Goal: Transaction & Acquisition: Purchase product/service

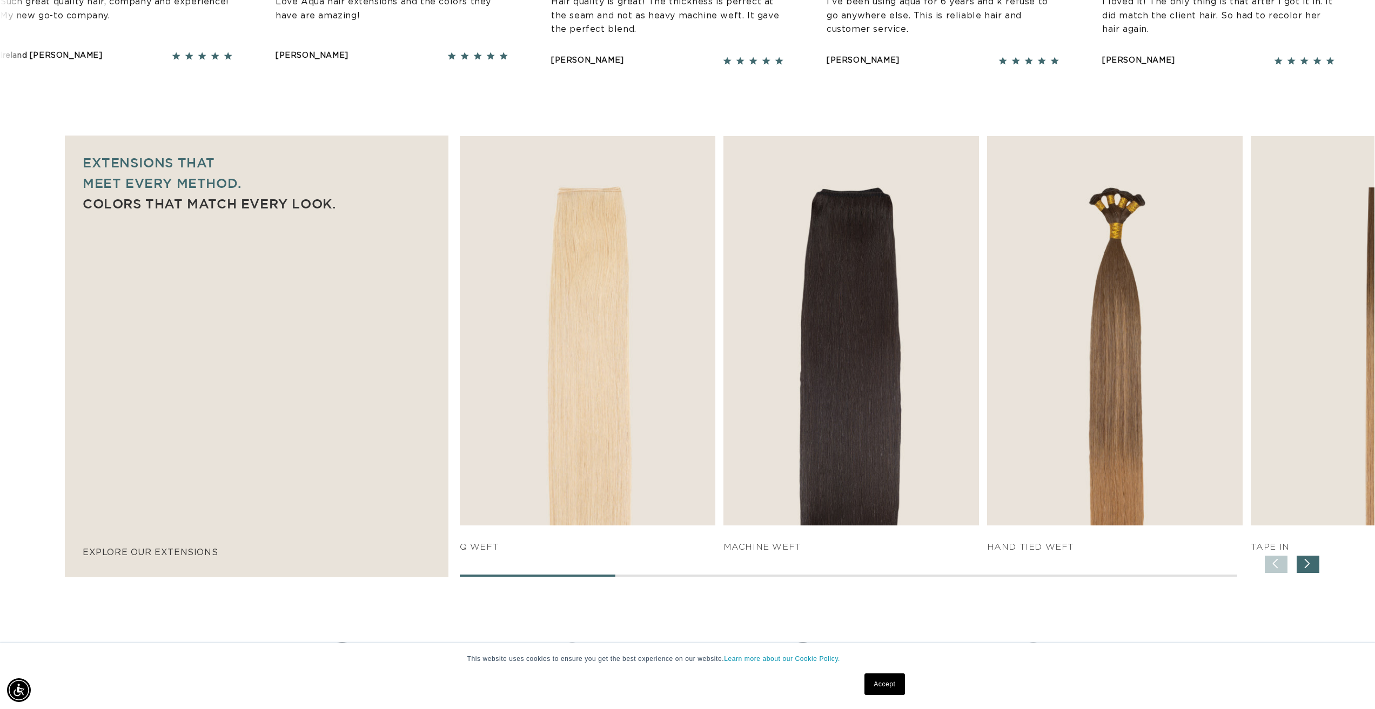
scroll to position [0, 960]
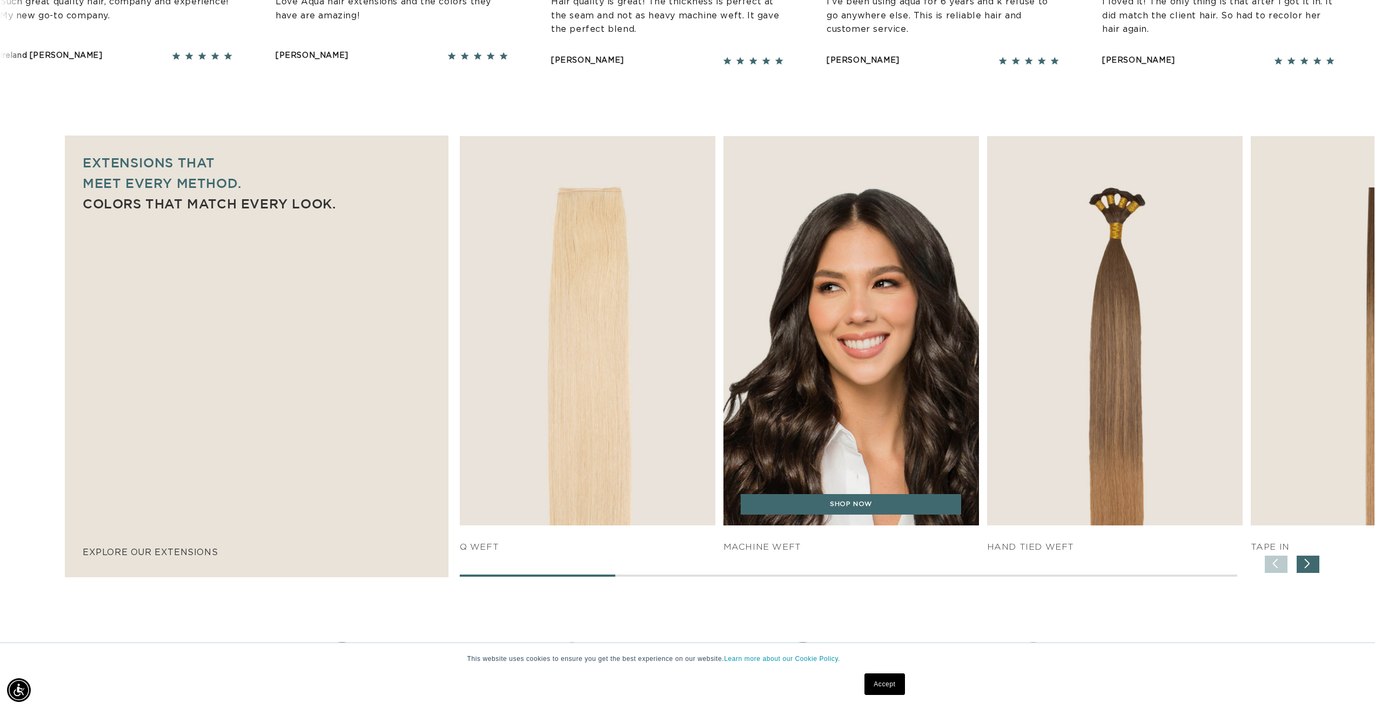
click at [863, 437] on img "2 / 7" at bounding box center [851, 330] width 268 height 409
click at [830, 502] on link "SHOP NOW" at bounding box center [851, 504] width 220 height 21
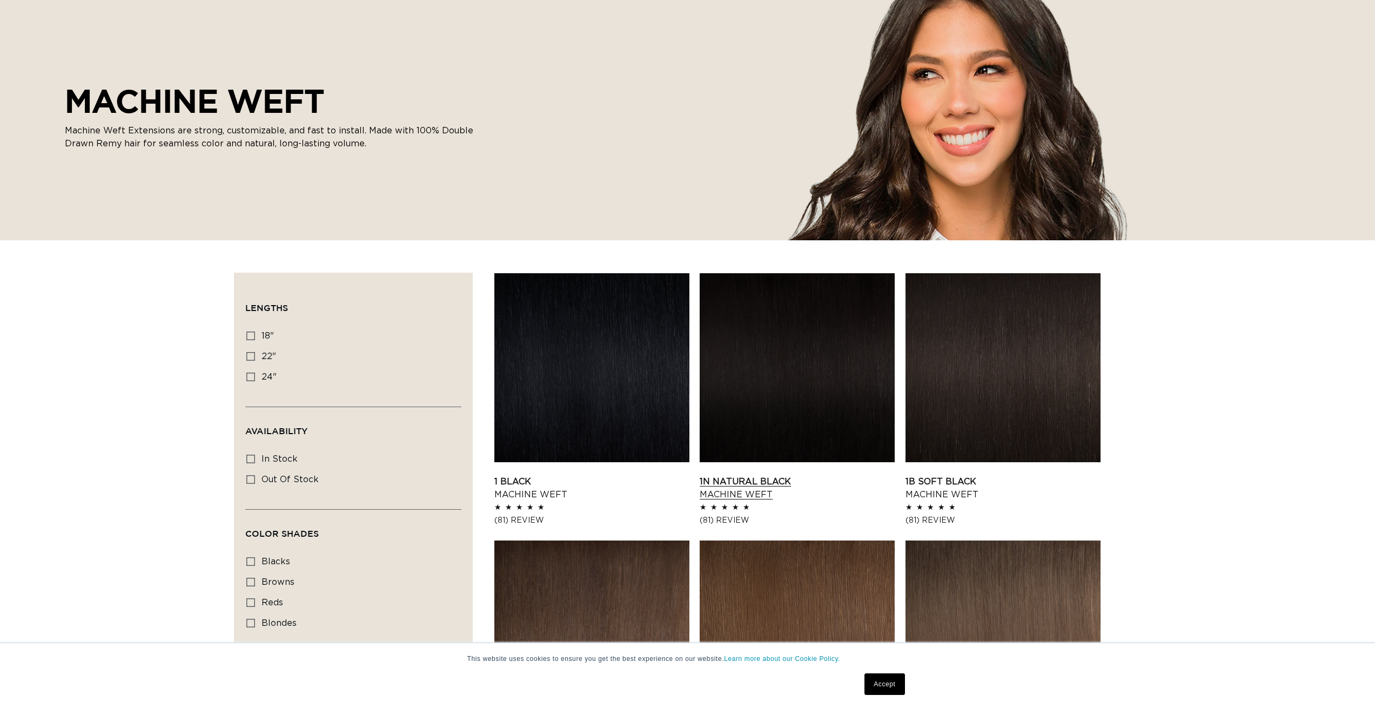
scroll to position [162, 0]
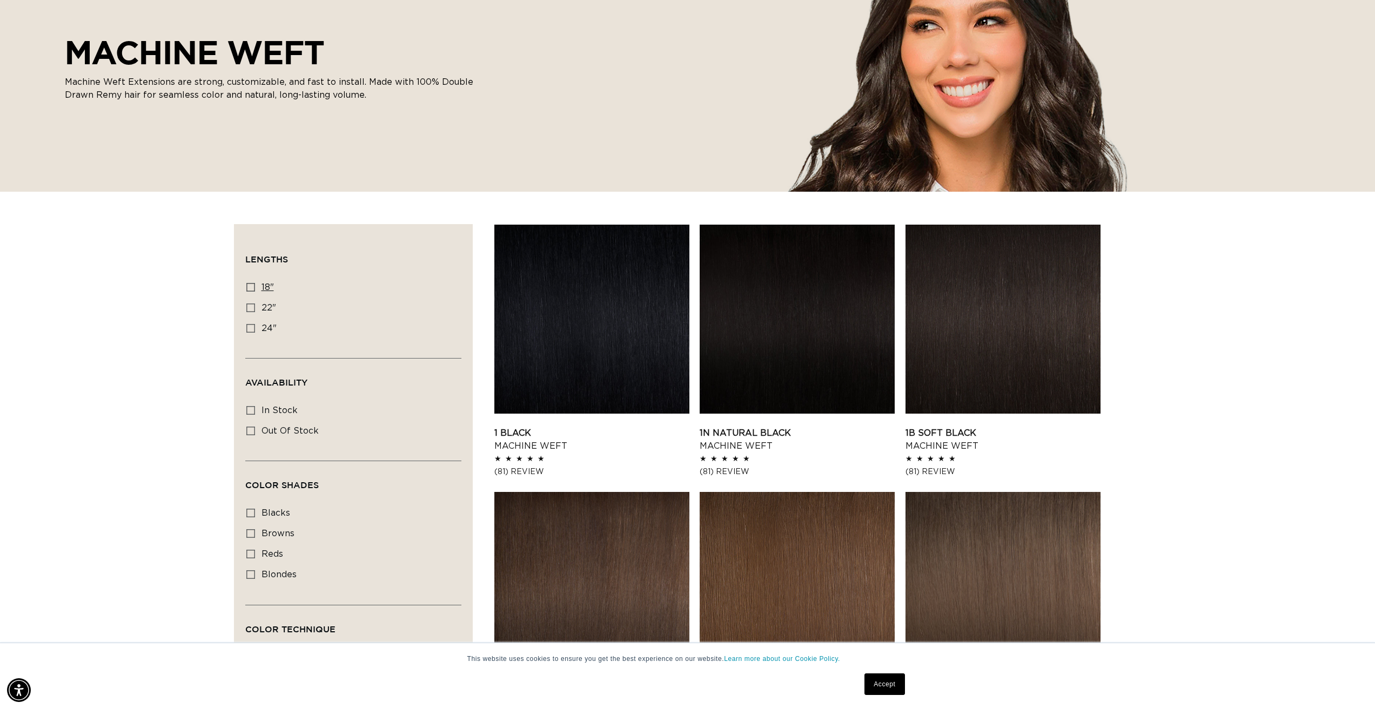
click at [266, 288] on span "18"" at bounding box center [267, 287] width 12 height 9
click at [255, 288] on input "18" 18" (41 products)" at bounding box center [250, 287] width 9 height 9
checkbox input "true"
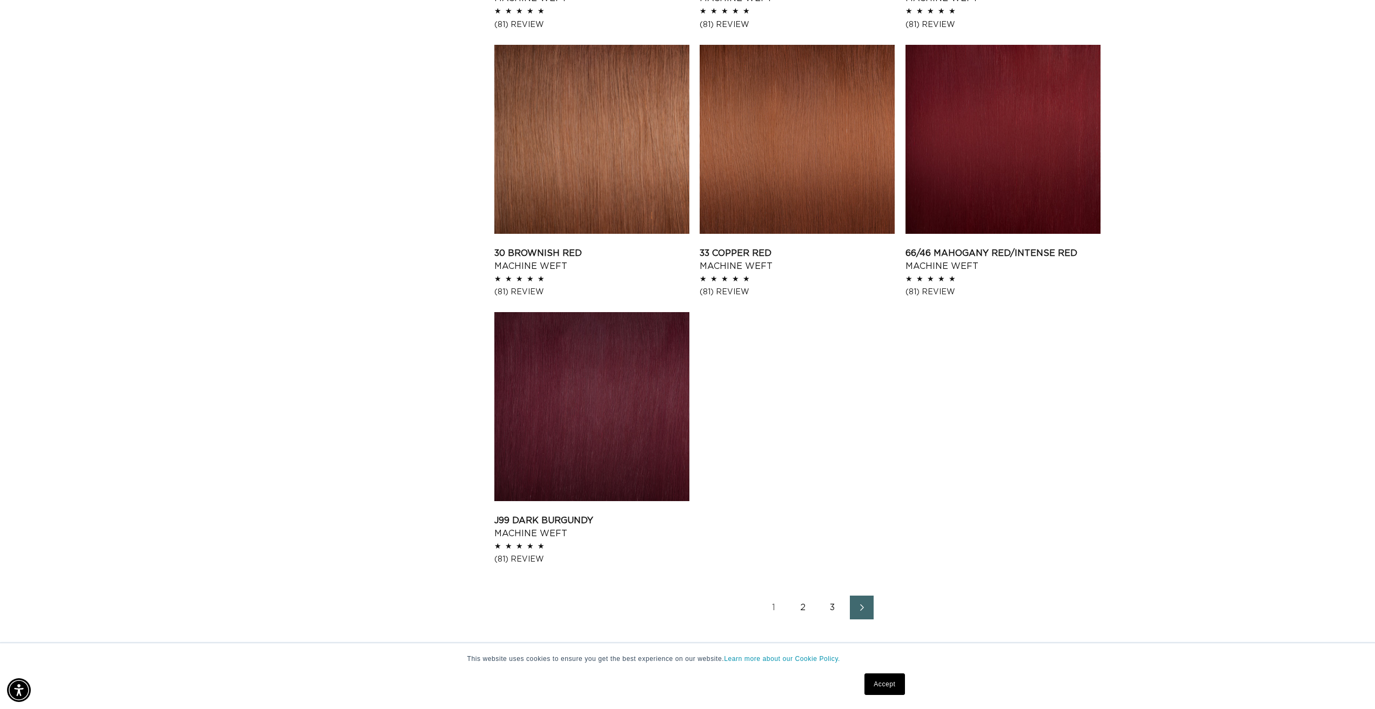
scroll to position [0, 1921]
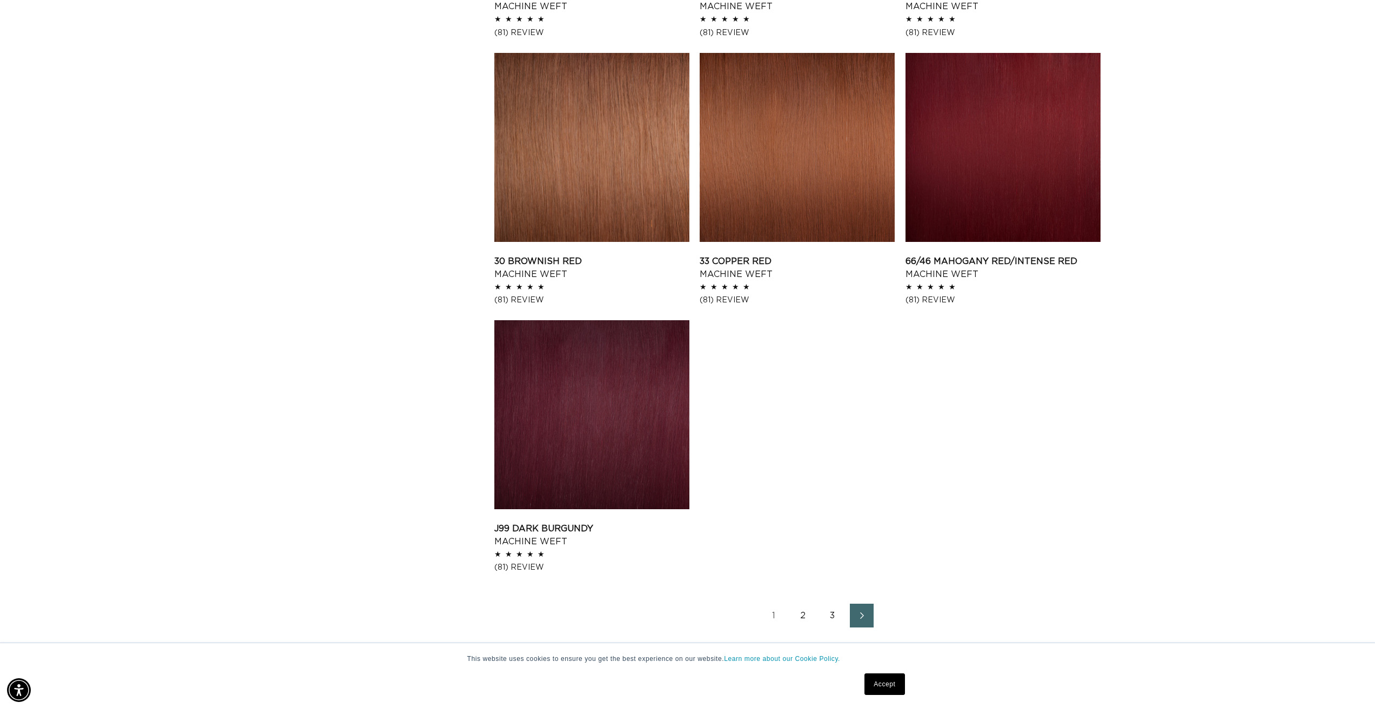
click at [808, 614] on link "2" at bounding box center [803, 616] width 24 height 24
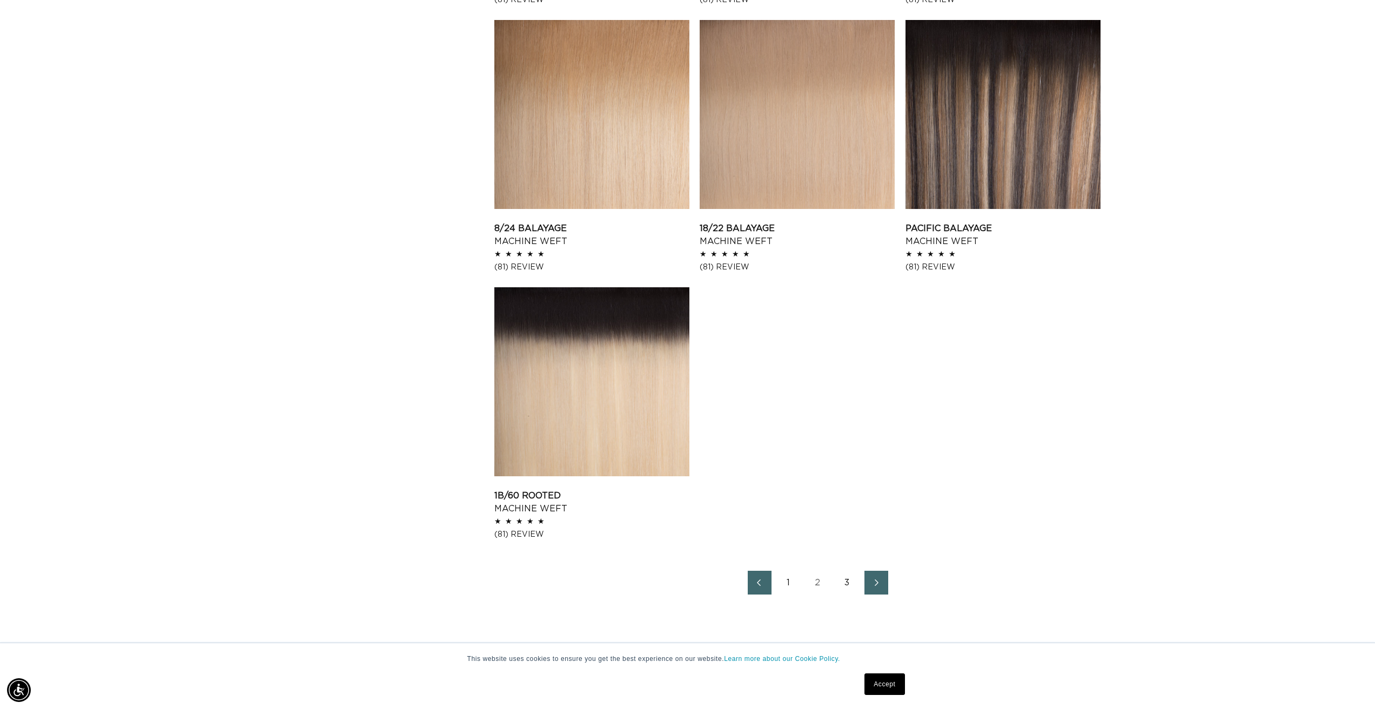
scroll to position [1513, 0]
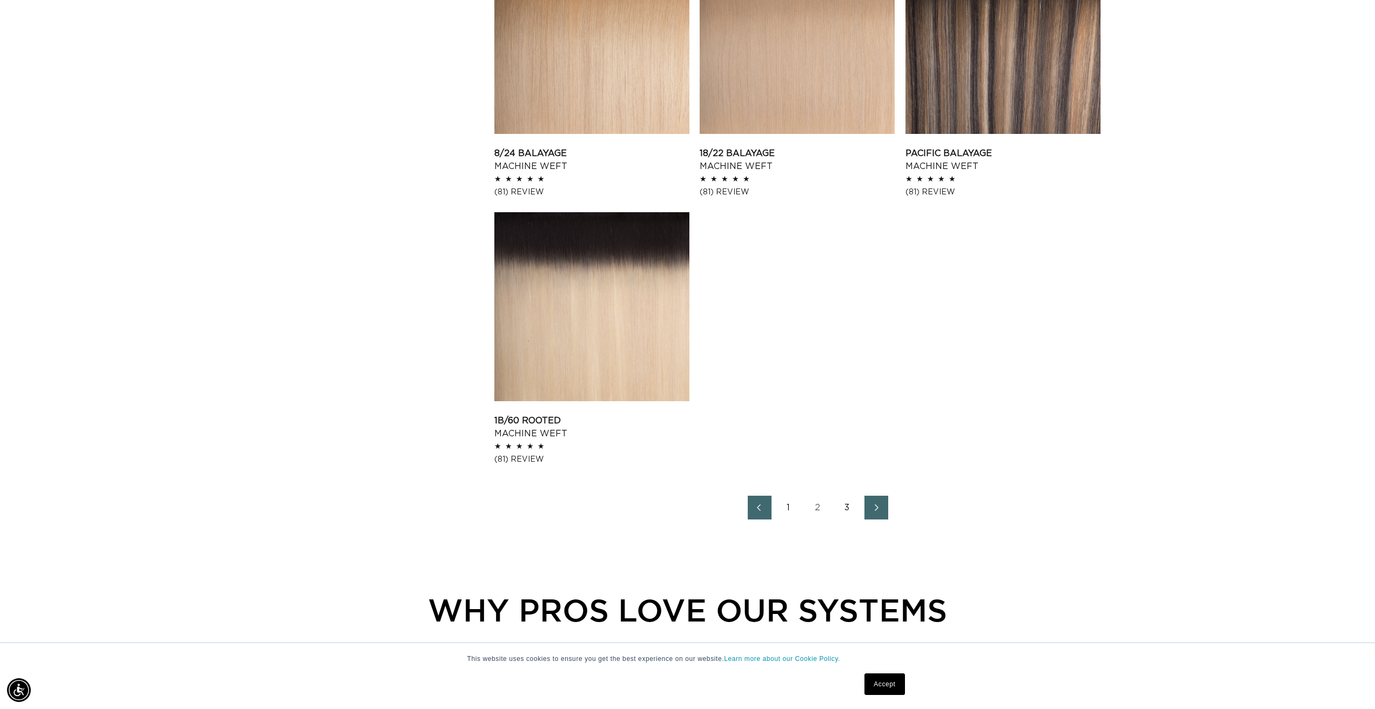
click at [851, 508] on link "3" at bounding box center [847, 508] width 24 height 24
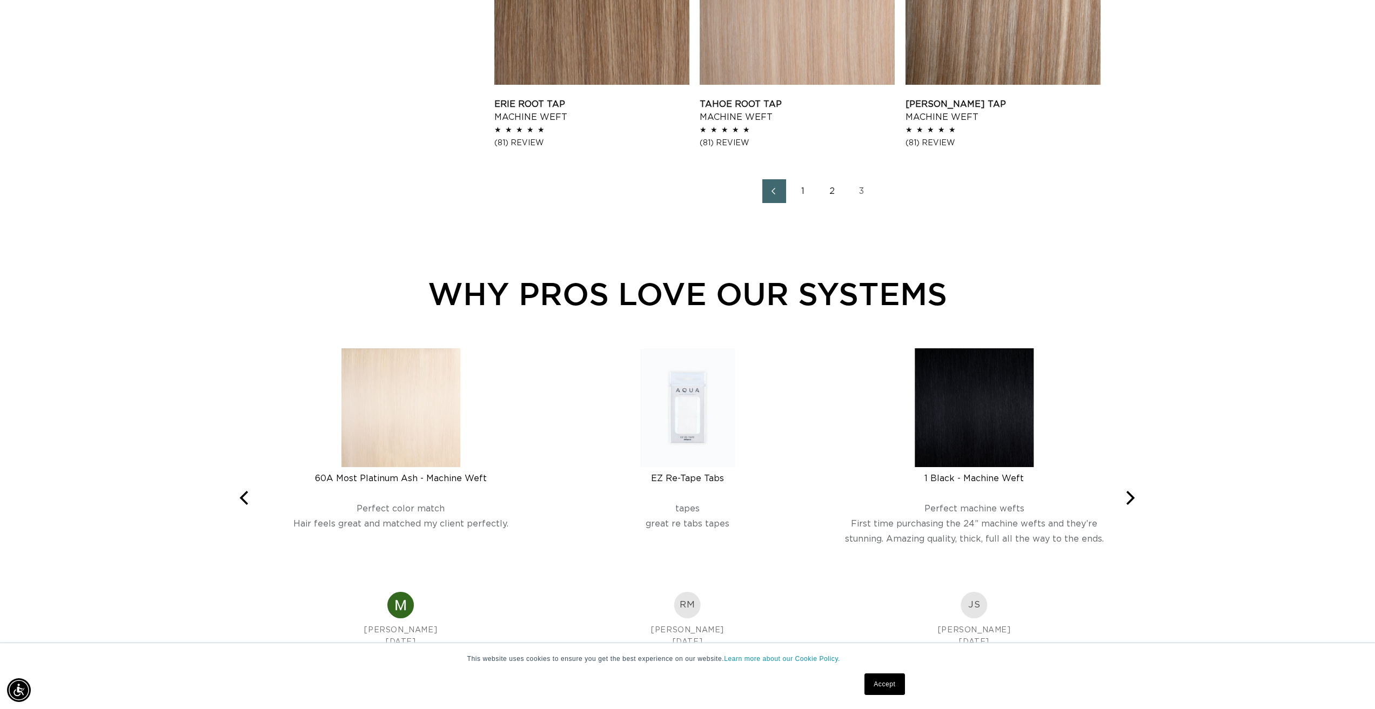
scroll to position [0, 960]
click at [834, 193] on link "2" at bounding box center [833, 191] width 24 height 24
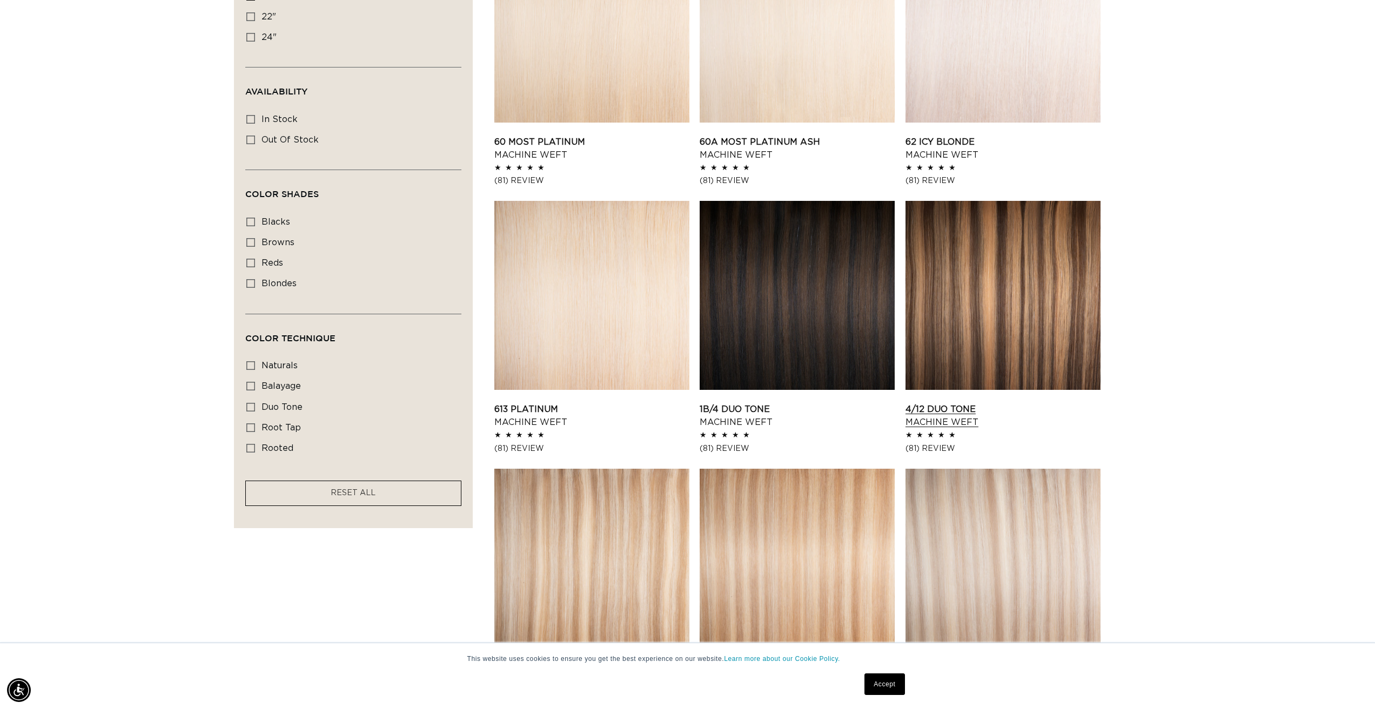
scroll to position [594, 0]
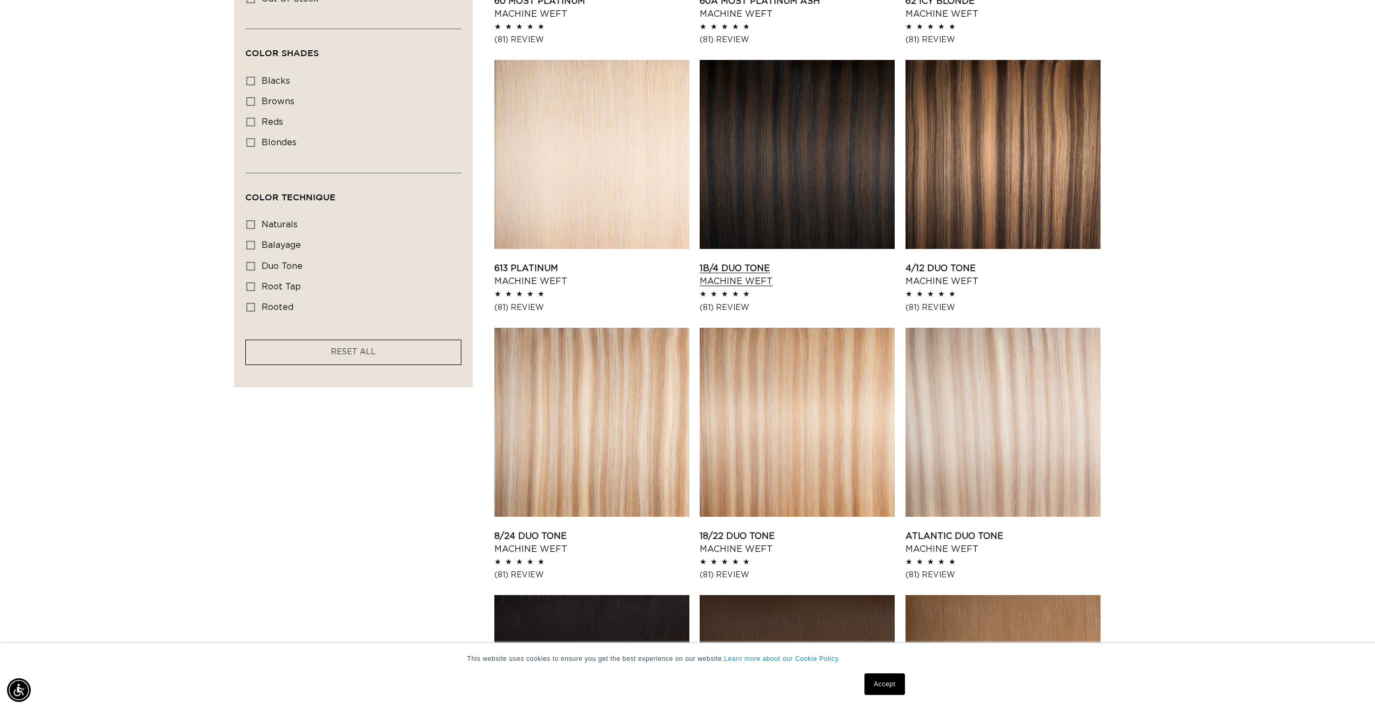
click at [838, 262] on link "1B/4 Duo Tone Machine Weft" at bounding box center [797, 275] width 195 height 26
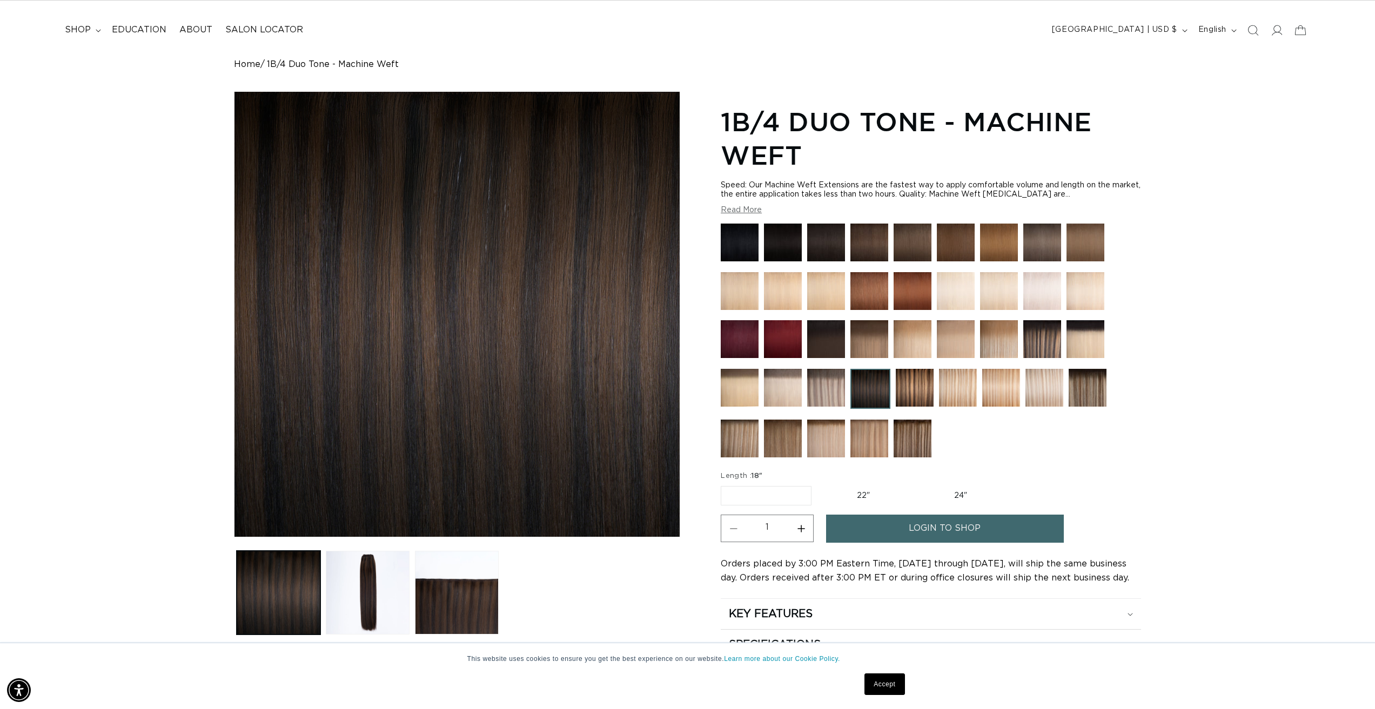
scroll to position [54, 0]
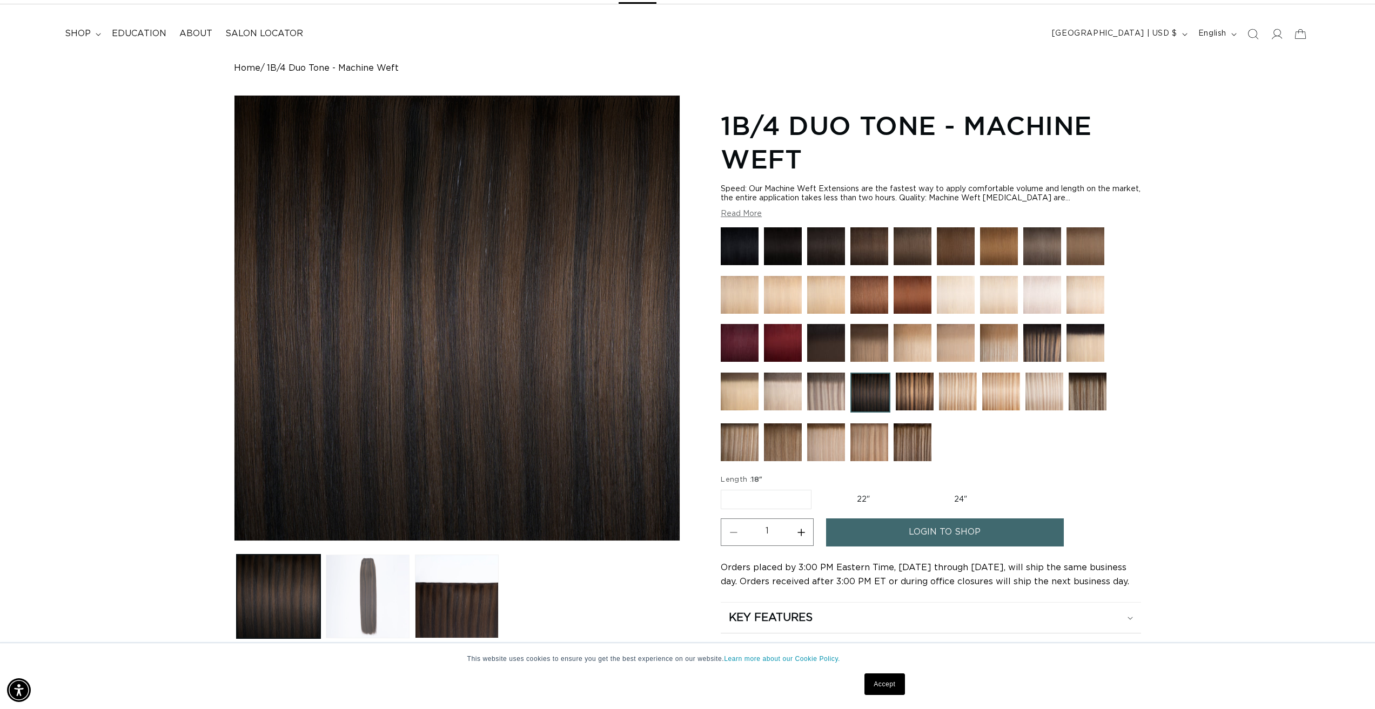
click at [379, 581] on button "Load image 2 in gallery view" at bounding box center [368, 597] width 84 height 84
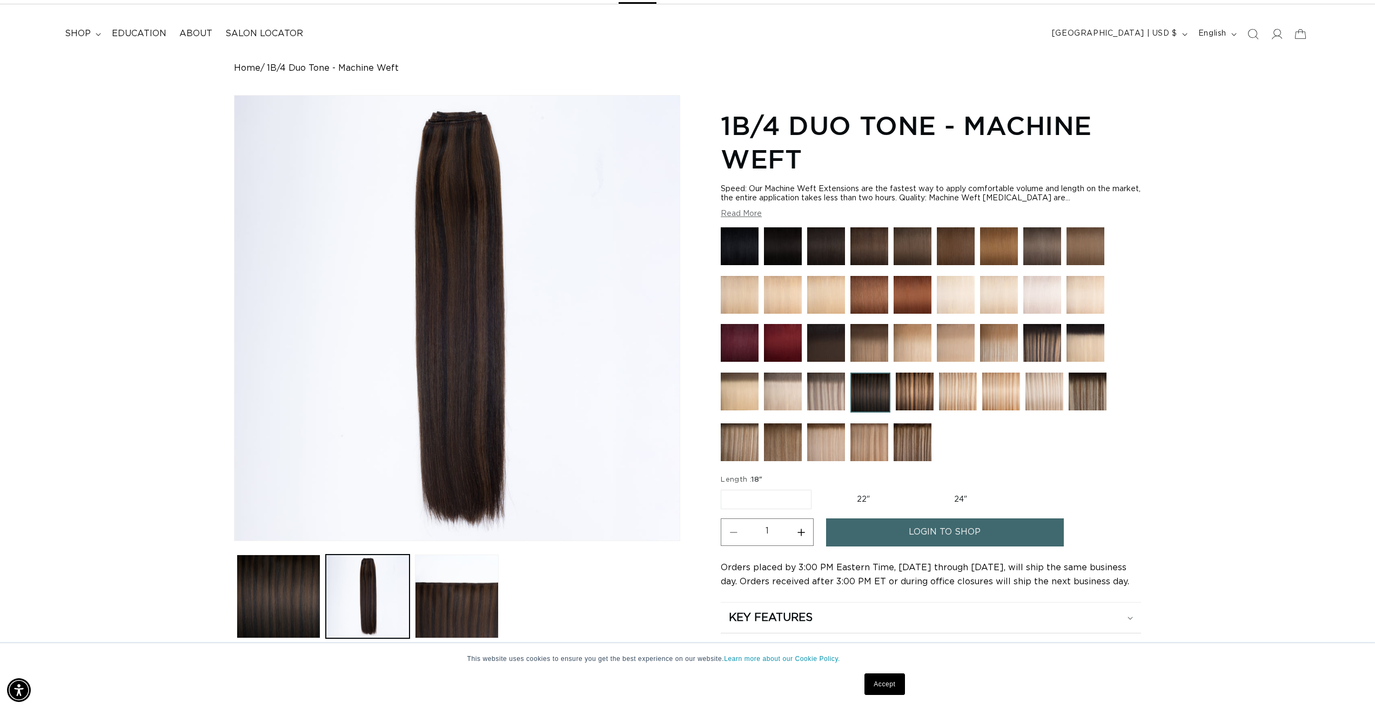
scroll to position [0, 0]
click at [960, 539] on span "login to shop" at bounding box center [945, 533] width 72 height 28
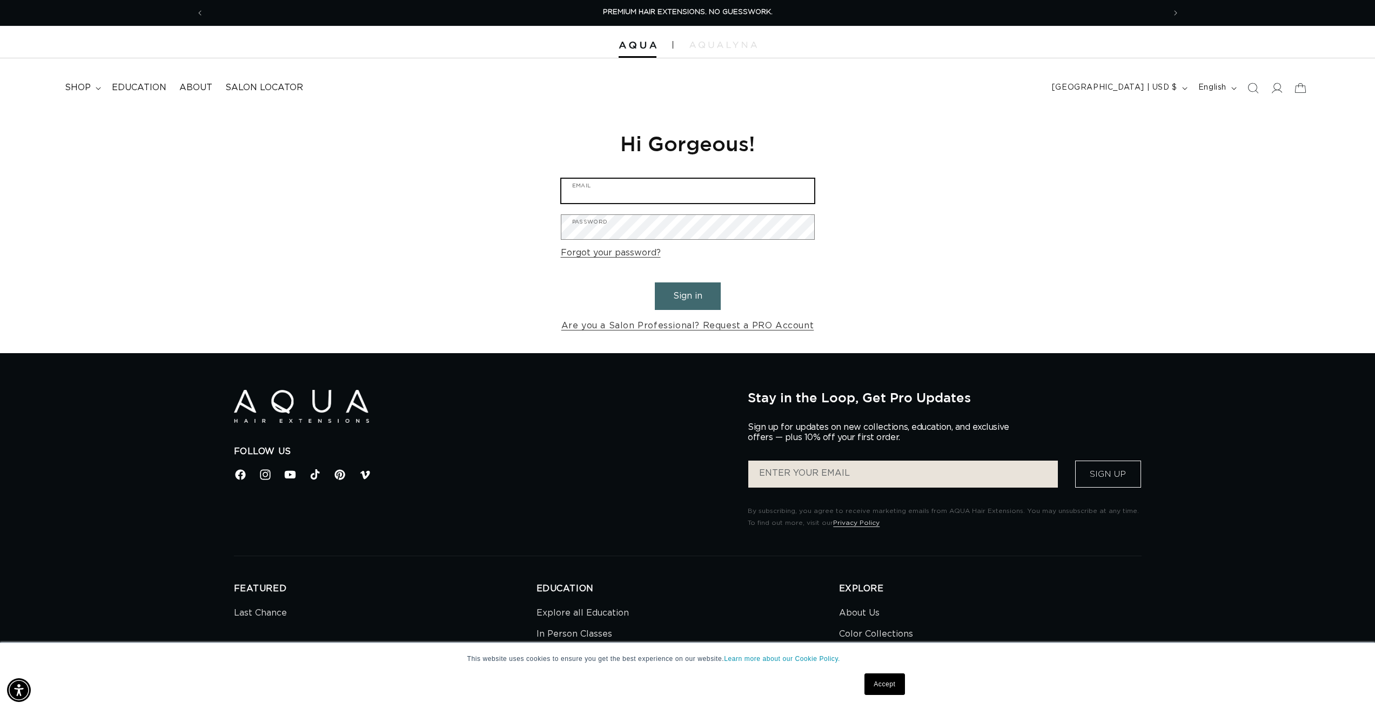
drag, startPoint x: 663, startPoint y: 198, endPoint x: 659, endPoint y: 204, distance: 7.0
click at [663, 198] on input "Email" at bounding box center [687, 191] width 253 height 24
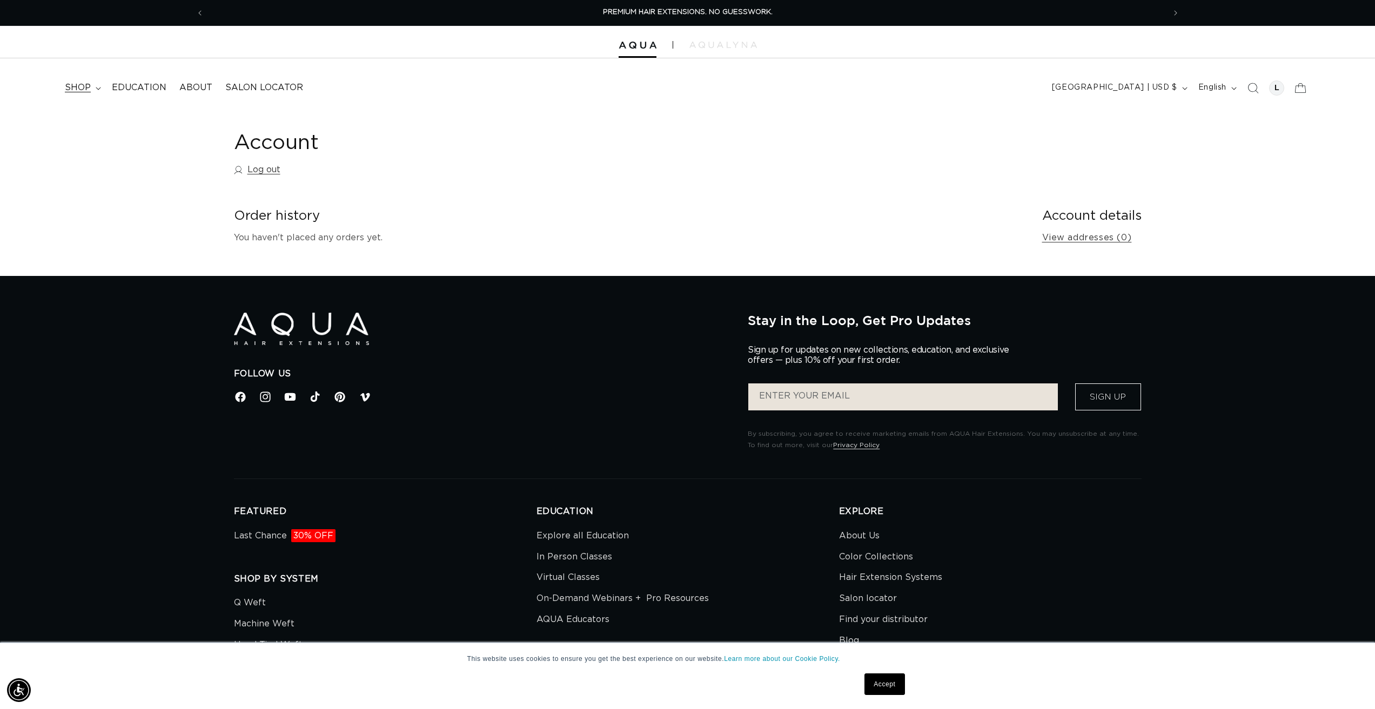
click at [89, 93] on span "shop" at bounding box center [78, 87] width 26 height 11
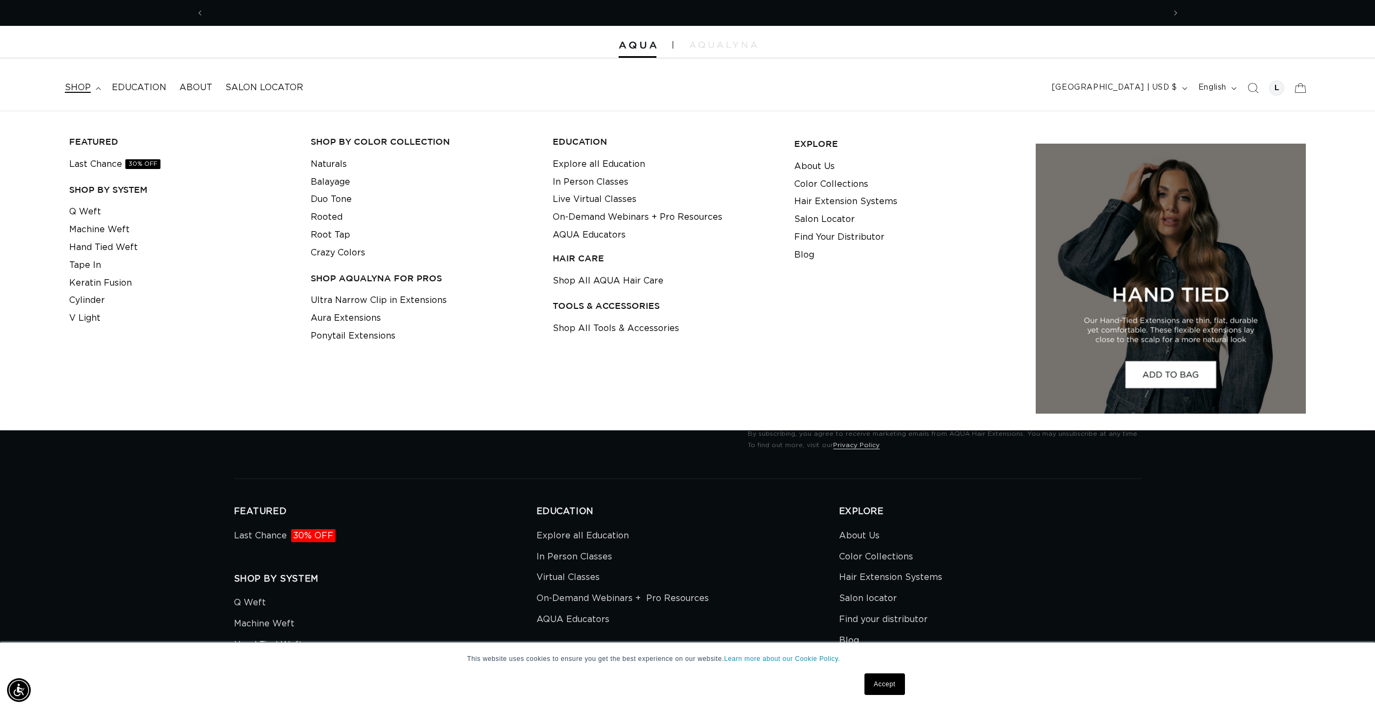
scroll to position [0, 960]
click at [110, 229] on link "Machine Weft" at bounding box center [99, 230] width 61 height 18
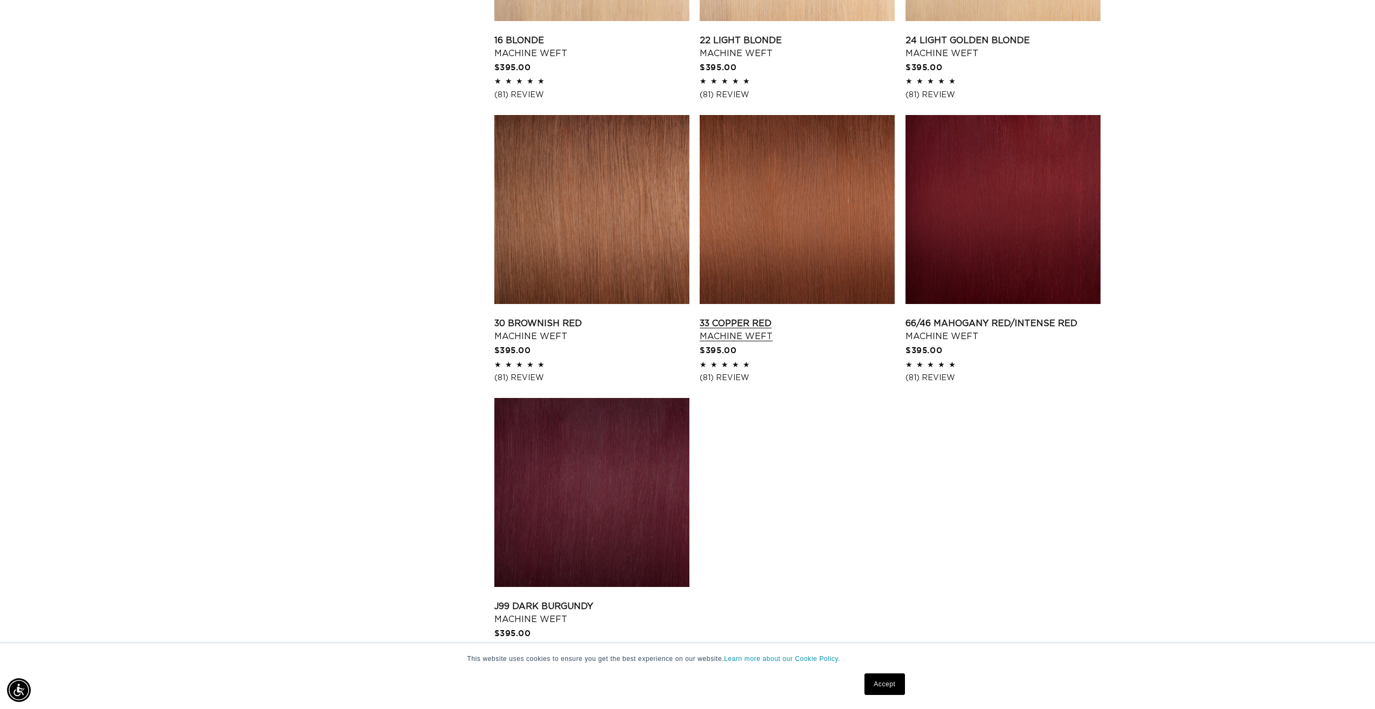
scroll to position [1621, 0]
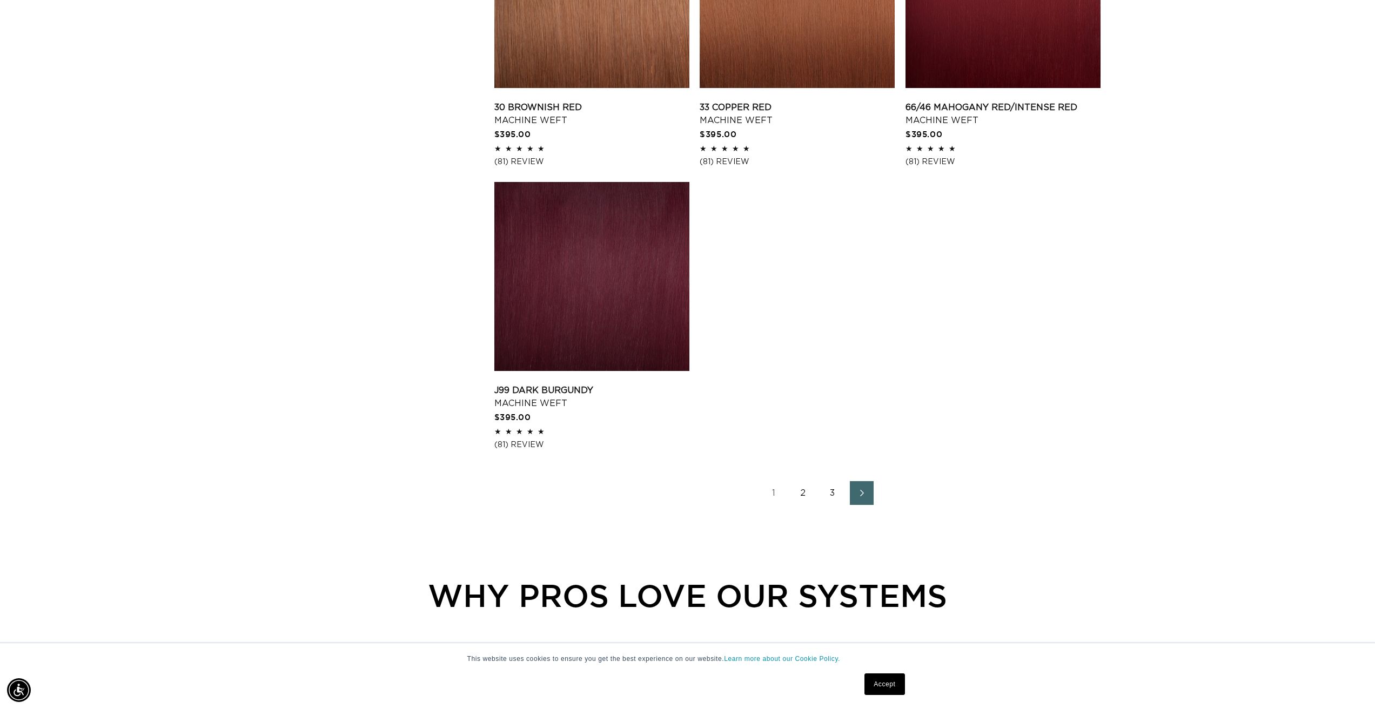
click at [809, 497] on link "2" at bounding box center [803, 493] width 24 height 24
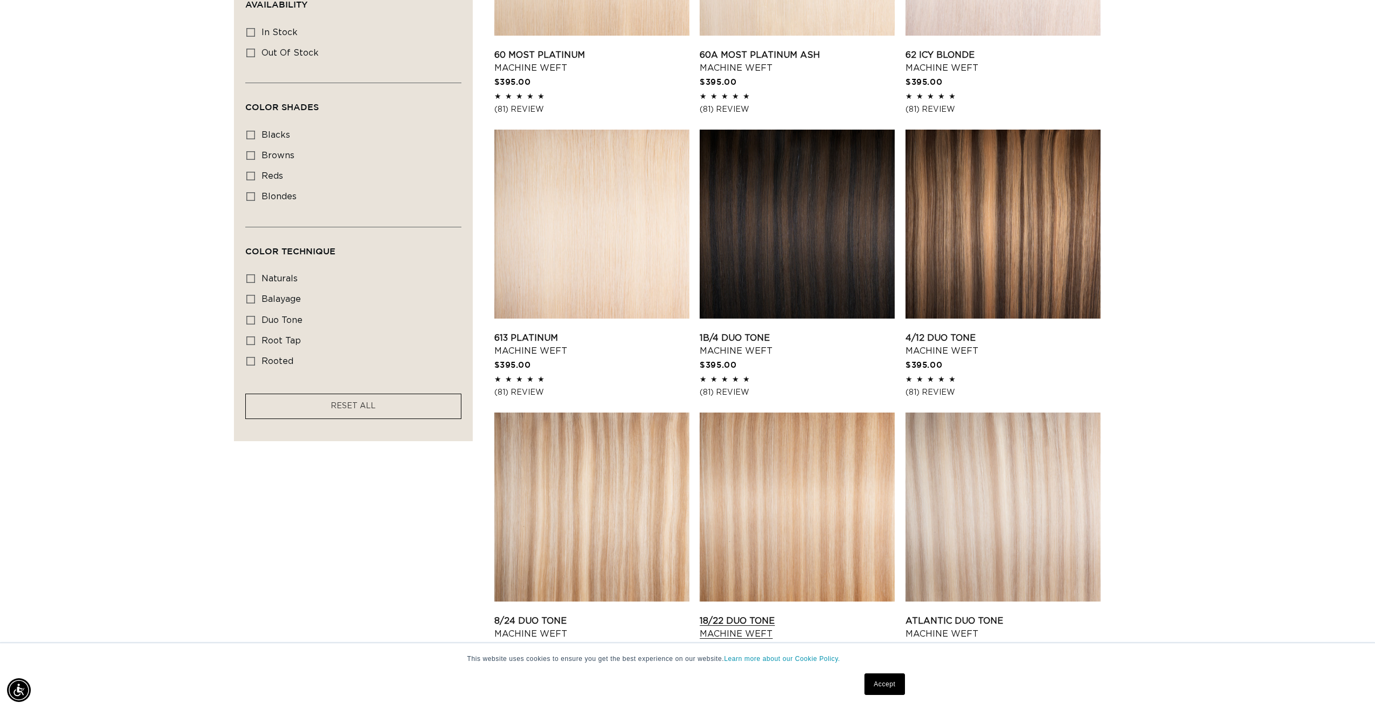
scroll to position [0, 960]
click at [781, 332] on link "1B/4 Duo Tone Machine Weft" at bounding box center [797, 345] width 195 height 26
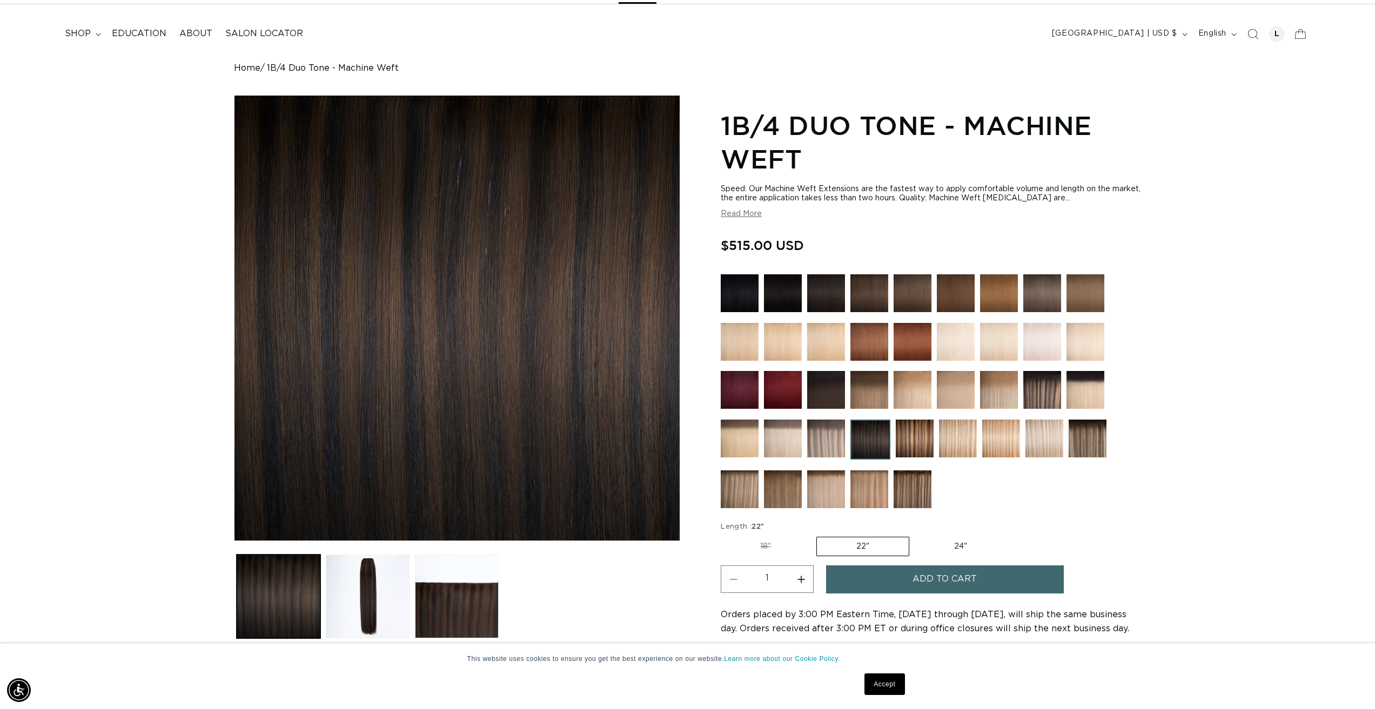
click at [762, 541] on label "18" Variant sold out or unavailable" at bounding box center [766, 546] width 90 height 18
click at [724, 535] on input "18" Variant sold out or unavailable" at bounding box center [723, 535] width 1 height 1
radio input "true"
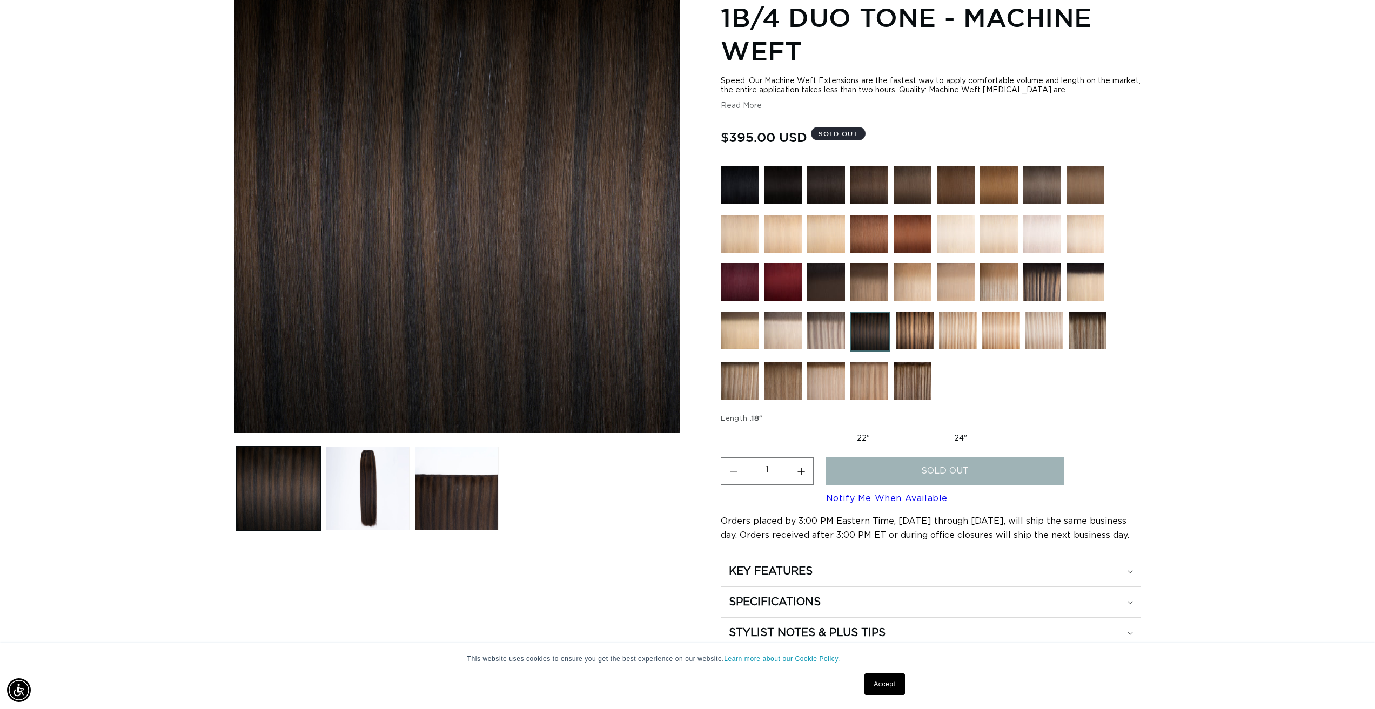
scroll to position [0, 960]
click at [875, 327] on img at bounding box center [870, 332] width 40 height 40
click at [1034, 286] on img at bounding box center [1042, 282] width 38 height 38
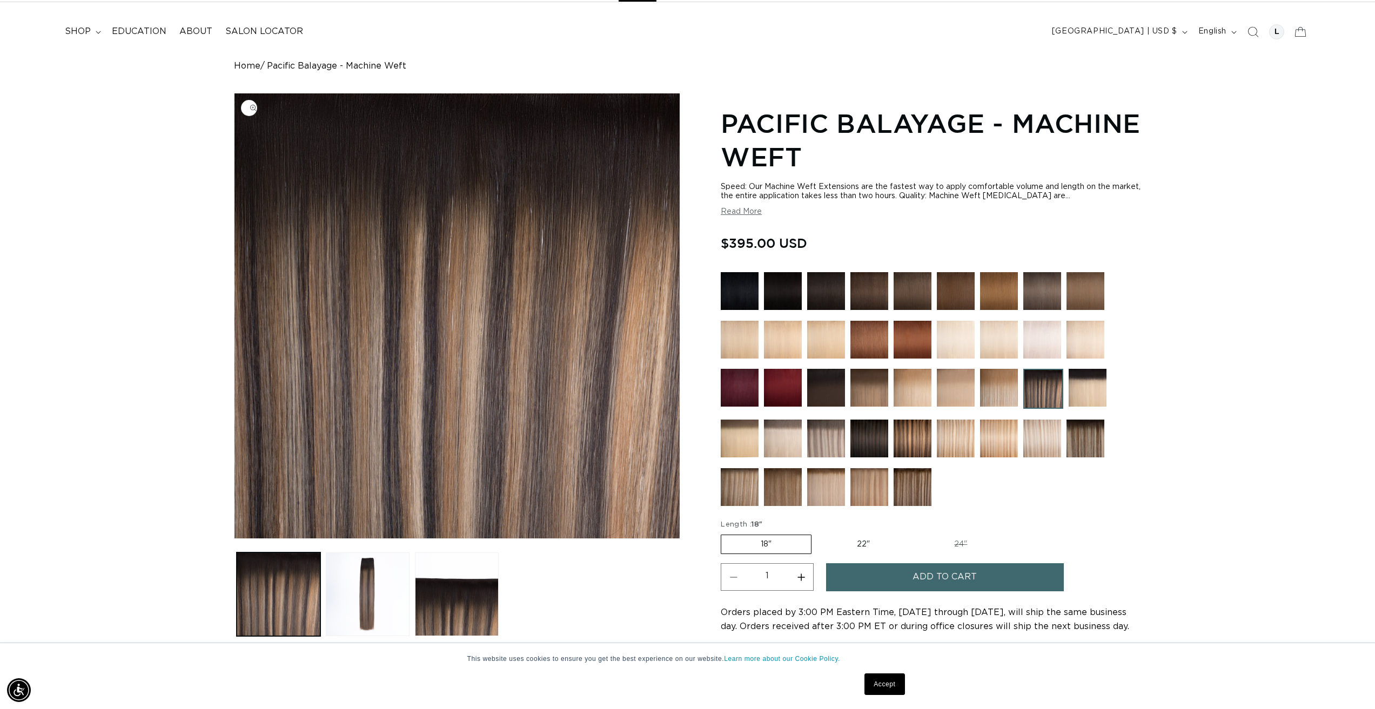
scroll to position [108, 0]
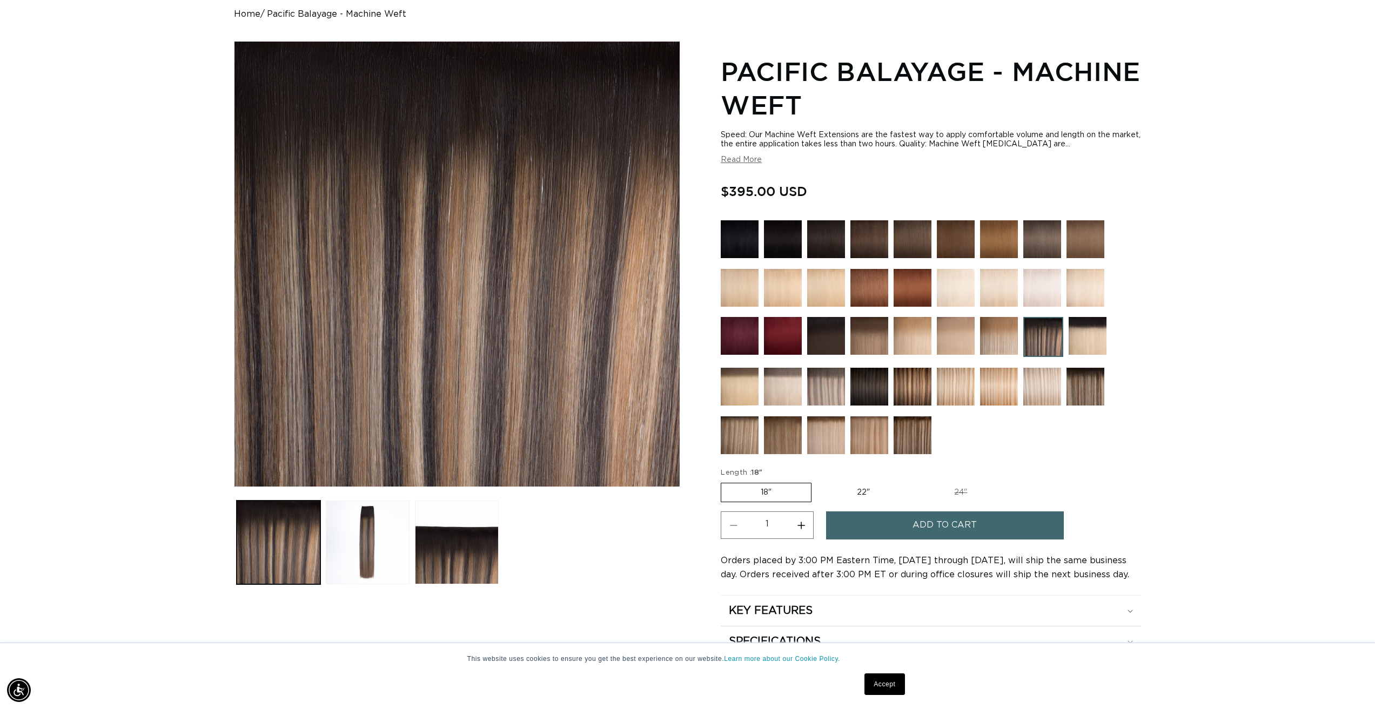
click at [882, 385] on img at bounding box center [869, 387] width 38 height 38
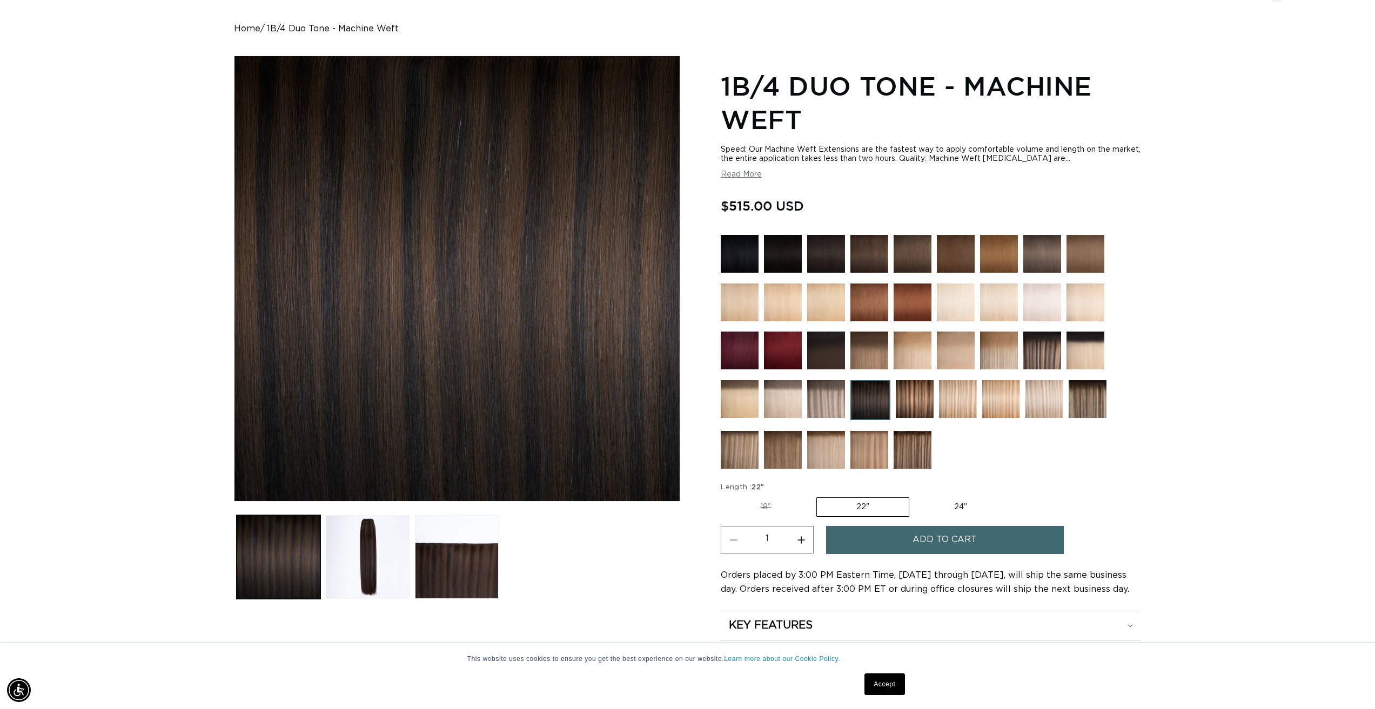
scroll to position [108, 0]
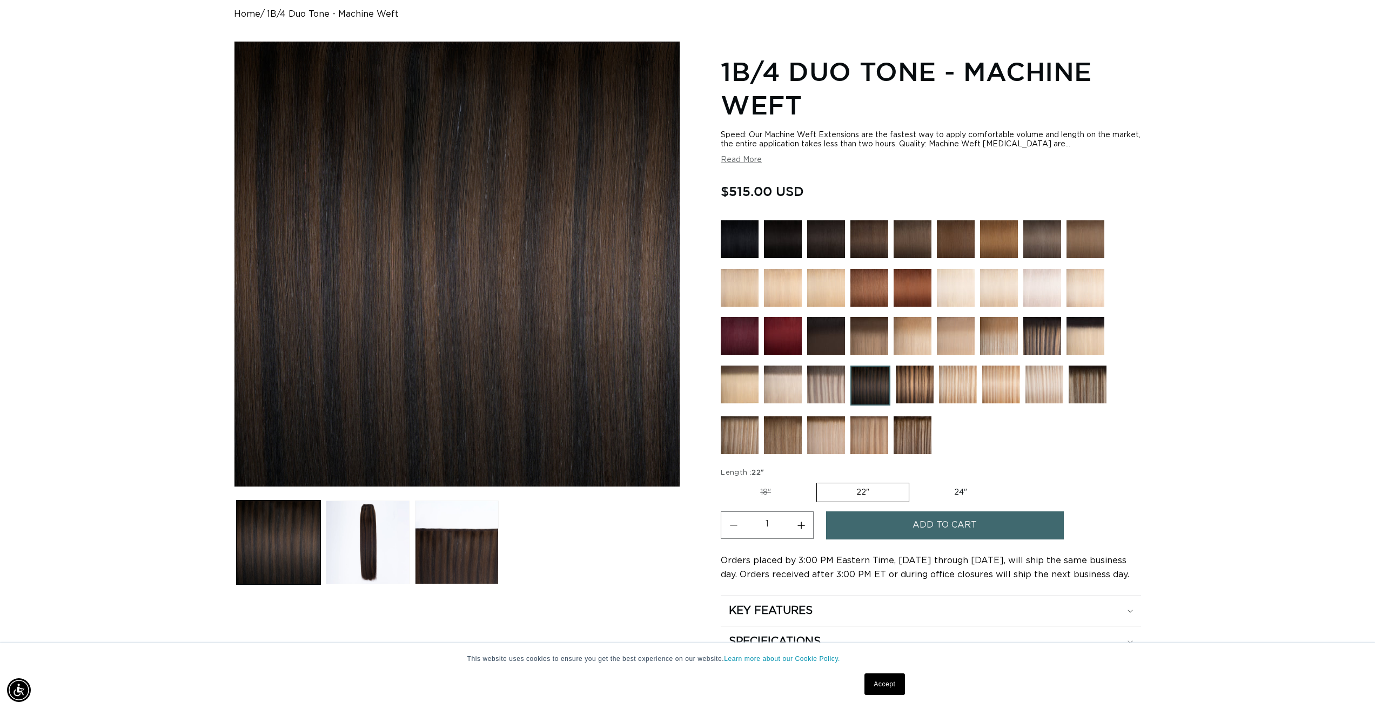
click at [783, 494] on label "18" Variant sold out or unavailable" at bounding box center [766, 492] width 90 height 18
click at [724, 481] on input "18" Variant sold out or unavailable" at bounding box center [723, 481] width 1 height 1
radio input "true"
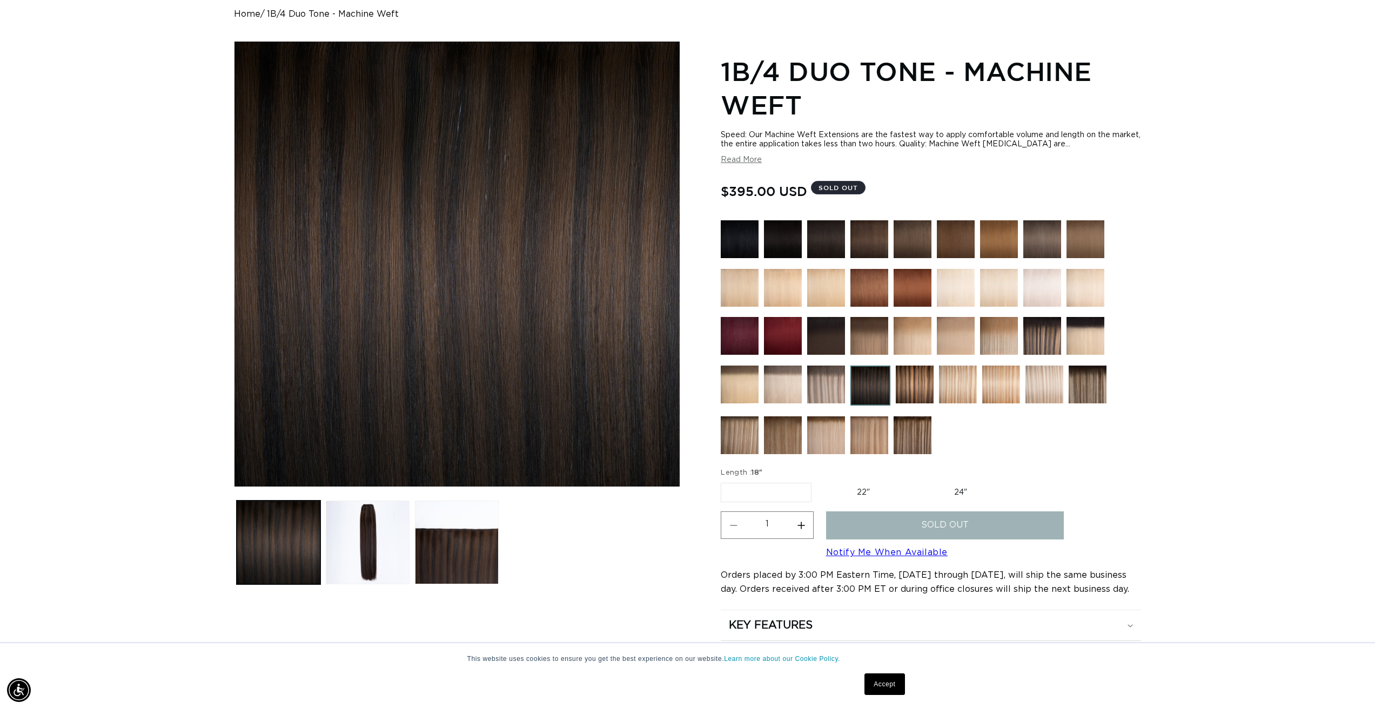
scroll to position [0, 960]
click at [841, 487] on label "22" Variant sold out or unavailable" at bounding box center [863, 492] width 92 height 18
click at [817, 481] on input "22" Variant sold out or unavailable" at bounding box center [817, 481] width 1 height 1
radio input "true"
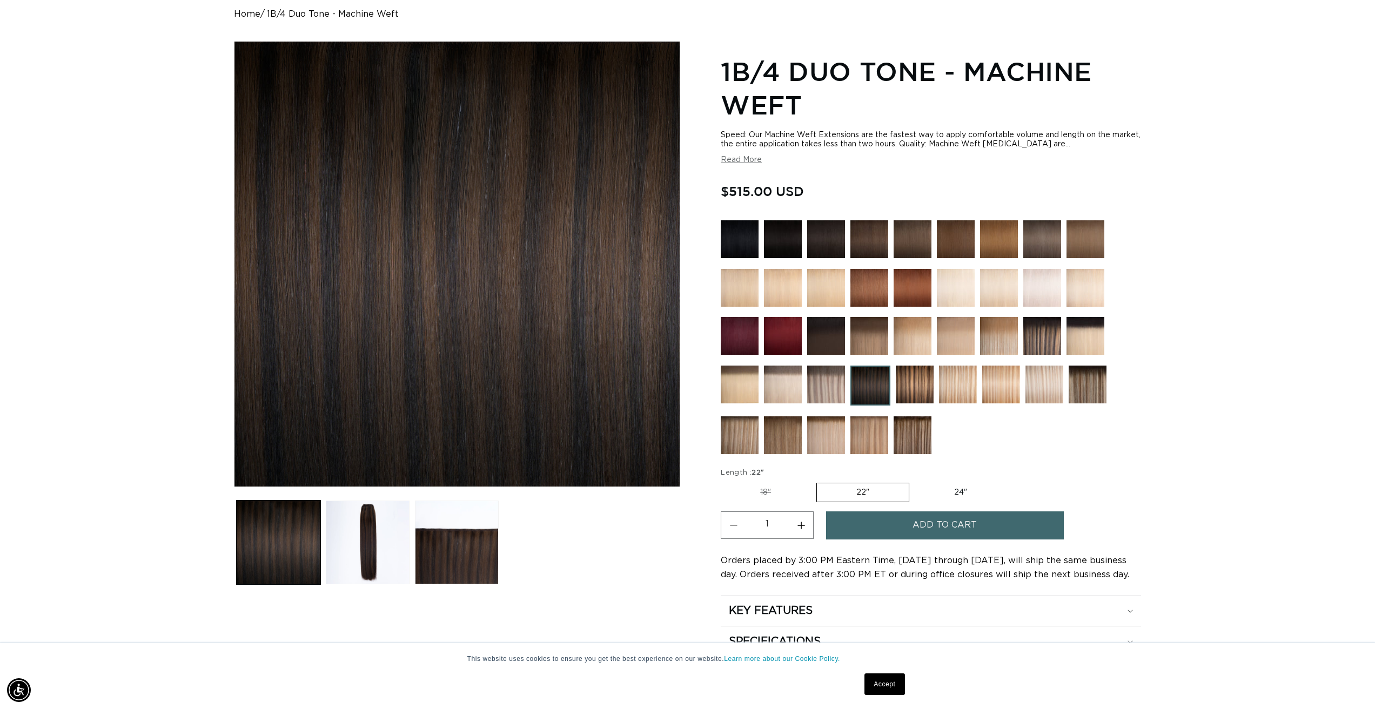
click at [743, 157] on button "Read More" at bounding box center [741, 160] width 41 height 9
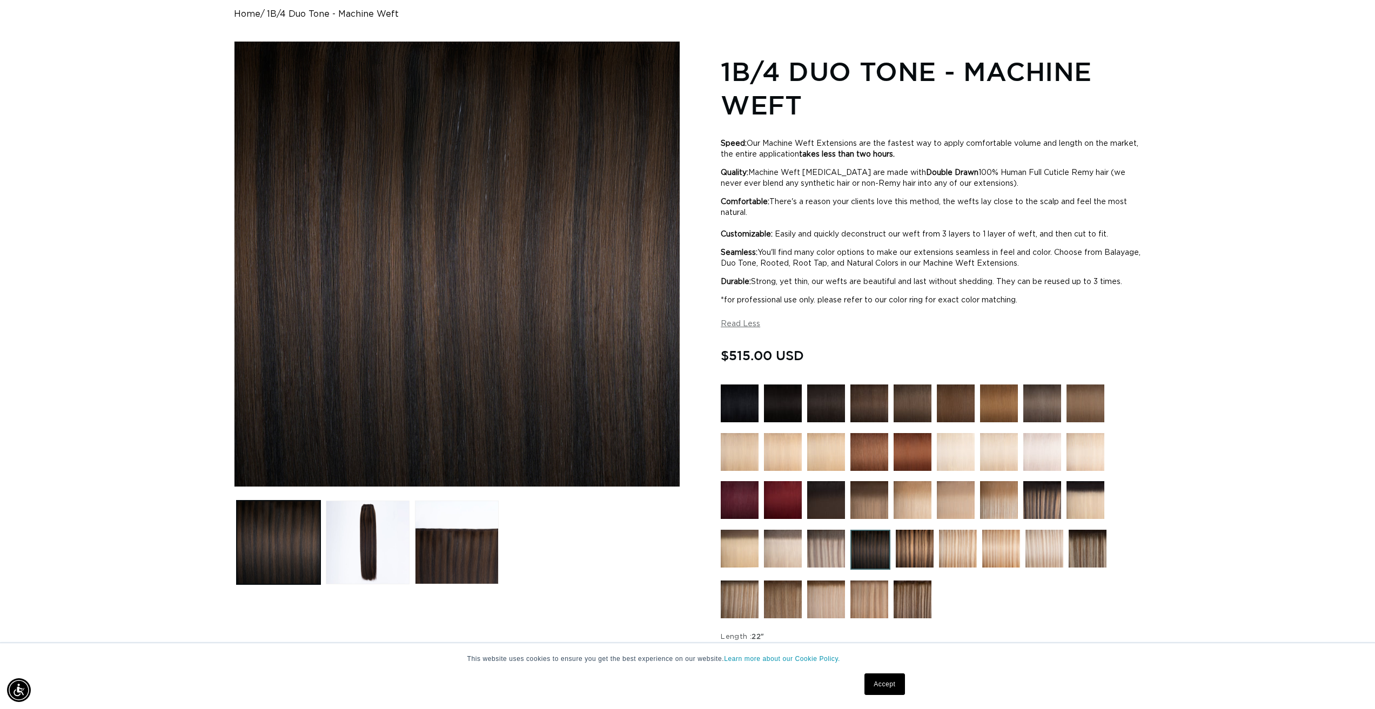
drag, startPoint x: 787, startPoint y: 162, endPoint x: 1078, endPoint y: 183, distance: 292.5
click at [1078, 183] on div "Speed: Our Machine Weft Extensions are the fastest way to apply comfortable vol…" at bounding box center [931, 222] width 420 height 183
click at [1078, 185] on p "Quality: Machine Weft [MEDICAL_DATA] are made with Double Drawn 100% Human Full…" at bounding box center [931, 178] width 420 height 22
drag, startPoint x: 1060, startPoint y: 188, endPoint x: 757, endPoint y: 164, distance: 304.0
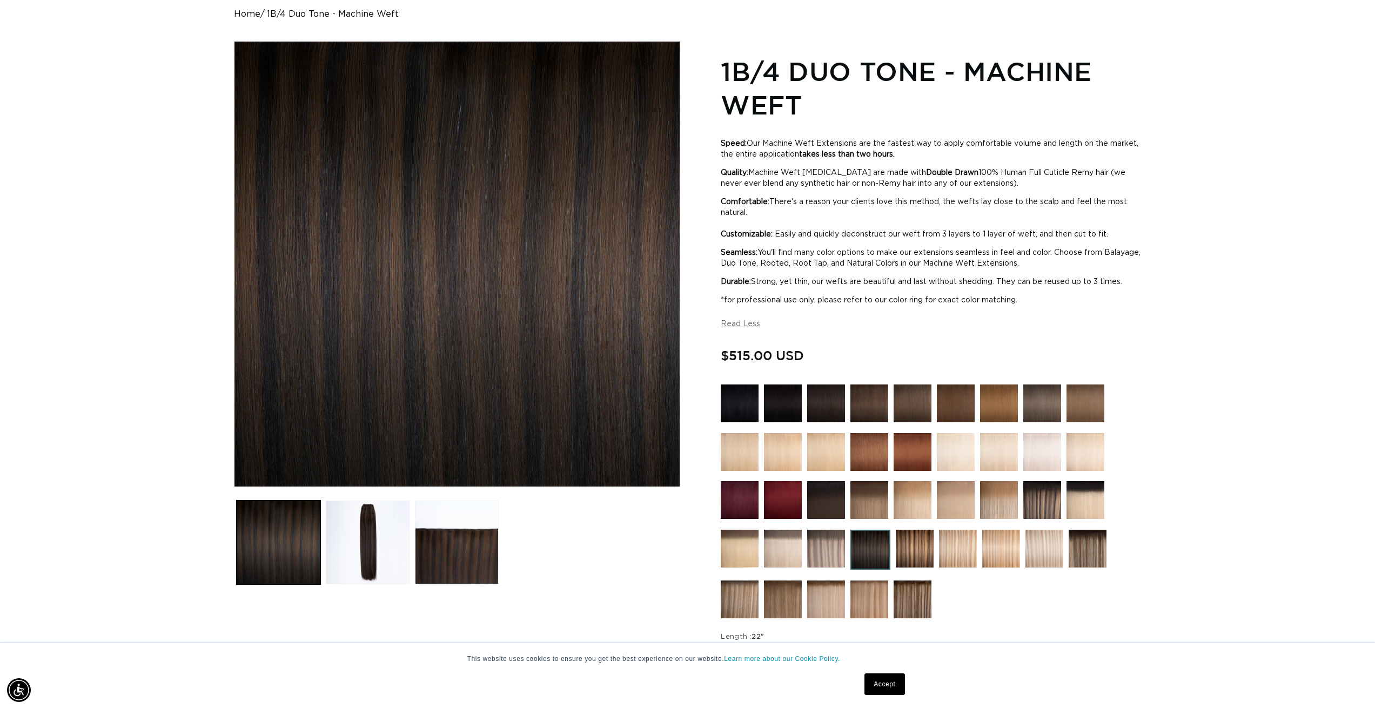
click at [757, 163] on div "Speed: Our Machine Weft Extensions are the fastest way to apply comfortable vol…" at bounding box center [931, 222] width 420 height 183
click at [754, 170] on p "Quality: Machine Weft [MEDICAL_DATA] are made with Double Drawn 100% Human Full…" at bounding box center [931, 178] width 420 height 22
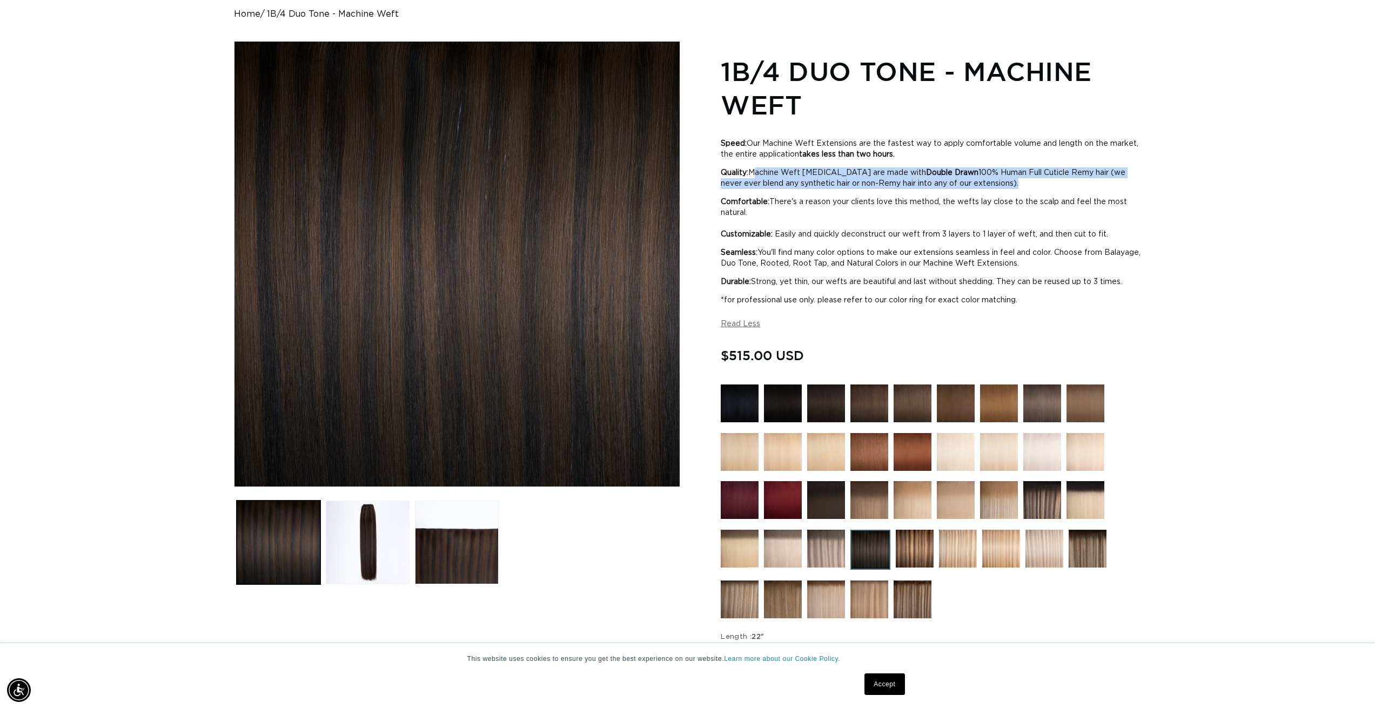
drag, startPoint x: 754, startPoint y: 170, endPoint x: 1030, endPoint y: 180, distance: 276.8
click at [1030, 180] on p "Quality: Machine Weft [MEDICAL_DATA] are made with Double Drawn 100% Human Full…" at bounding box center [931, 178] width 420 height 22
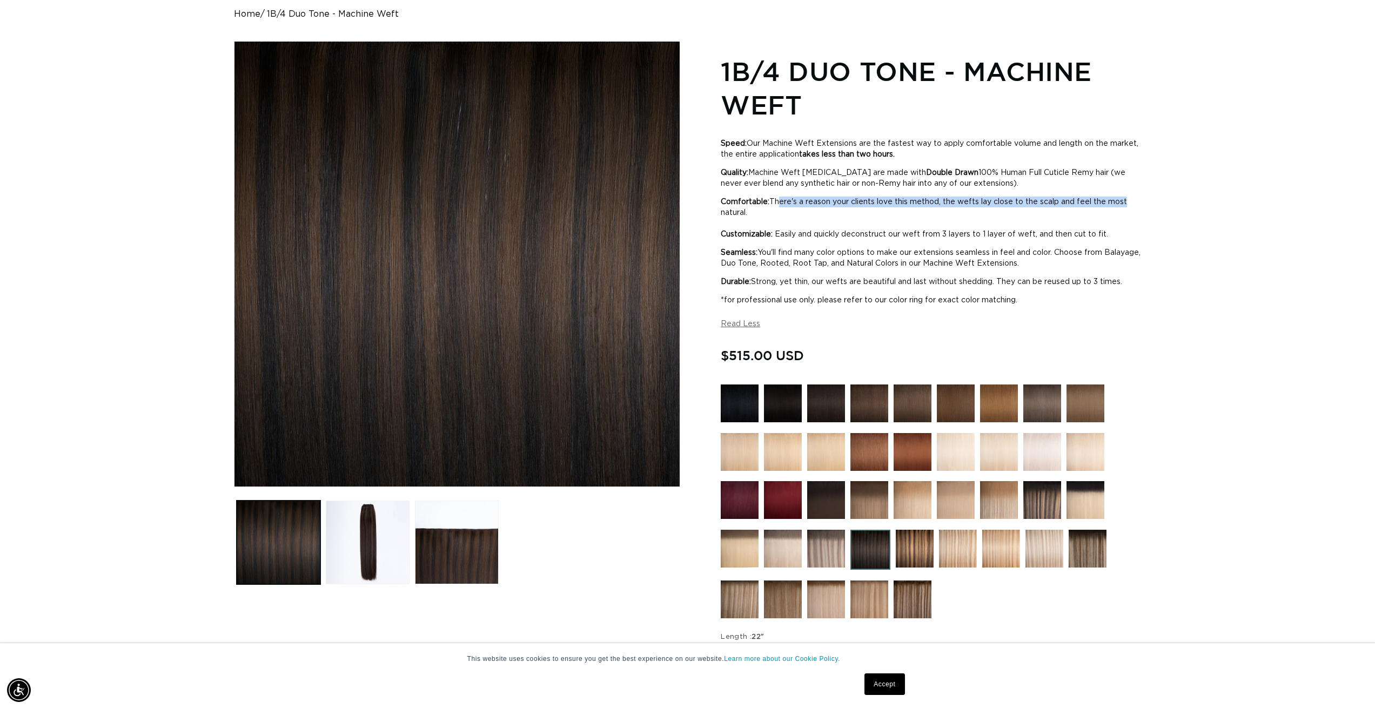
drag, startPoint x: 781, startPoint y: 197, endPoint x: 1135, endPoint y: 202, distance: 353.9
click at [1135, 202] on p "Comfortable: There's a reason your clients love this method, the wefts lay clos…" at bounding box center [931, 218] width 420 height 43
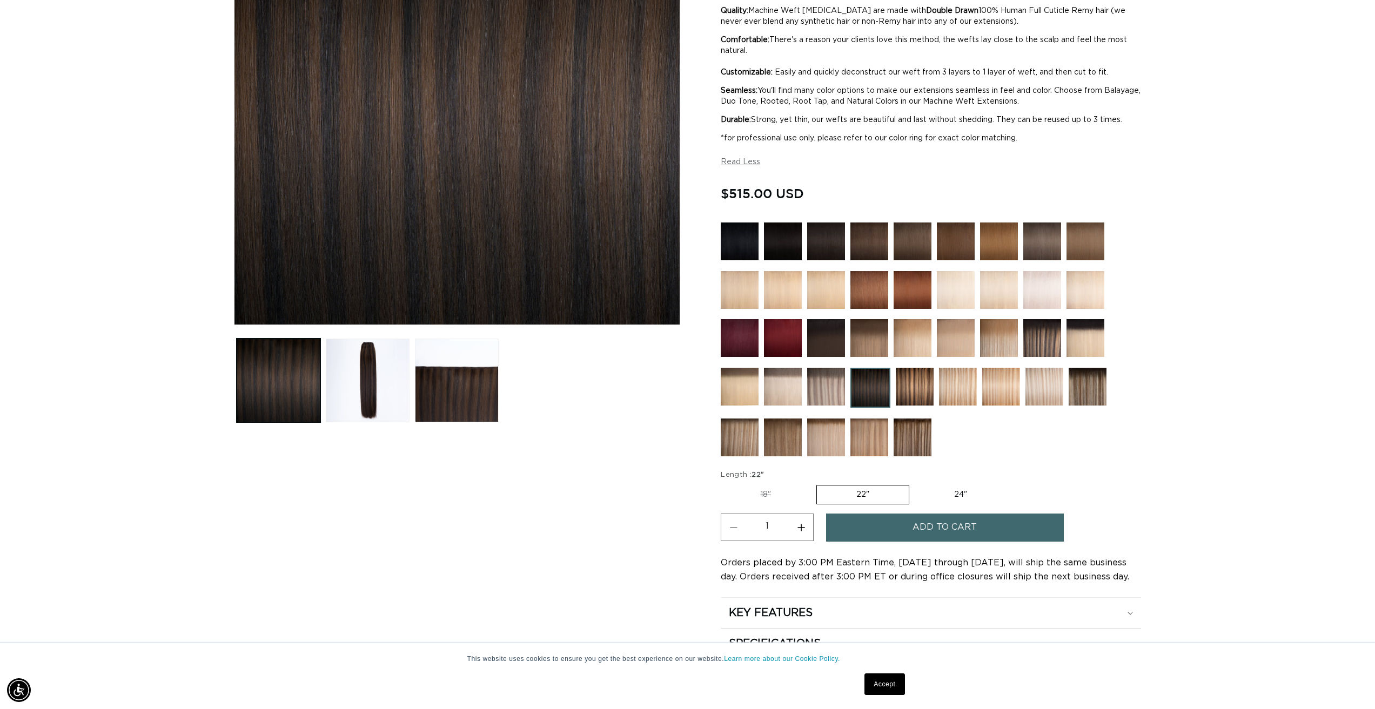
drag, startPoint x: 791, startPoint y: 279, endPoint x: 1199, endPoint y: 476, distance: 453.0
click at [1199, 476] on div "Home 1B/4 Duo Tone - Machine Weft Skip to product information Open media 1 in m…" at bounding box center [687, 268] width 1037 height 843
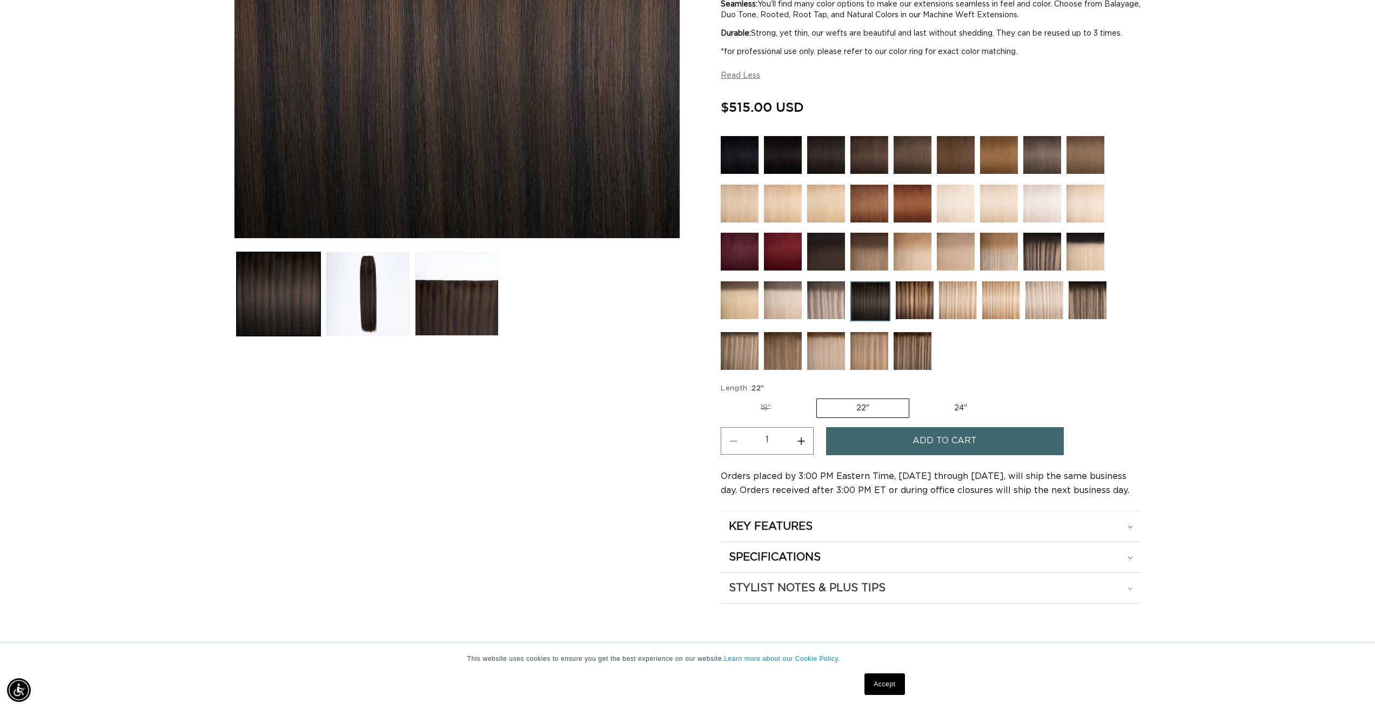
scroll to position [486, 0]
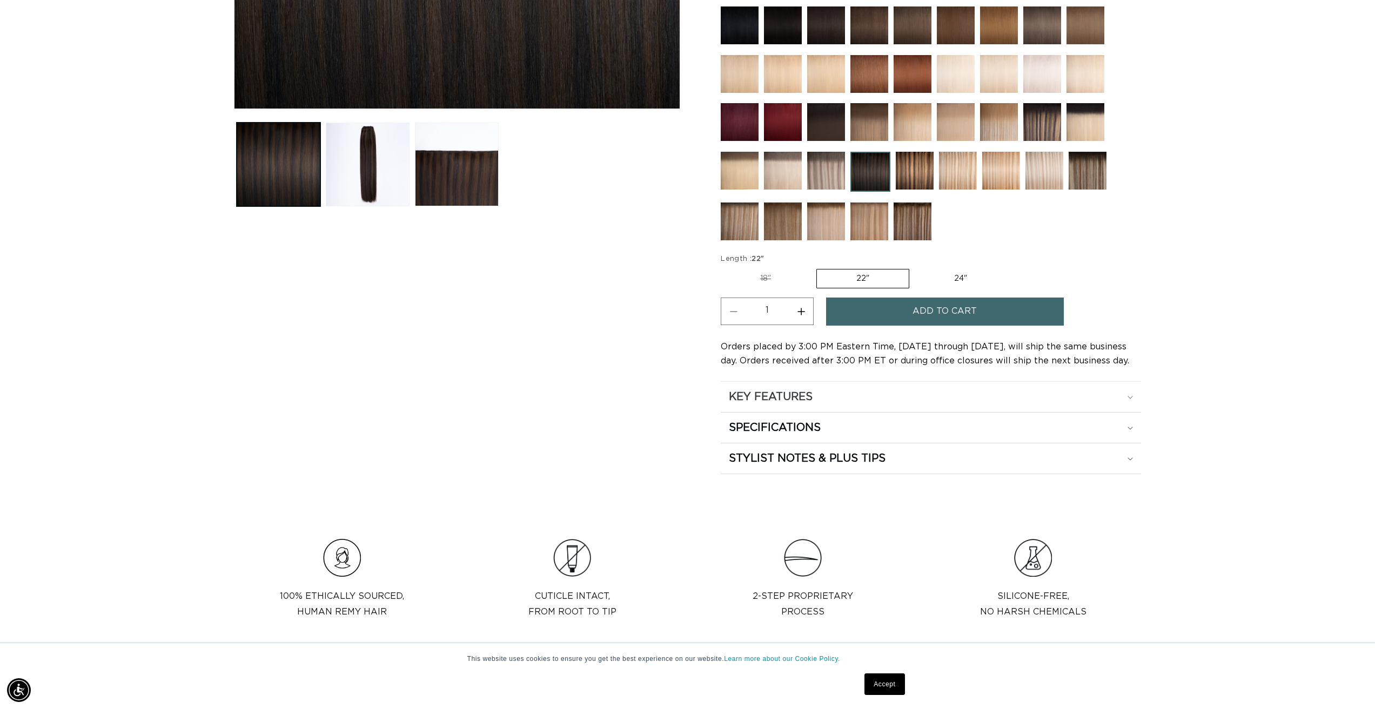
click at [896, 402] on div "KEY FEATURES" at bounding box center [931, 397] width 404 height 14
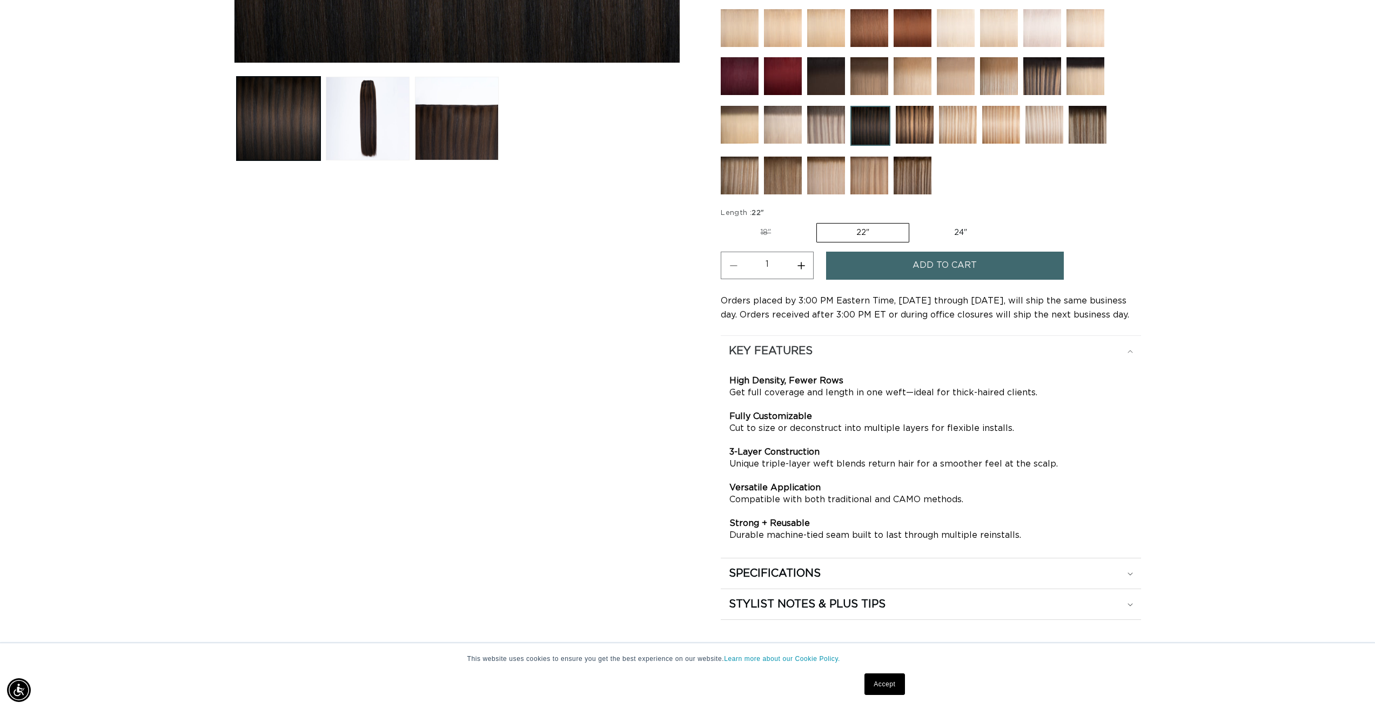
scroll to position [594, 0]
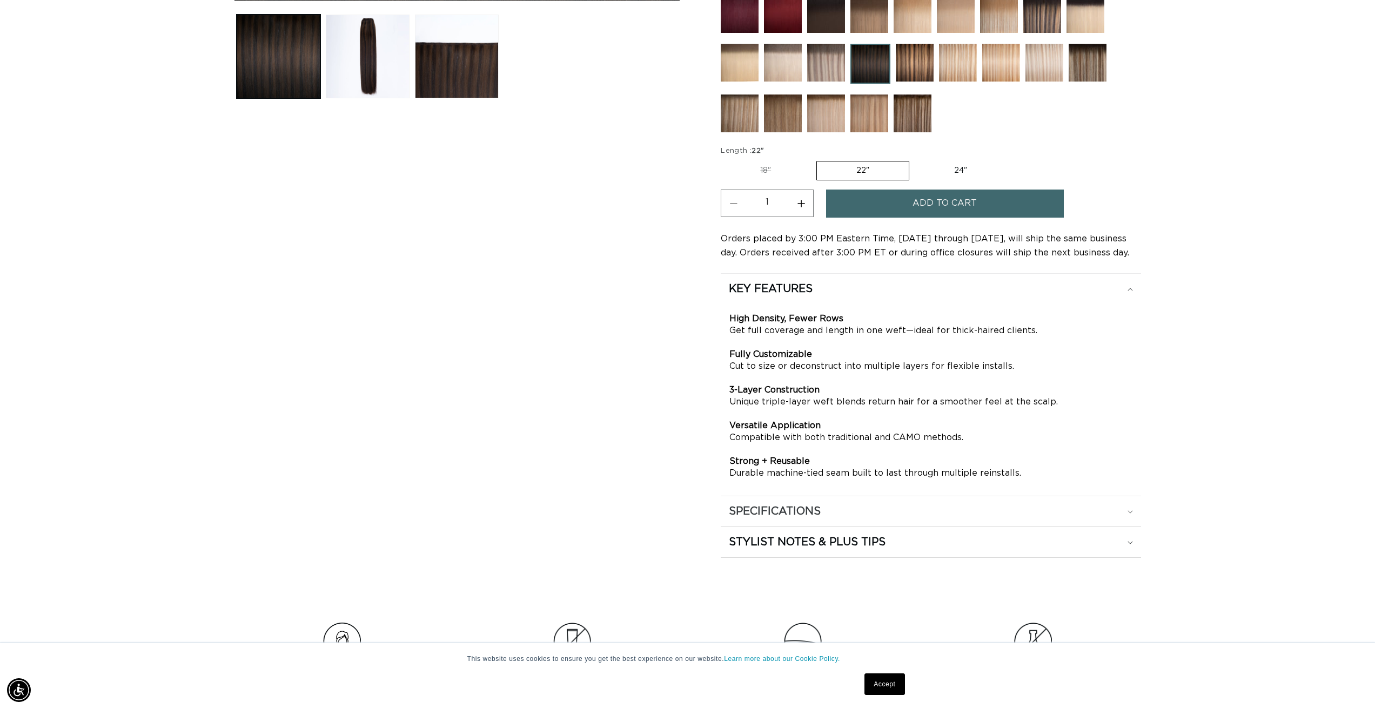
click at [889, 518] on div "SPECIFICATIONS" at bounding box center [931, 512] width 404 height 14
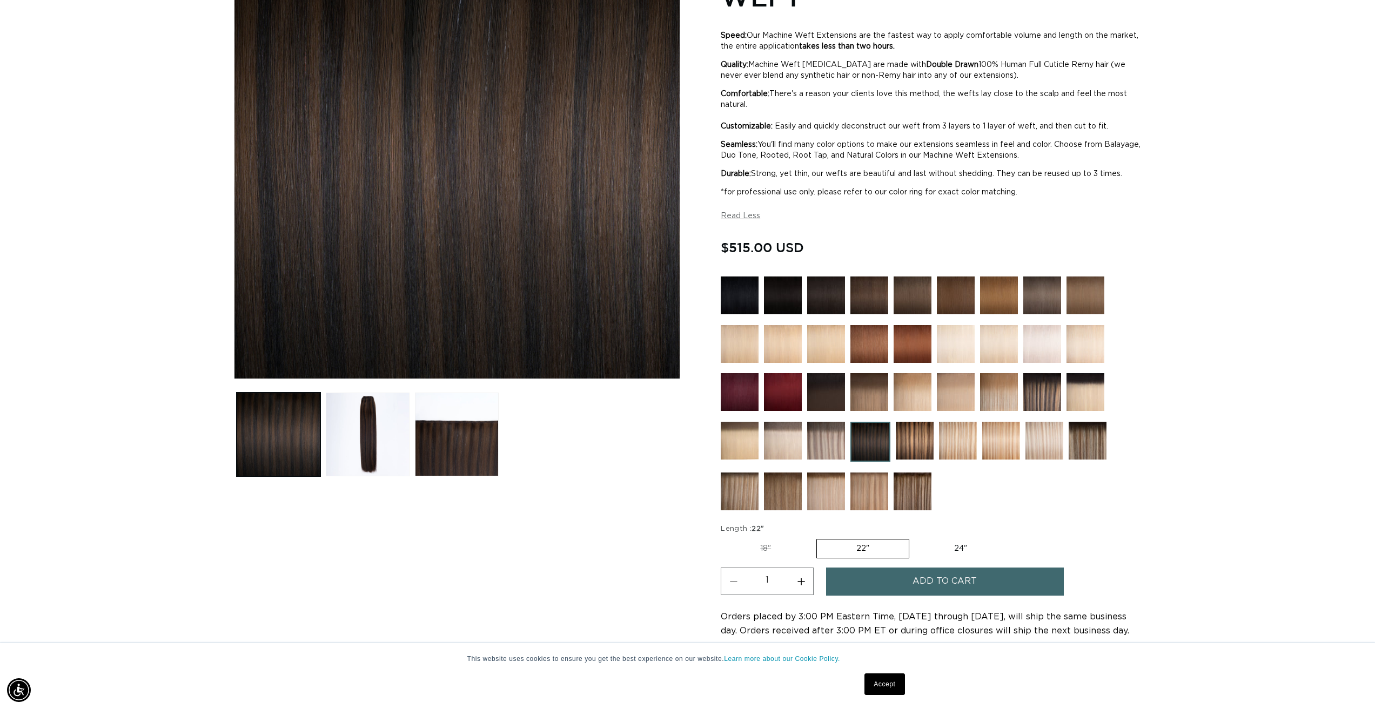
scroll to position [0, 960]
click at [761, 547] on label "18" Variant sold out or unavailable" at bounding box center [766, 549] width 90 height 18
click at [724, 537] on input "18" Variant sold out or unavailable" at bounding box center [723, 537] width 1 height 1
radio input "true"
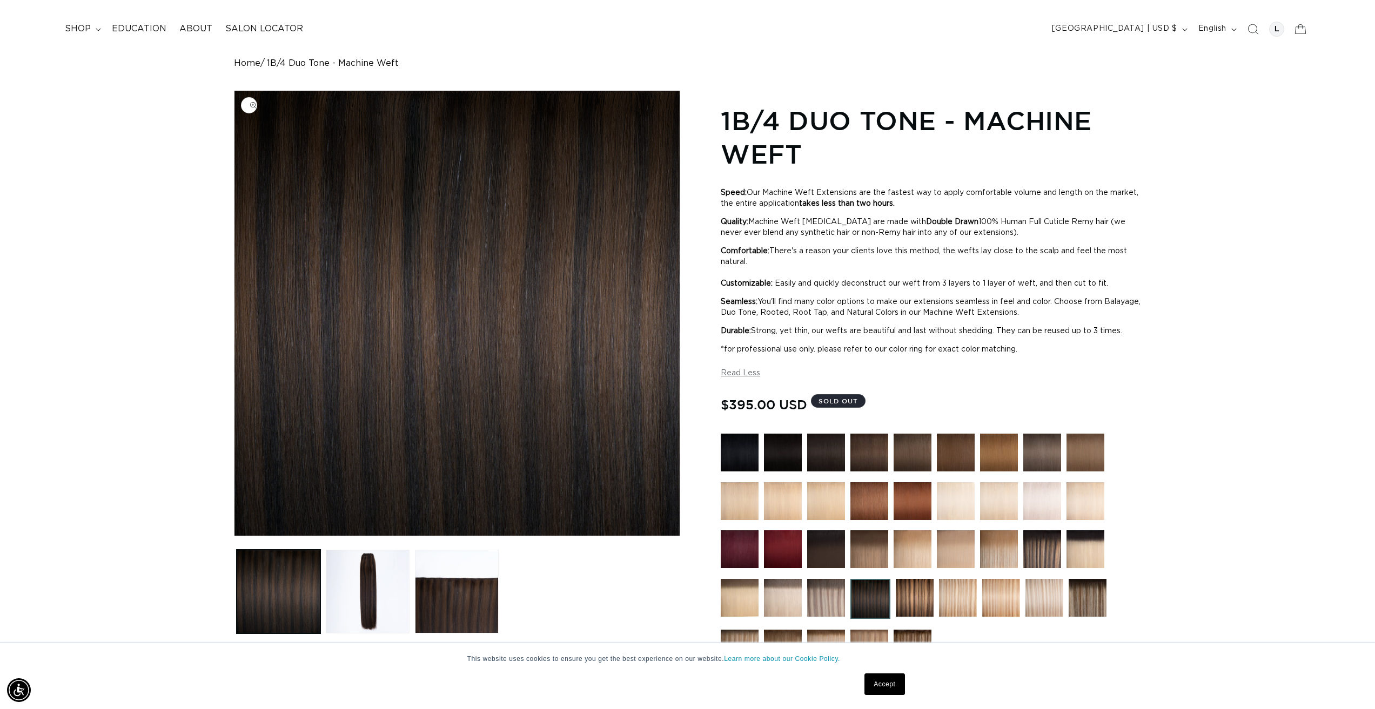
scroll to position [108, 0]
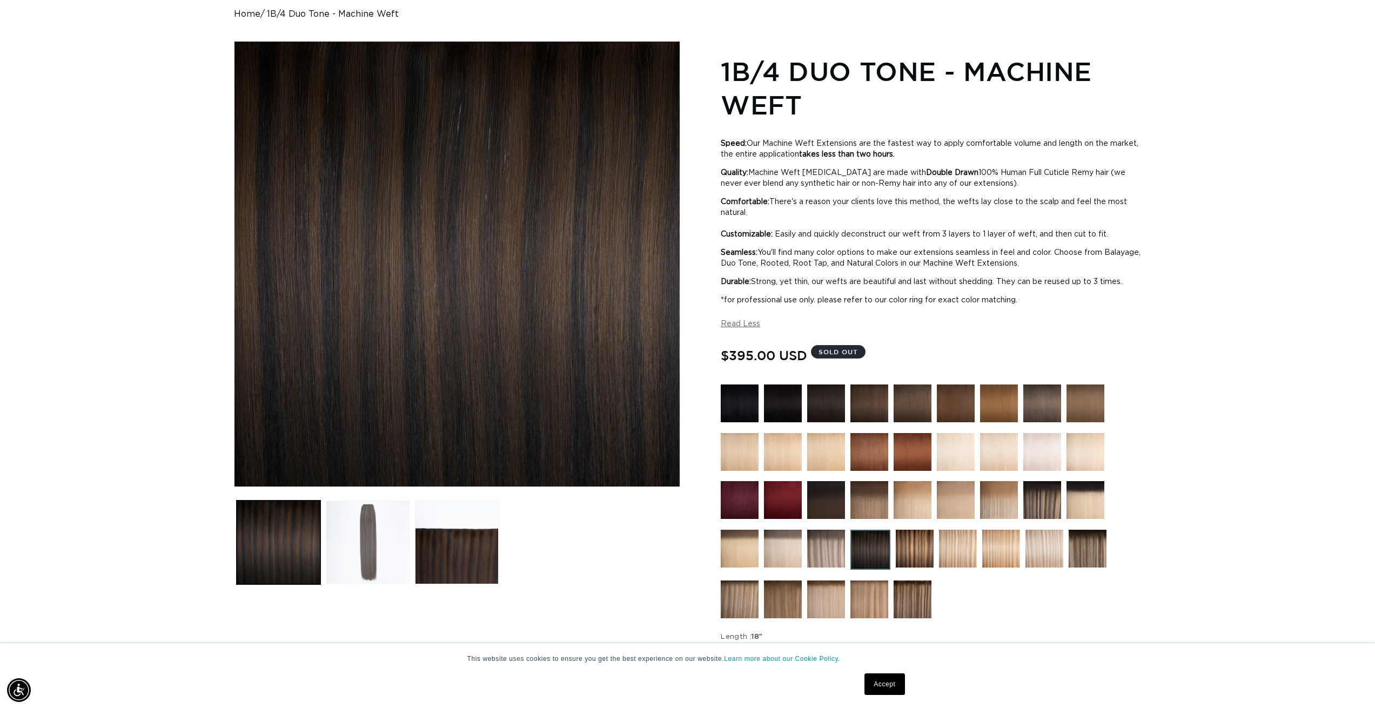
click at [369, 542] on button "Load image 2 in gallery view" at bounding box center [368, 543] width 84 height 84
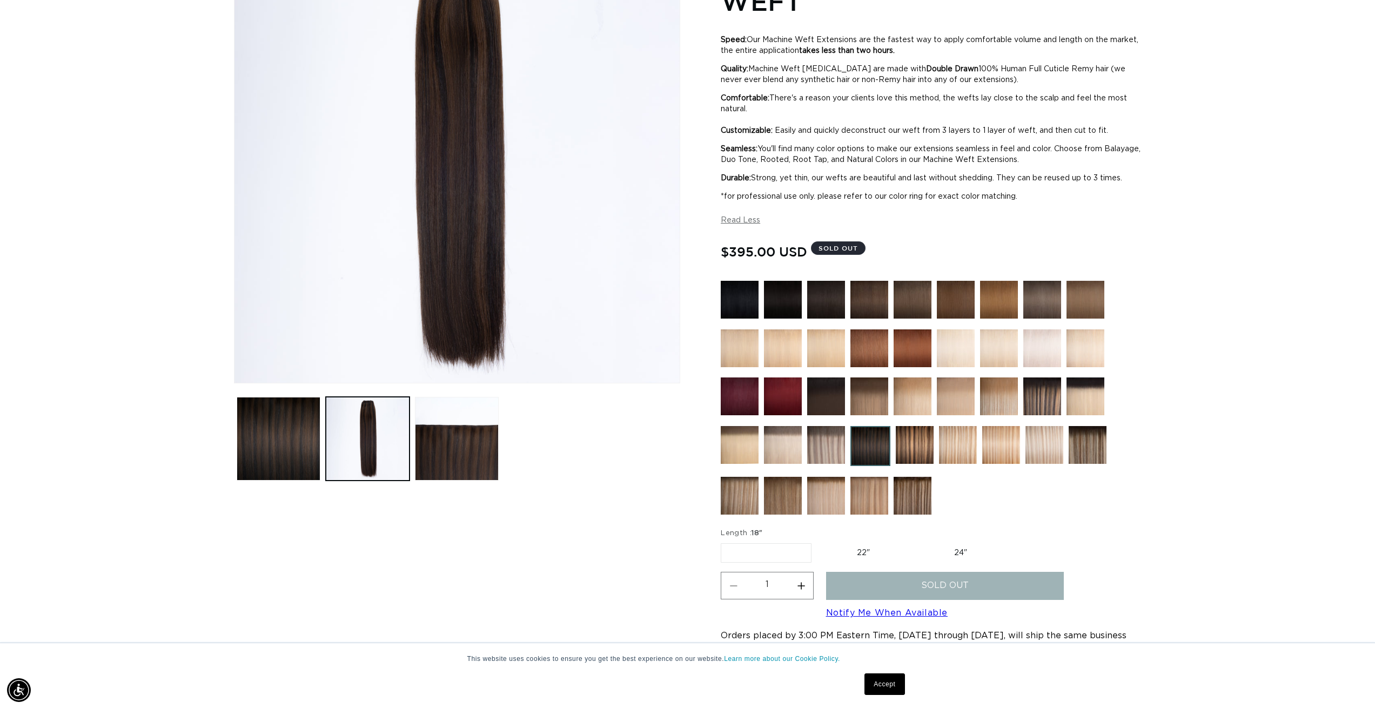
scroll to position [216, 0]
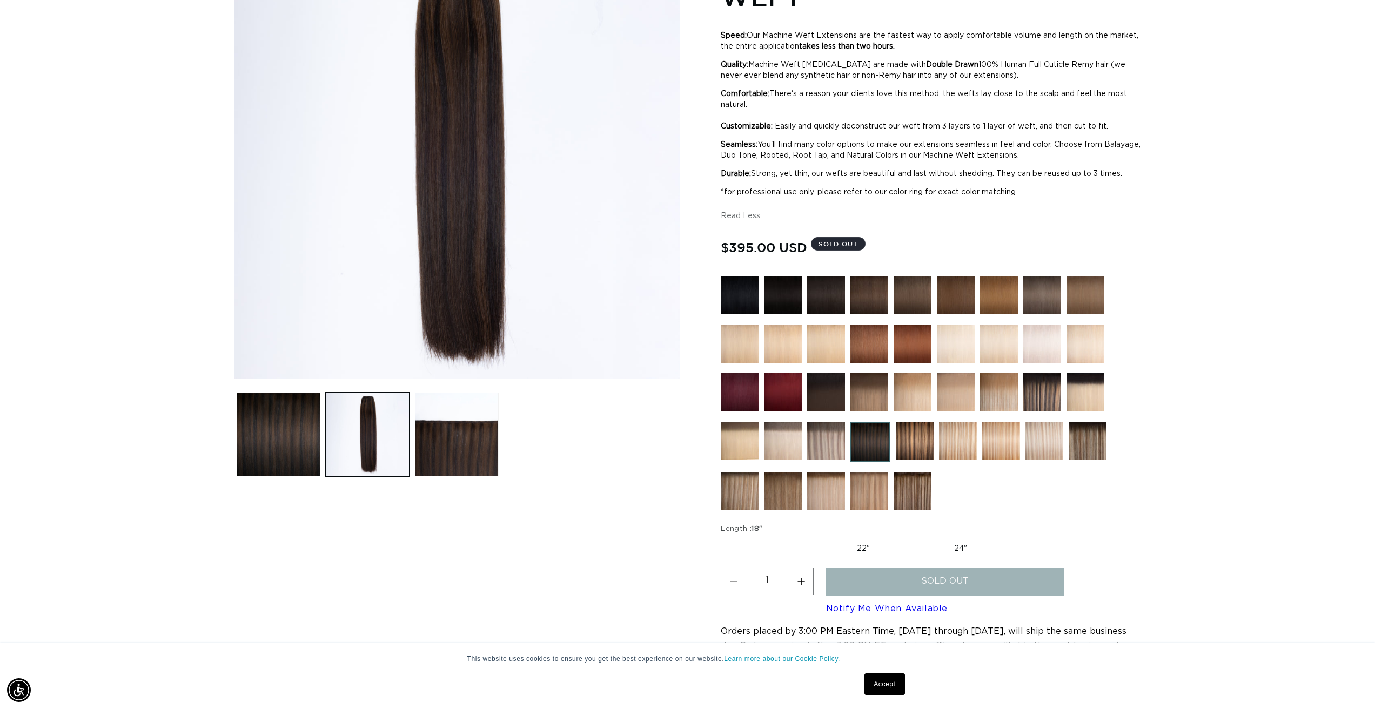
click at [817, 389] on img at bounding box center [826, 392] width 38 height 38
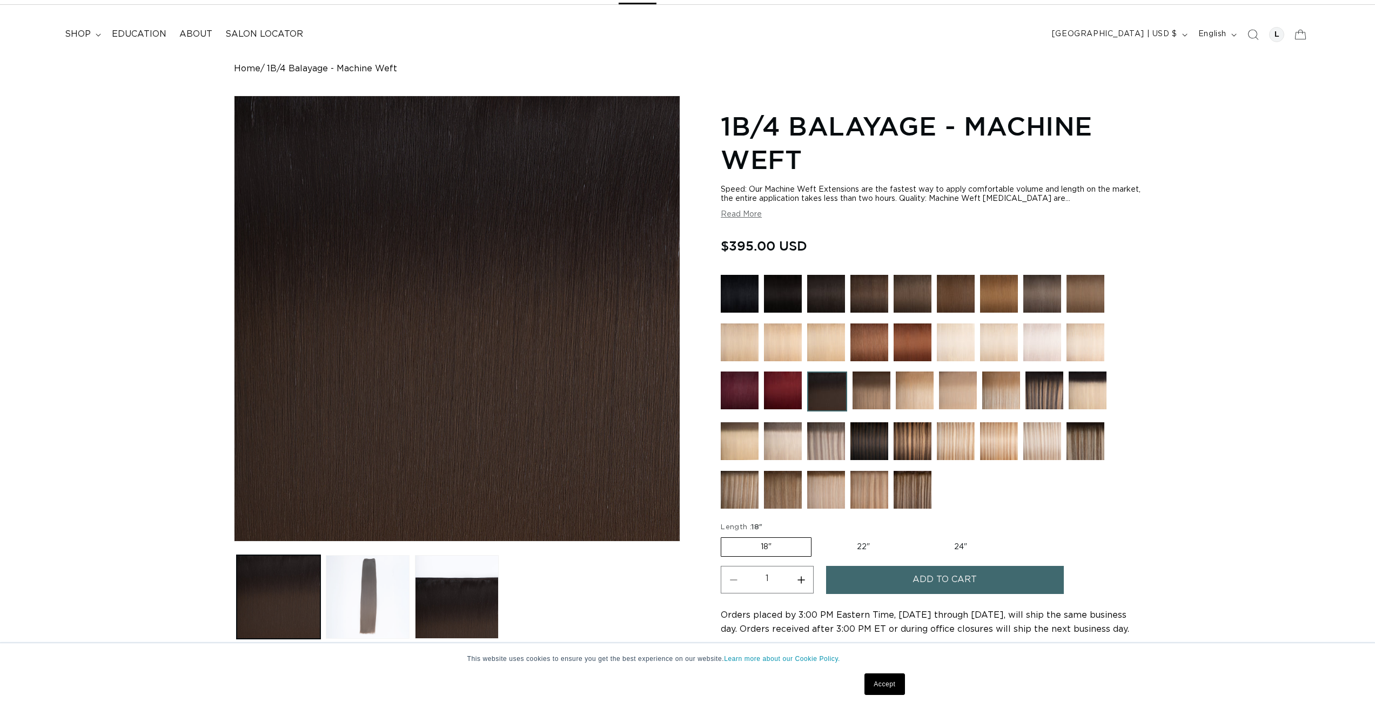
scroll to position [54, 0]
click at [372, 585] on button "Load image 2 in gallery view" at bounding box center [368, 597] width 84 height 84
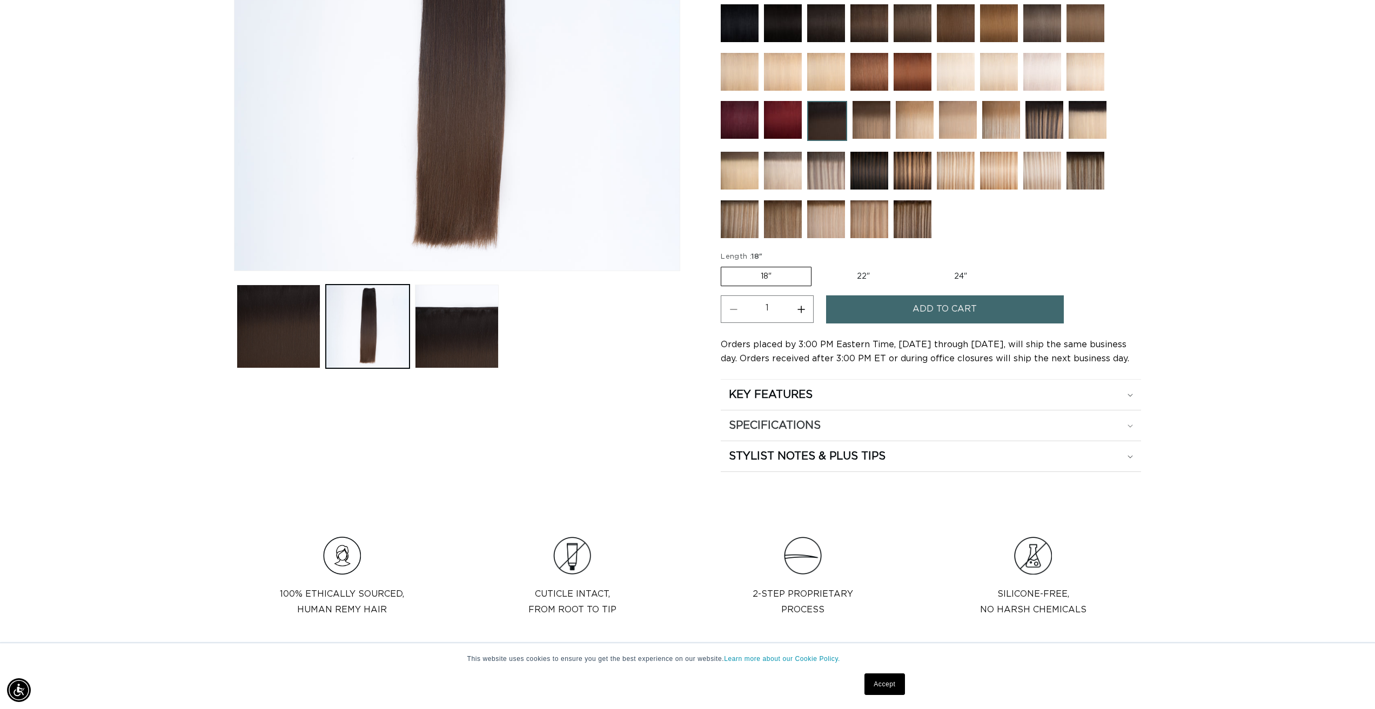
scroll to position [0, 0]
click at [835, 392] on div "KEY FEATURES" at bounding box center [931, 395] width 404 height 14
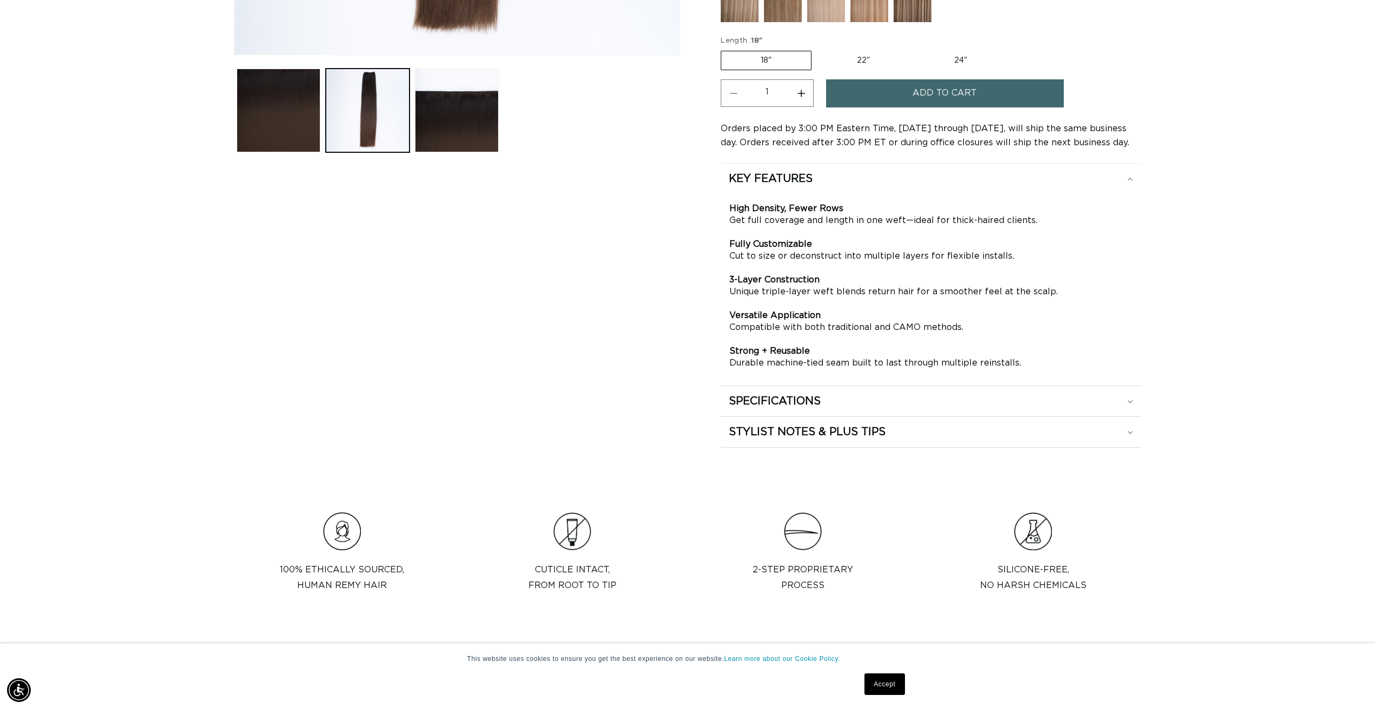
scroll to position [0, 960]
drag, startPoint x: 734, startPoint y: 211, endPoint x: 1004, endPoint y: 216, distance: 270.1
click at [1004, 216] on p "High Density, Fewer Rows Get full coverage and length in one weft—ideal for thi…" at bounding box center [930, 286] width 403 height 166
drag, startPoint x: 730, startPoint y: 260, endPoint x: 1009, endPoint y: 251, distance: 278.4
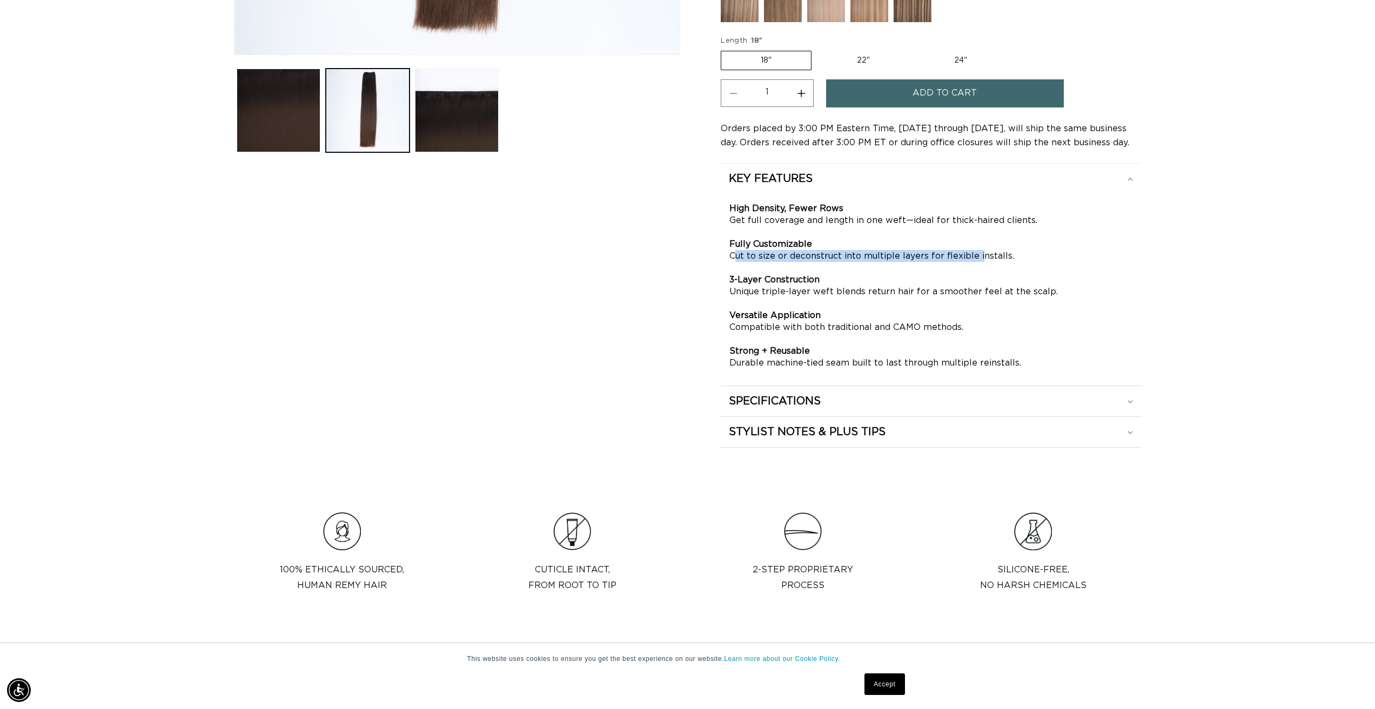
click at [1009, 251] on p "High Density, Fewer Rows Get full coverage and length in one weft—ideal for thi…" at bounding box center [930, 286] width 403 height 166
drag, startPoint x: 742, startPoint y: 292, endPoint x: 1046, endPoint y: 287, distance: 304.7
click at [1046, 287] on p "High Density, Fewer Rows Get full coverage and length in one weft—ideal for thi…" at bounding box center [930, 286] width 403 height 166
drag, startPoint x: 741, startPoint y: 330, endPoint x: 938, endPoint y: 339, distance: 197.9
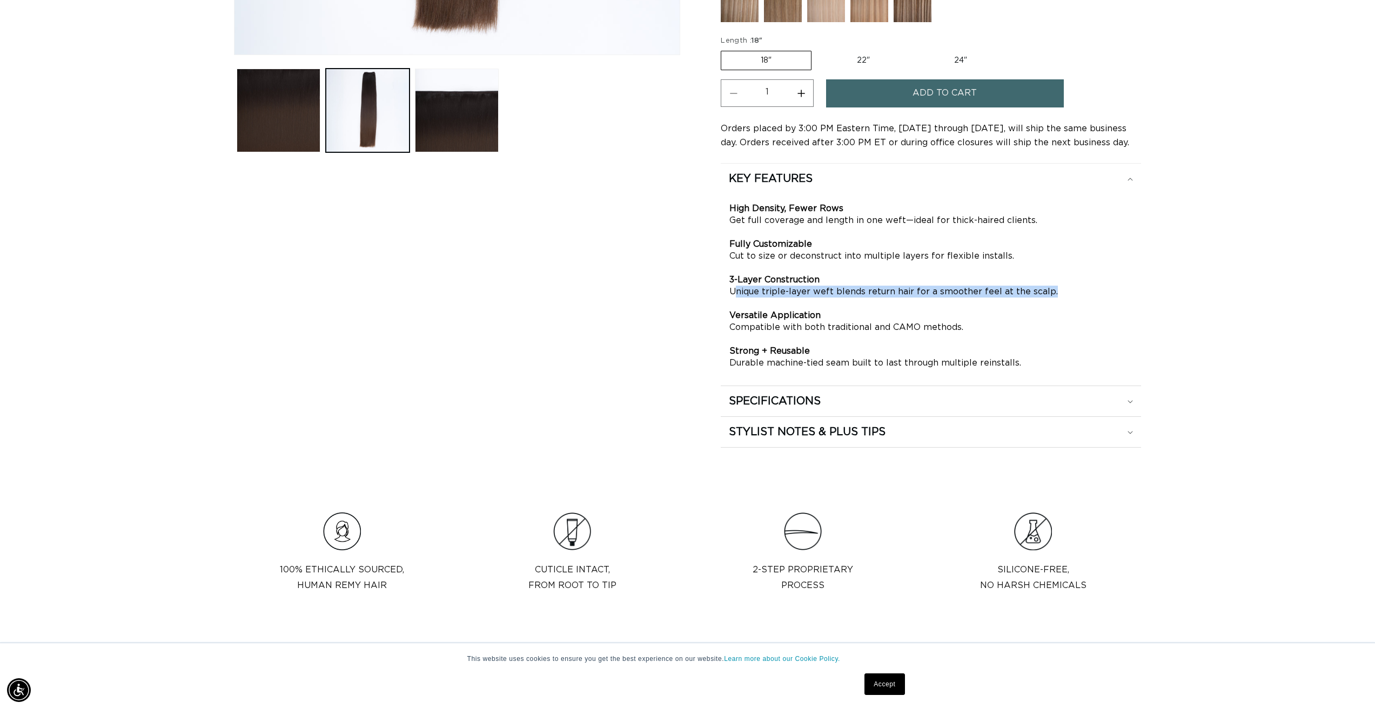
click at [975, 326] on p "High Density, Fewer Rows Get full coverage and length in one weft—ideal for thi…" at bounding box center [930, 286] width 403 height 166
drag, startPoint x: 817, startPoint y: 363, endPoint x: 1051, endPoint y: 363, distance: 233.9
click at [1038, 363] on div "High Density, Fewer Rows Get full coverage and length in one weft—ideal for thi…" at bounding box center [931, 286] width 420 height 184
click at [870, 408] on div "SPECIFICATIONS" at bounding box center [931, 401] width 404 height 14
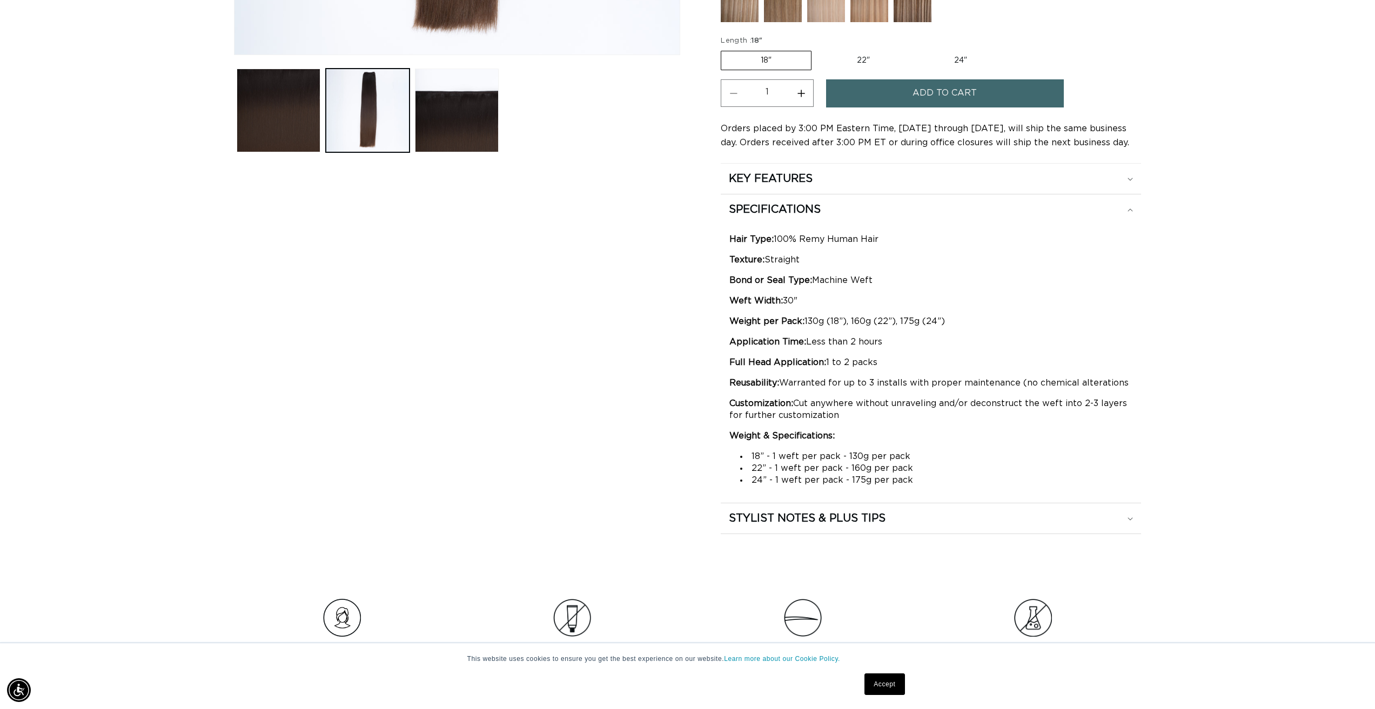
scroll to position [0, 1921]
drag, startPoint x: 762, startPoint y: 254, endPoint x: 853, endPoint y: 260, distance: 90.9
click at [853, 260] on p "Texture: Straight" at bounding box center [930, 260] width 403 height 12
drag, startPoint x: 813, startPoint y: 282, endPoint x: 929, endPoint y: 286, distance: 115.7
click at [929, 286] on p "Bond or Seal Type: Machine Weft" at bounding box center [930, 280] width 403 height 12
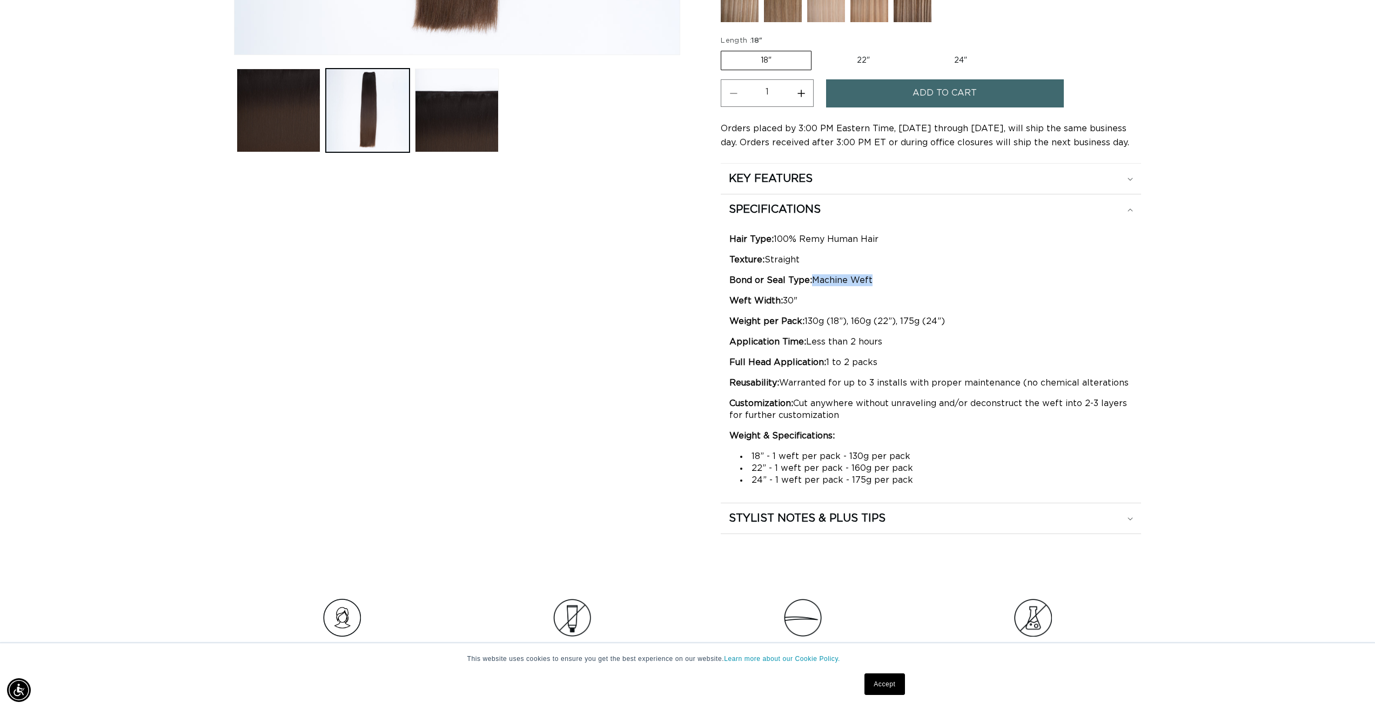
drag, startPoint x: 839, startPoint y: 301, endPoint x: 848, endPoint y: 301, distance: 8.6
click at [848, 301] on p "Weft Width: 30"" at bounding box center [930, 301] width 403 height 12
drag, startPoint x: 821, startPoint y: 315, endPoint x: 989, endPoint y: 318, distance: 168.0
click at [989, 318] on p "Weight per Pack: 130g (18”), 160g (22”), 175g (24”)" at bounding box center [930, 321] width 403 height 12
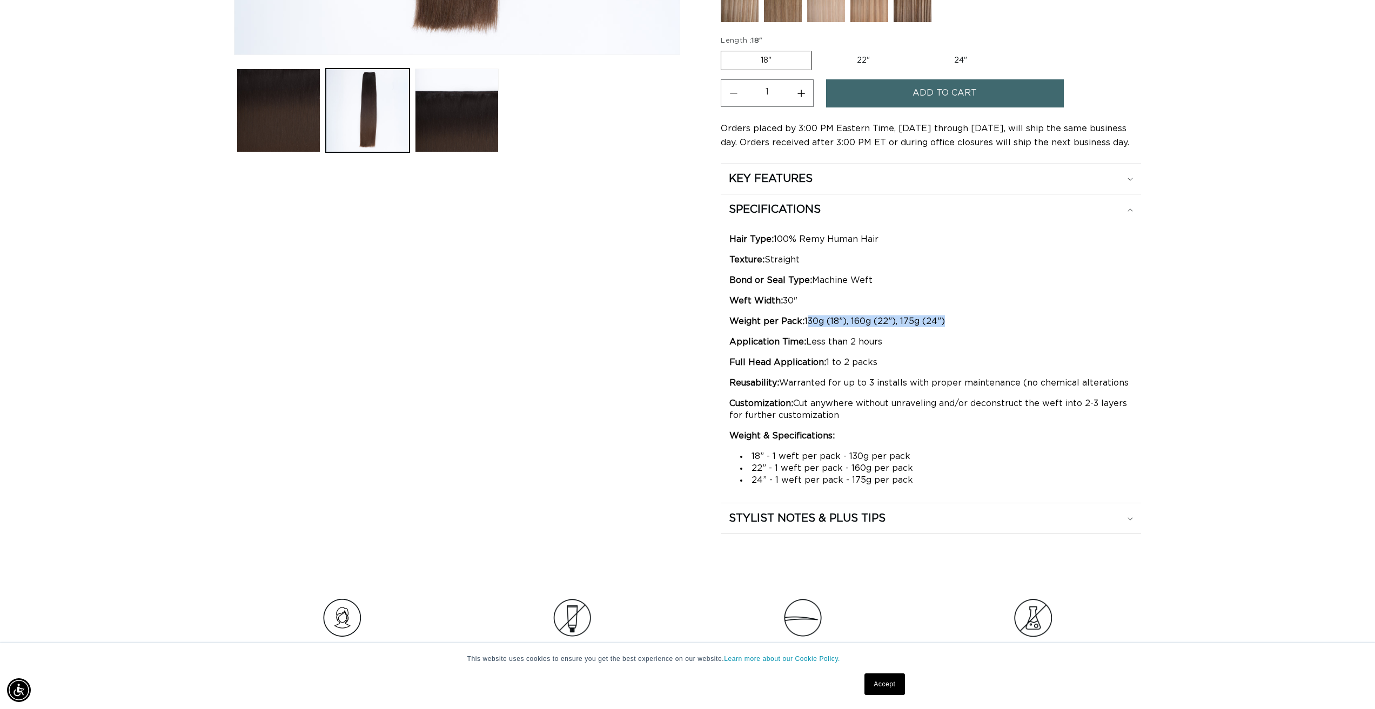
click at [879, 320] on p "Weight per Pack: 130g (18”), 160g (22”), 175g (24”)" at bounding box center [930, 321] width 403 height 12
drag, startPoint x: 841, startPoint y: 323, endPoint x: 810, endPoint y: 325, distance: 30.9
click at [810, 325] on p "Weight per Pack: 130g (18”), 160g (22”), 175g (24”)" at bounding box center [930, 321] width 403 height 12
drag, startPoint x: 891, startPoint y: 319, endPoint x: 847, endPoint y: 318, distance: 44.3
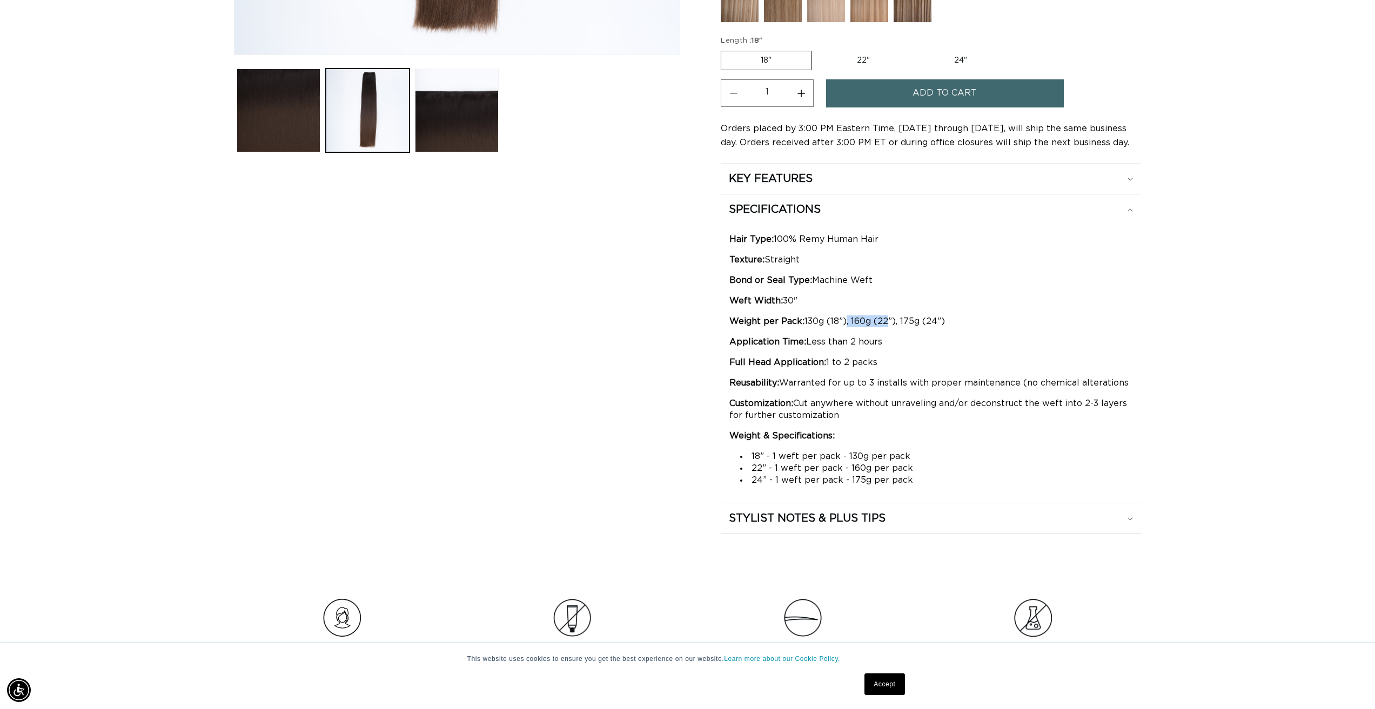
click at [847, 318] on p "Weight per Pack: 130g (18”), 160g (22”), 175g (24”)" at bounding box center [930, 321] width 403 height 12
drag, startPoint x: 825, startPoint y: 339, endPoint x: 911, endPoint y: 338, distance: 85.9
click at [911, 338] on p "Application Time: Less than 2 hours" at bounding box center [930, 342] width 403 height 12
drag, startPoint x: 831, startPoint y: 358, endPoint x: 904, endPoint y: 360, distance: 72.4
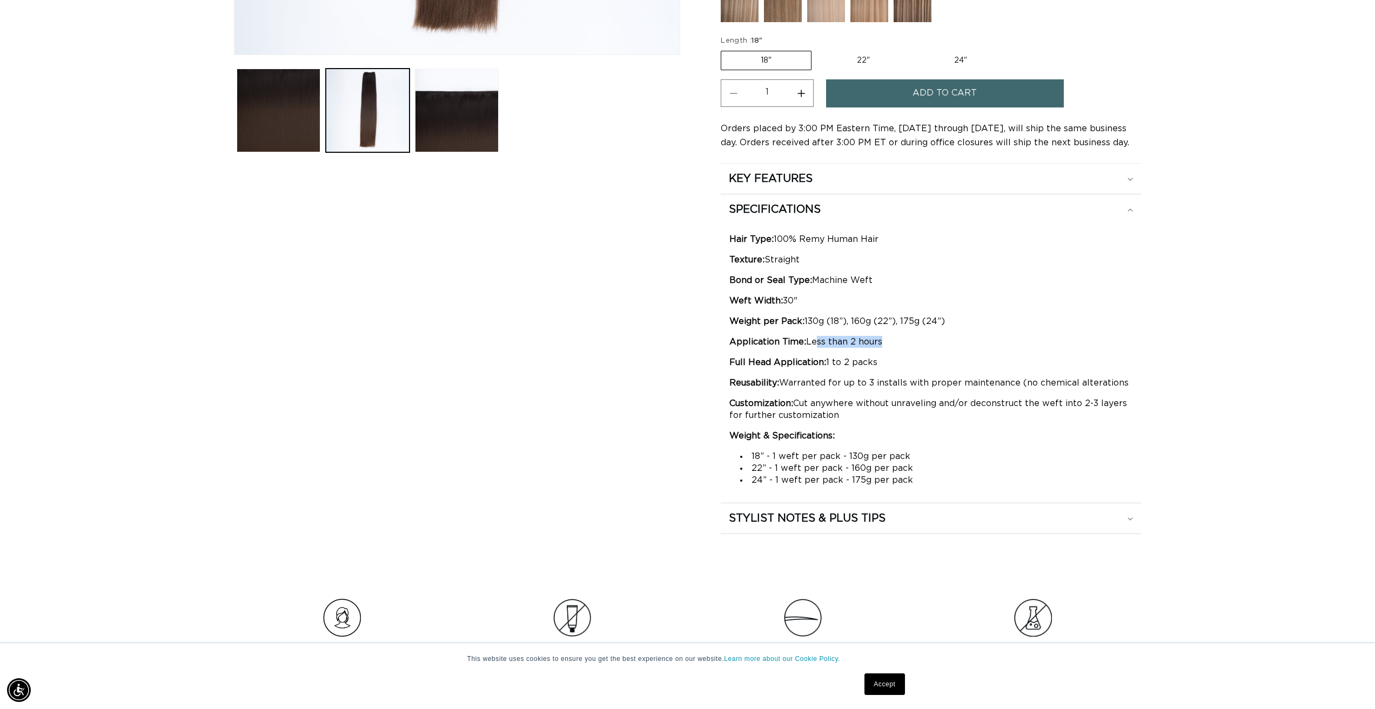
click at [904, 360] on p "Full Head Application: 1 to 2 packs" at bounding box center [930, 363] width 403 height 12
drag, startPoint x: 781, startPoint y: 384, endPoint x: 1071, endPoint y: 379, distance: 290.1
click at [1057, 379] on p "Reusability: Warranted for up to 3 installs with proper maintenance (no chemica…" at bounding box center [930, 383] width 403 height 12
drag, startPoint x: 777, startPoint y: 455, endPoint x: 916, endPoint y: 454, distance: 138.8
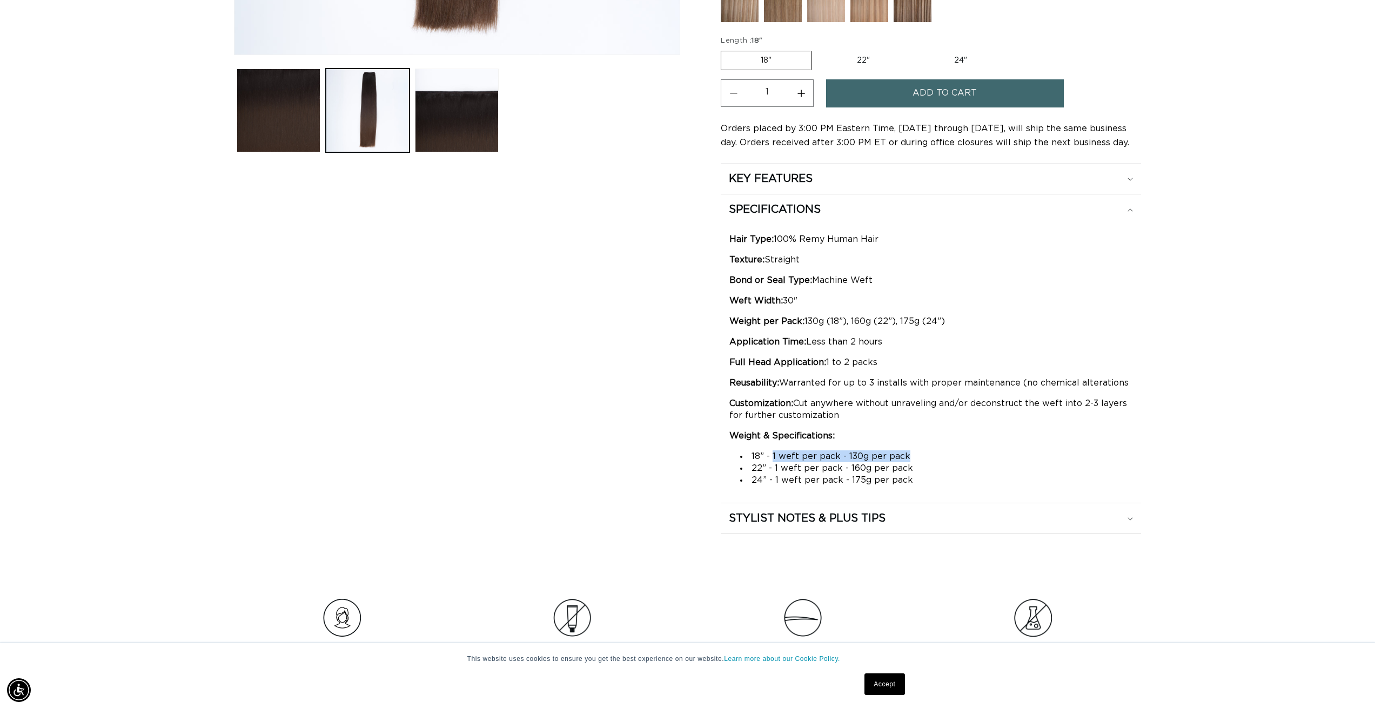
click at [916, 454] on li "18” - 1 weft per pack - 130g per pack" at bounding box center [936, 457] width 392 height 12
click at [917, 457] on li "18” - 1 weft per pack - 130g per pack" at bounding box center [936, 457] width 392 height 12
drag, startPoint x: 908, startPoint y: 458, endPoint x: 708, endPoint y: 445, distance: 200.3
click at [708, 445] on div "Image 2 is now available in gallery view Skip to product information Open media…" at bounding box center [688, 71] width 908 height 925
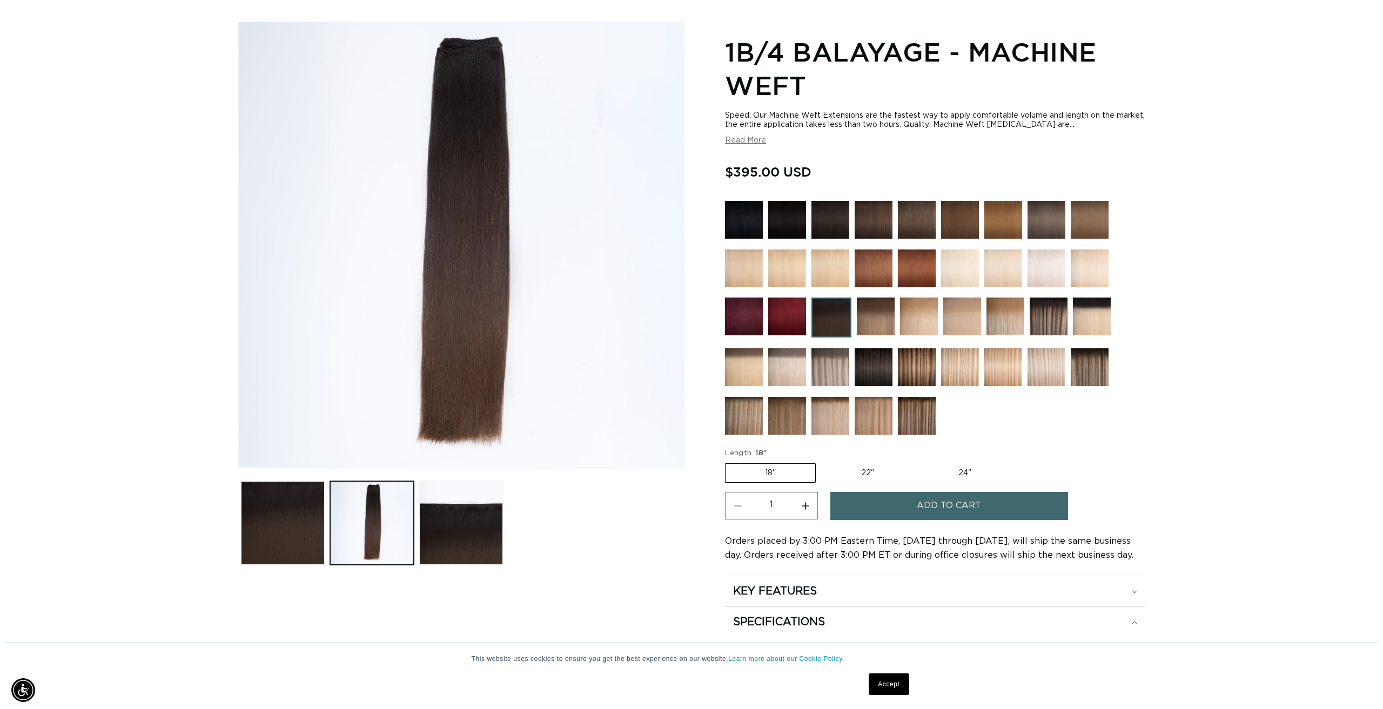
scroll to position [108, 0]
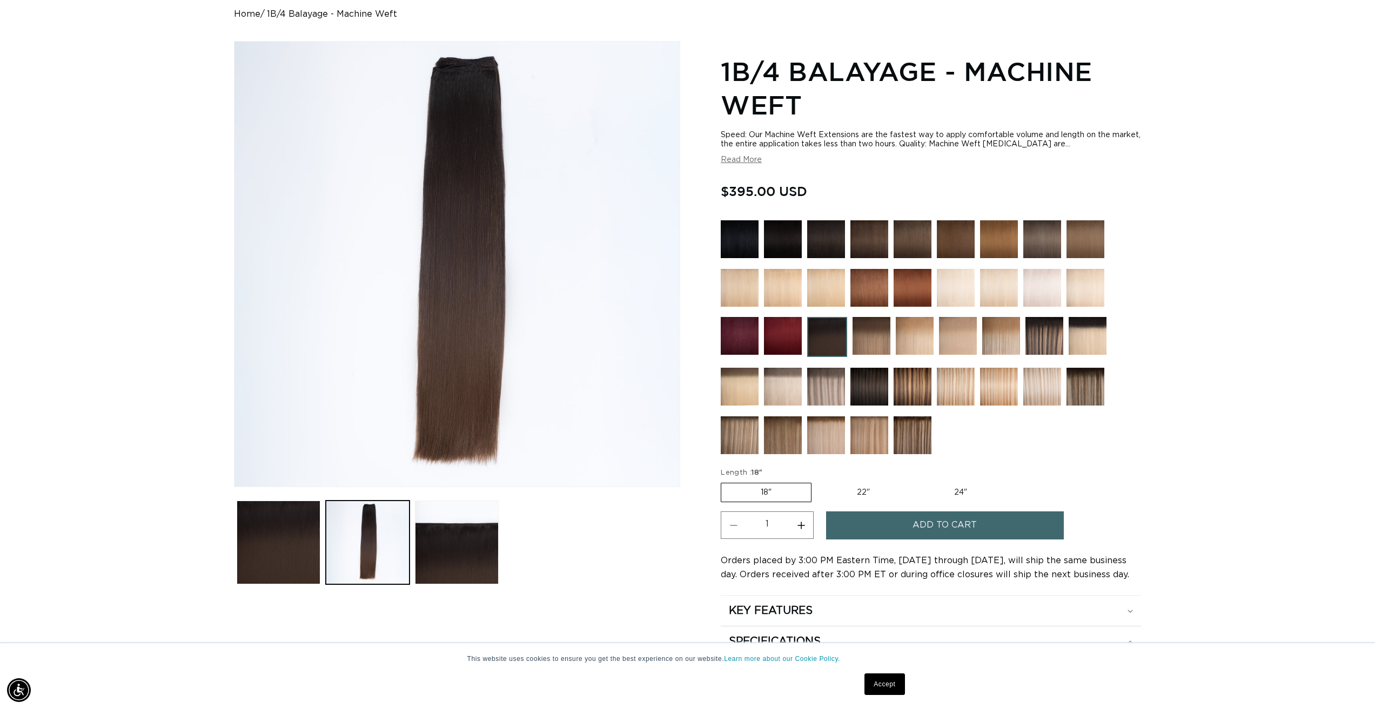
click at [931, 528] on span "Add to cart" at bounding box center [944, 526] width 64 height 28
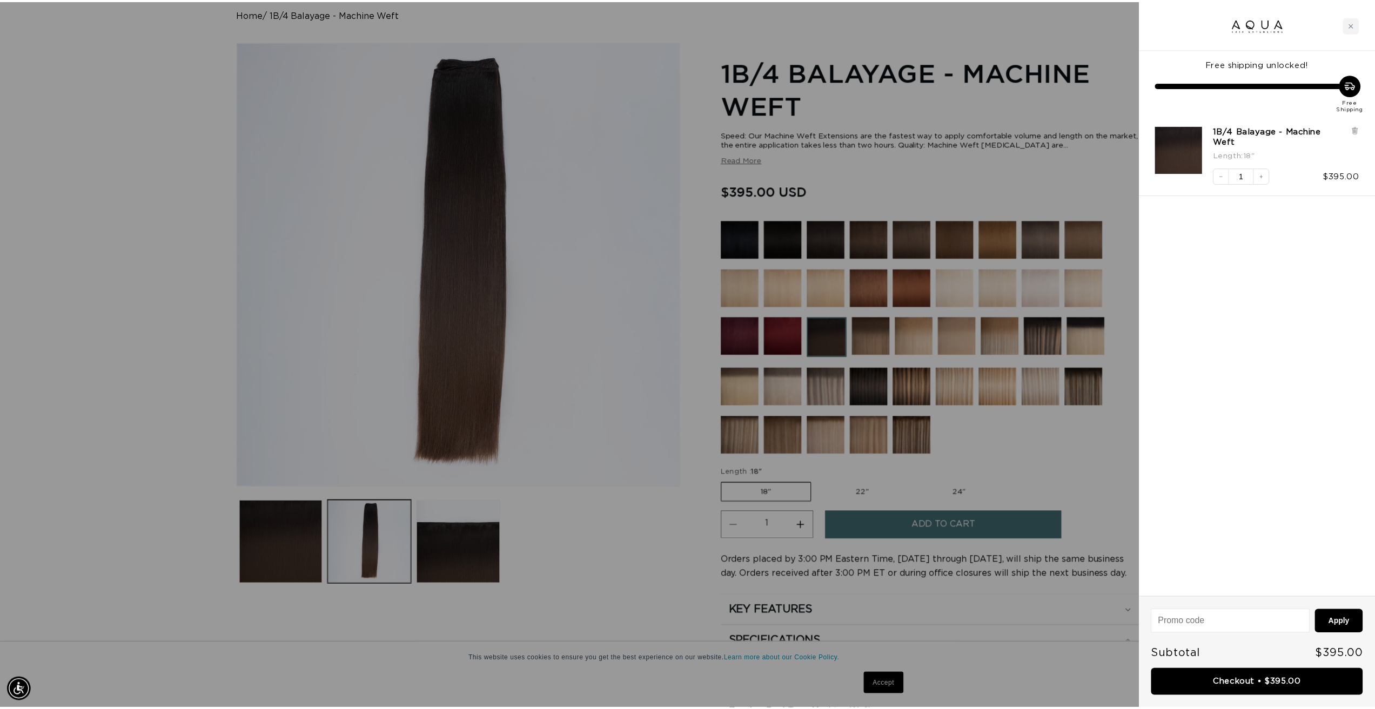
scroll to position [0, 1921]
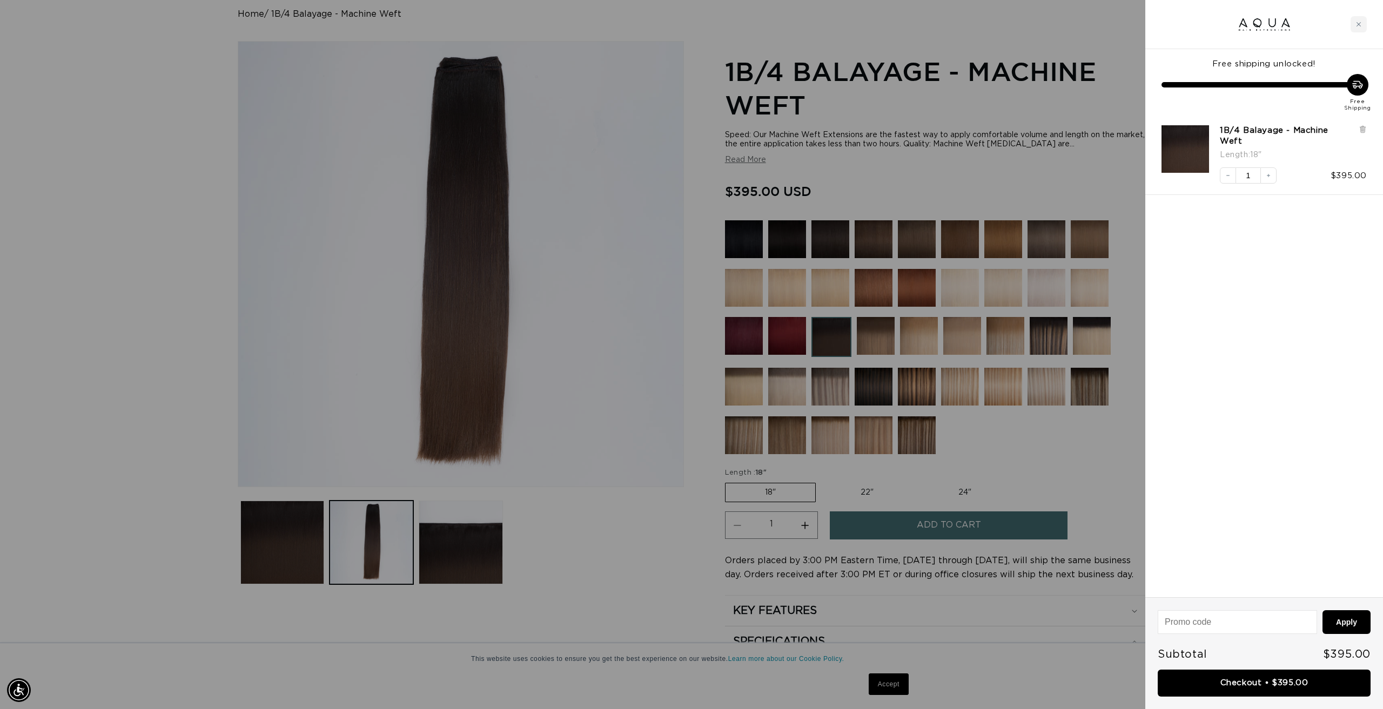
click at [898, 149] on div at bounding box center [691, 354] width 1383 height 709
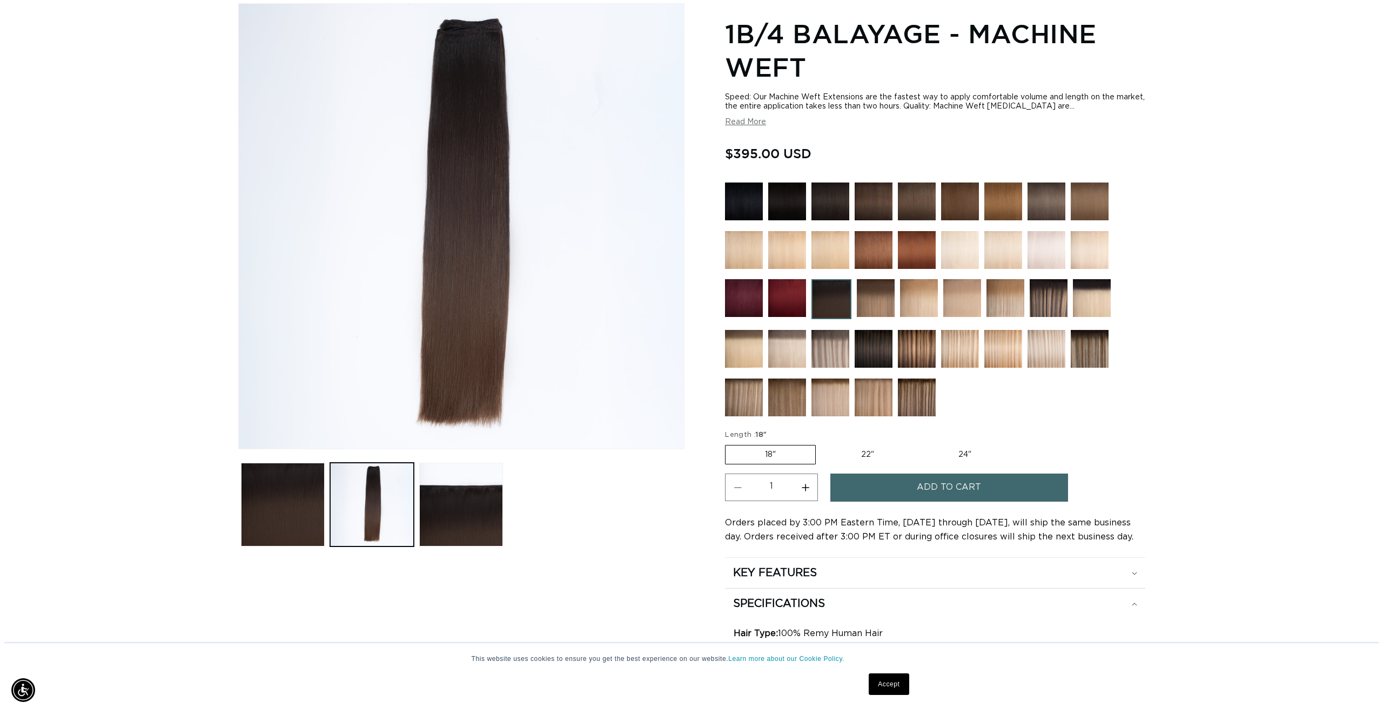
scroll to position [216, 0]
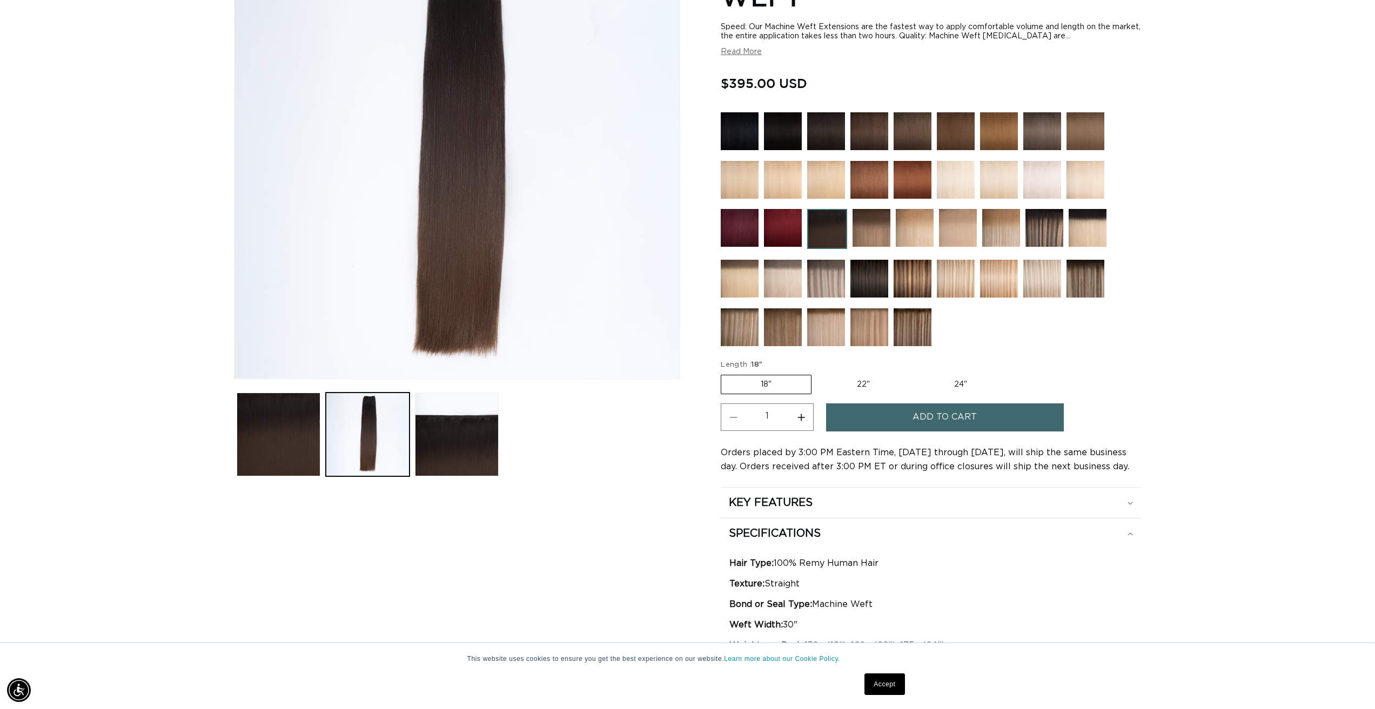
click at [933, 415] on span "Add to cart" at bounding box center [944, 418] width 64 height 28
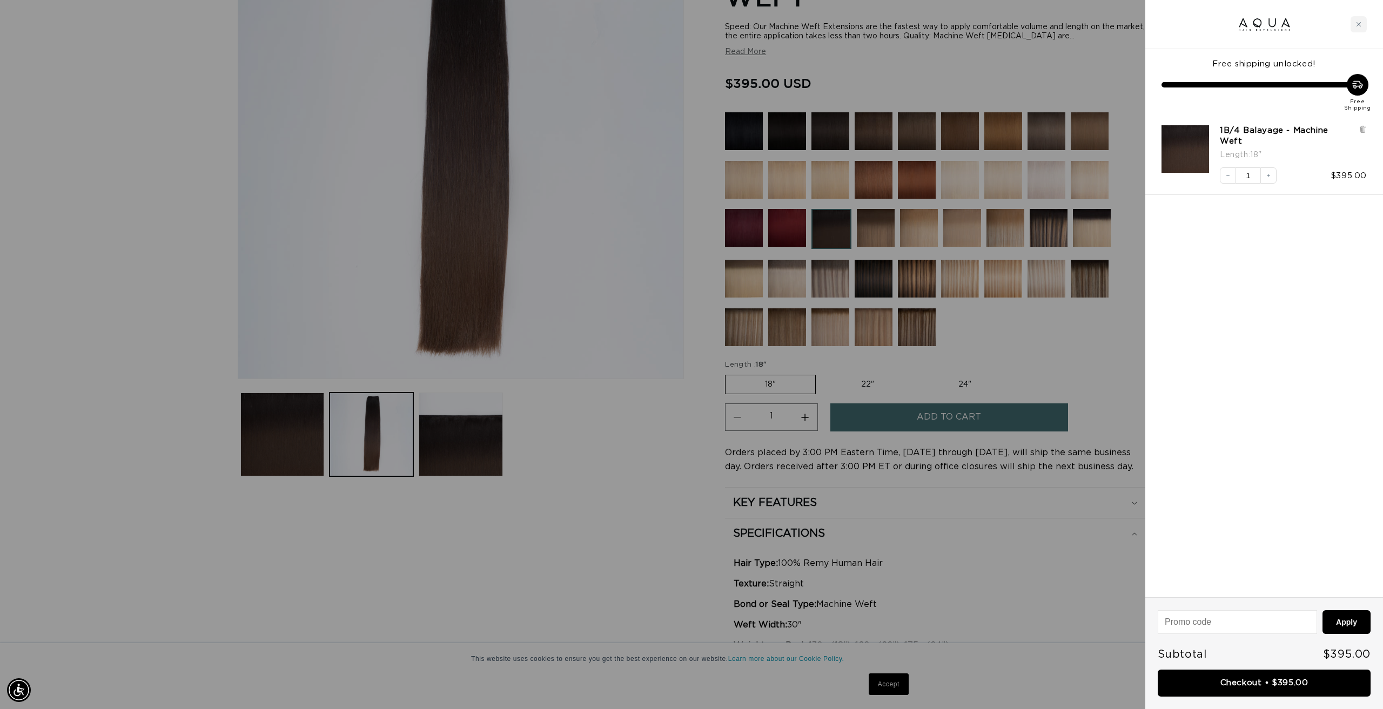
scroll to position [0, 1921]
click at [1228, 172] on icon "Decrease quantity" at bounding box center [1228, 175] width 6 height 6
click at [1240, 680] on link "Checkout • $395.00" at bounding box center [1264, 684] width 213 height 28
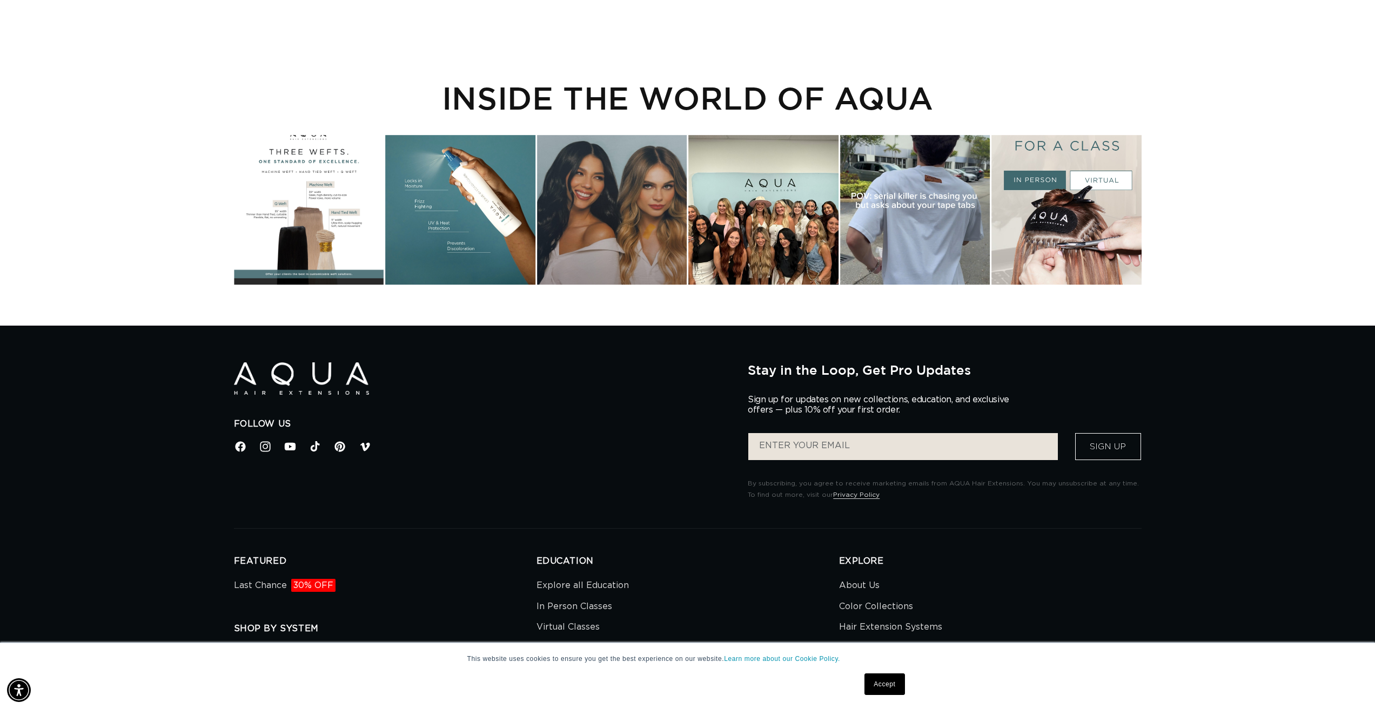
scroll to position [2917, 0]
click at [331, 182] on div "Instagram post opens in a popup" at bounding box center [309, 210] width 150 height 150
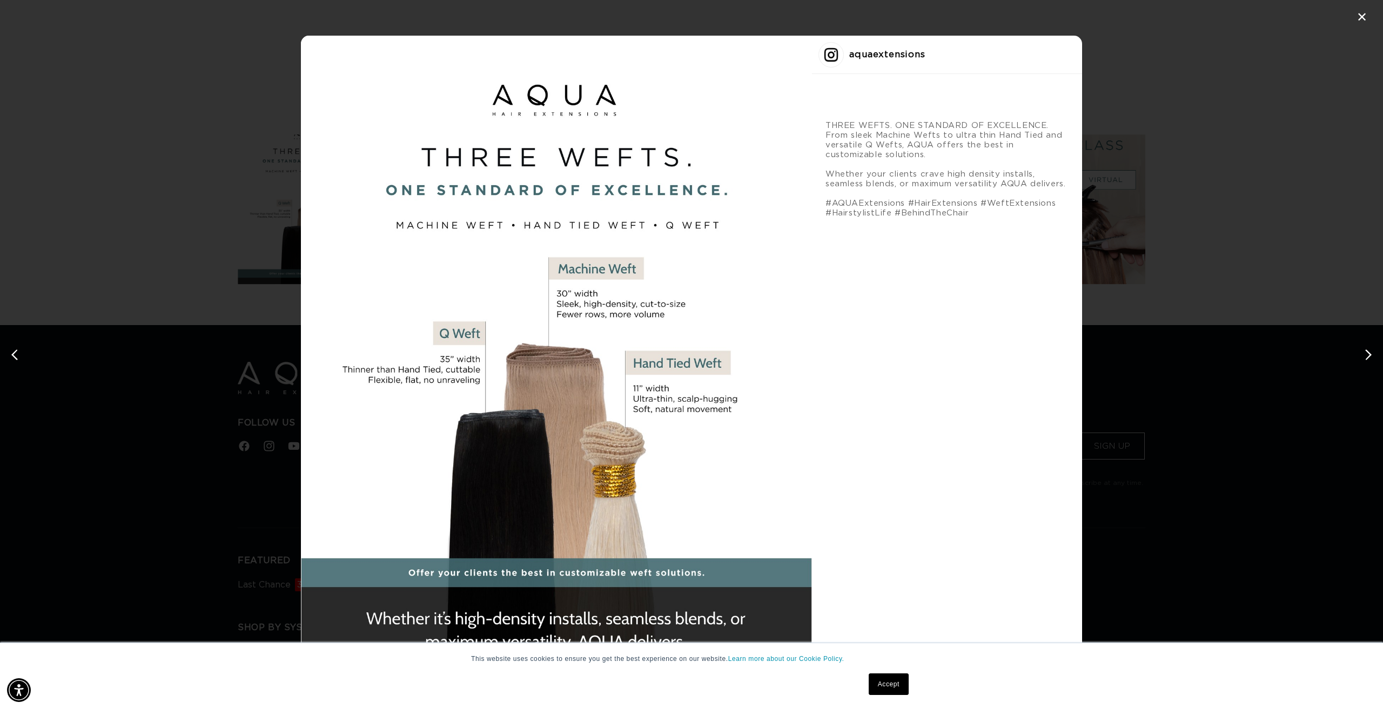
scroll to position [0, 1921]
click at [1099, 292] on div "✕ aquaextensions THREE WEFTS. ONE STANDARD OF EXCELLENCE. From sleek Machine We…" at bounding box center [691, 354] width 1383 height 709
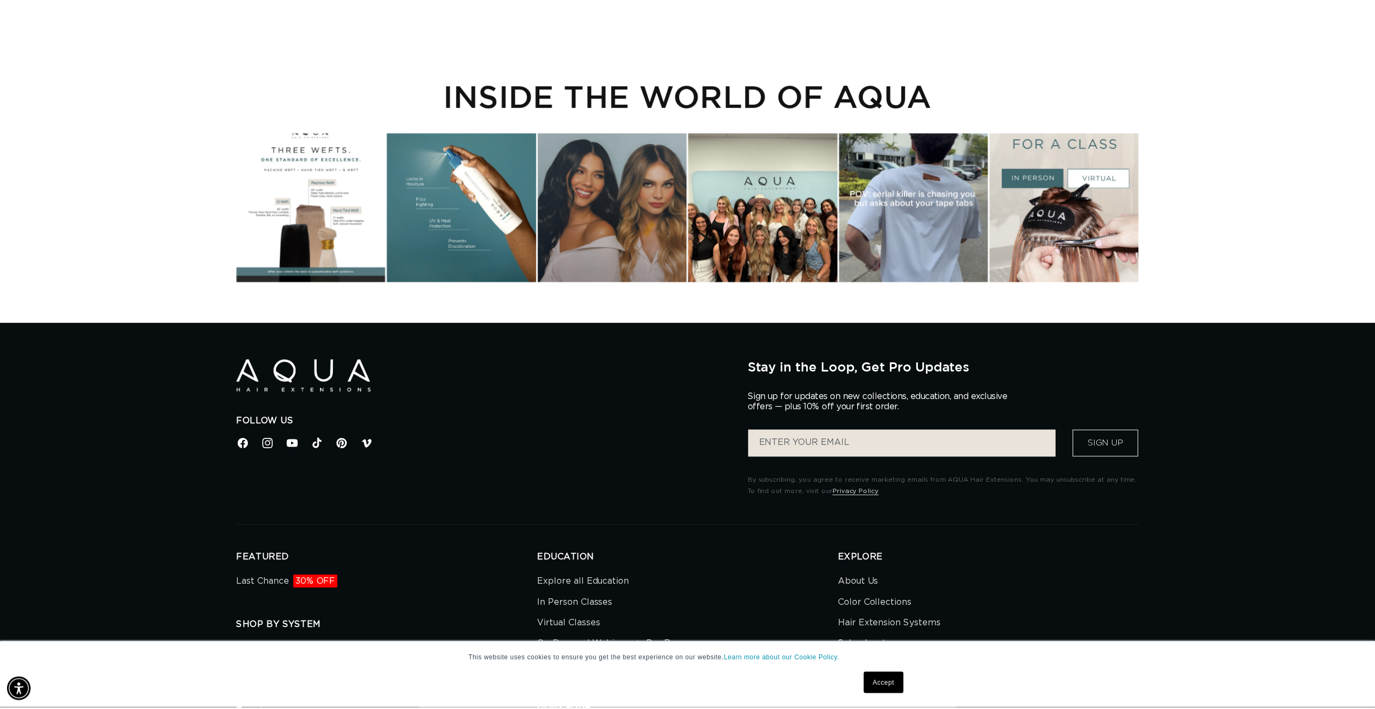
scroll to position [2917, 0]
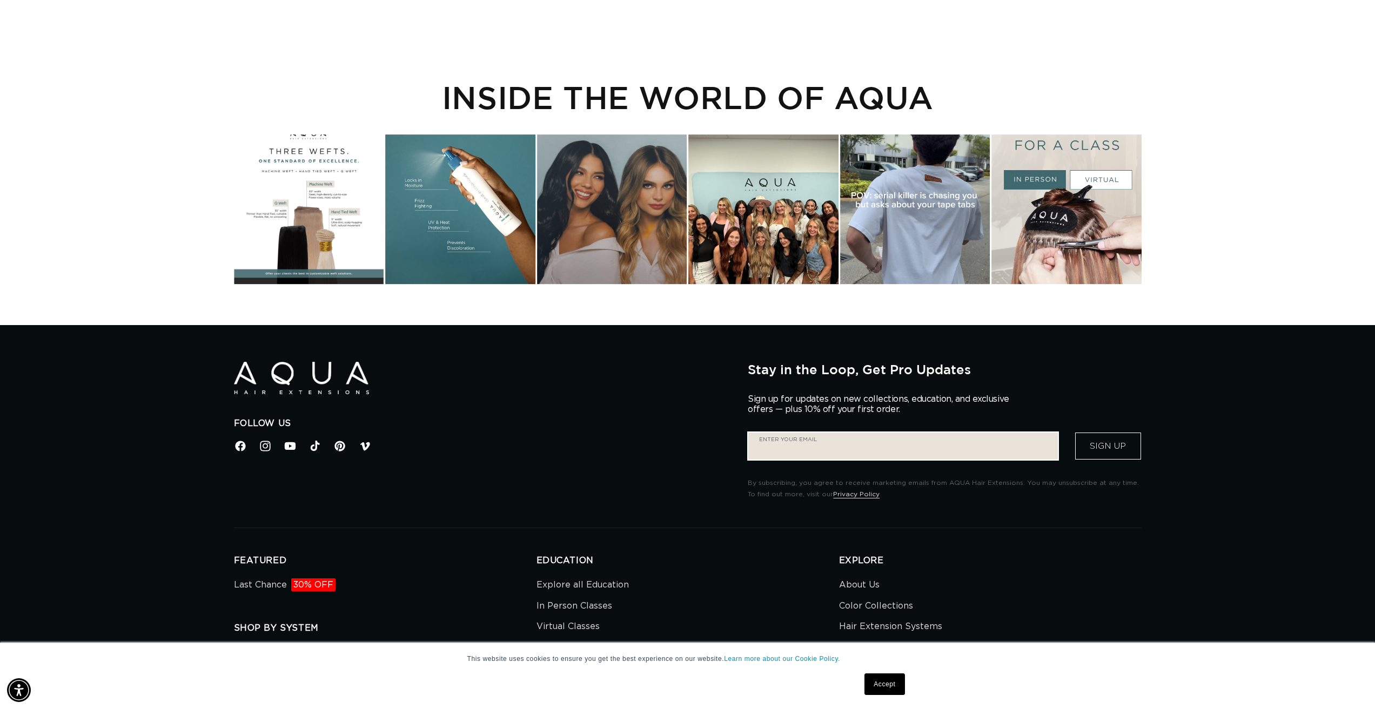
click at [863, 445] on input "Enter your email" at bounding box center [902, 446] width 309 height 27
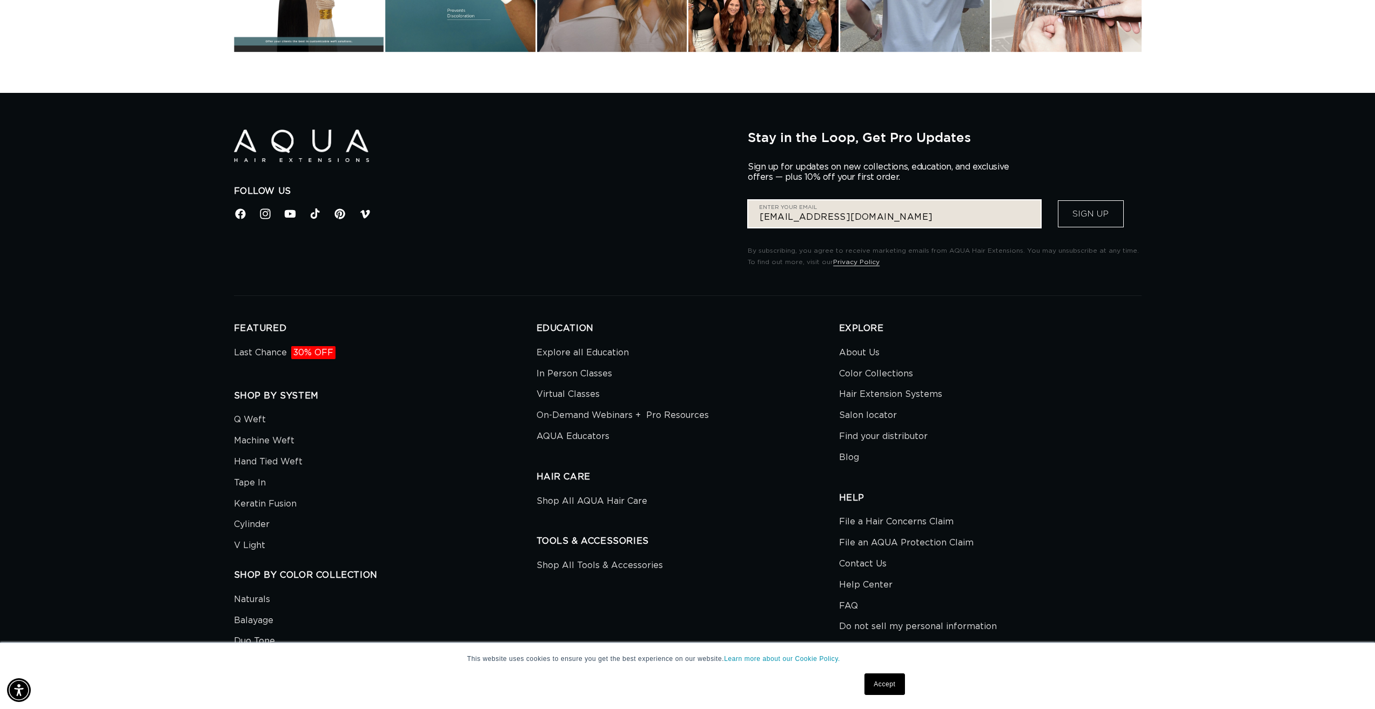
scroll to position [3133, 0]
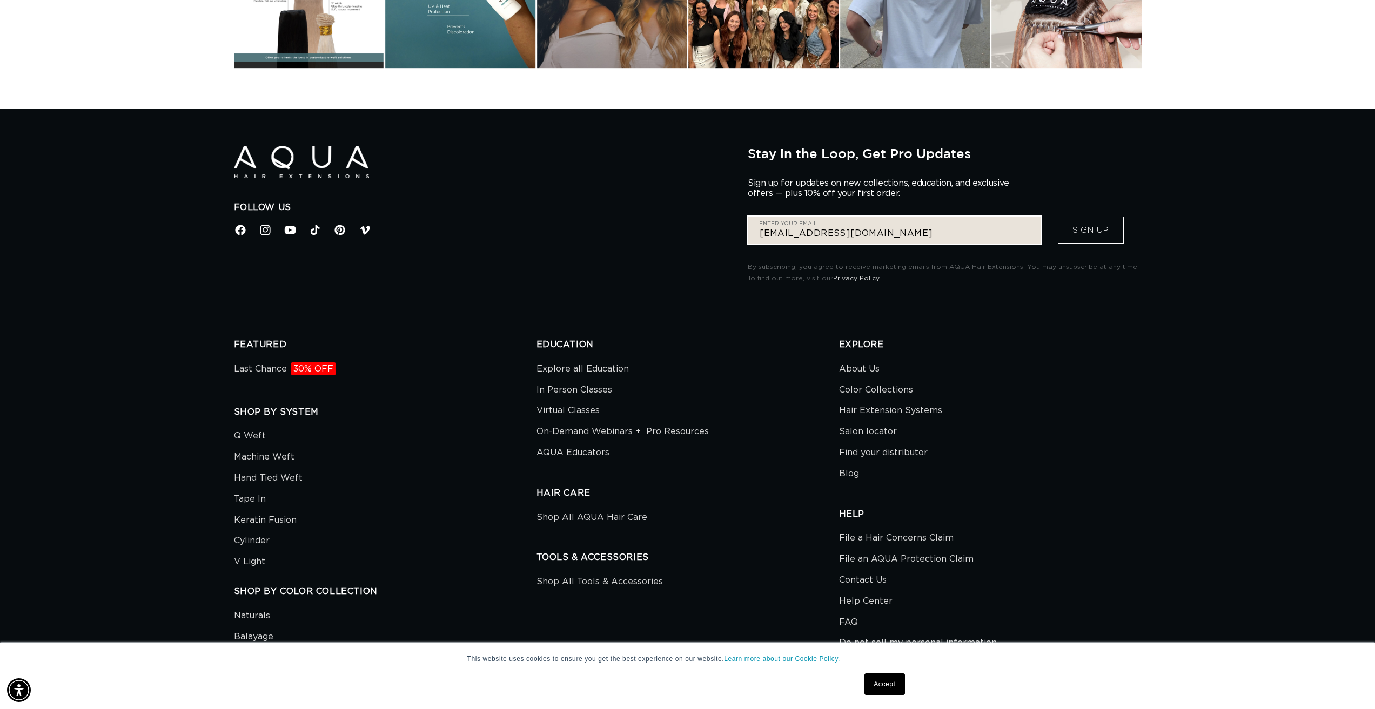
type input "liddollaurawr@gmail.com"
click at [1105, 234] on button "Sign Up" at bounding box center [1091, 230] width 66 height 27
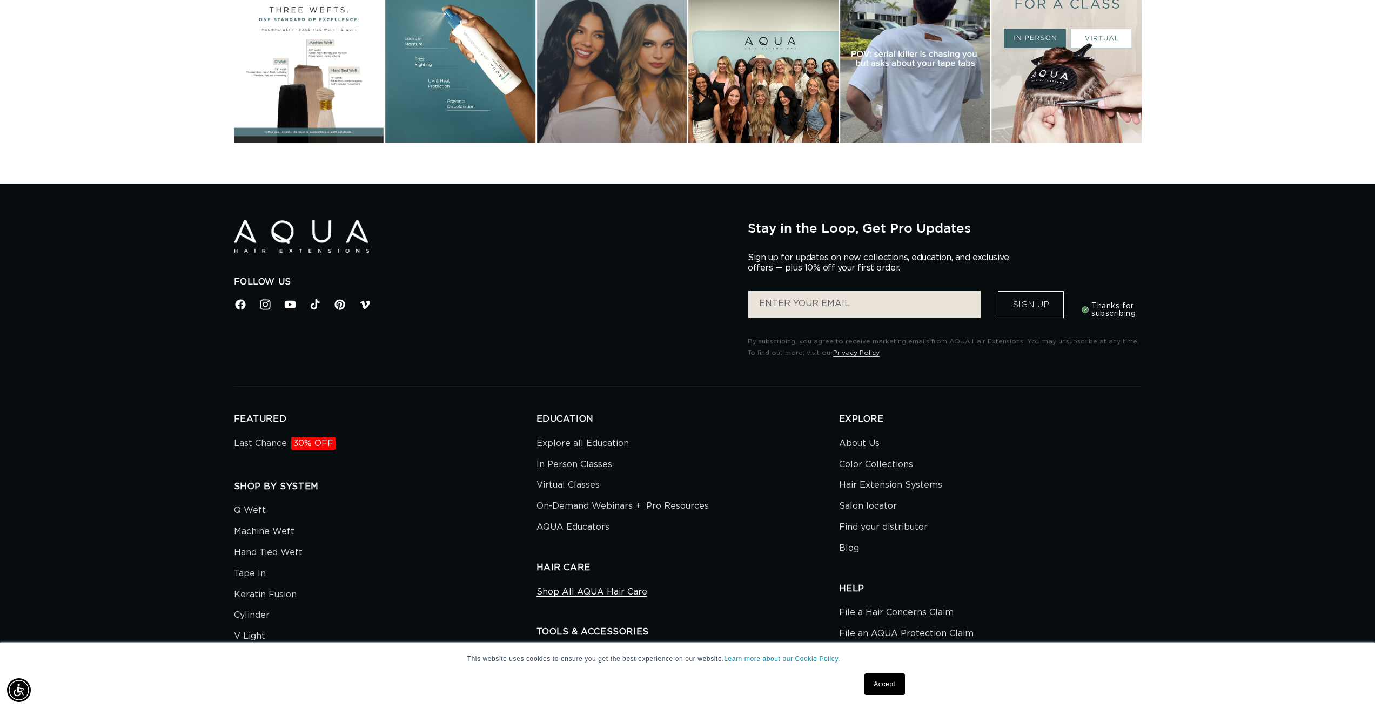
scroll to position [3117, 0]
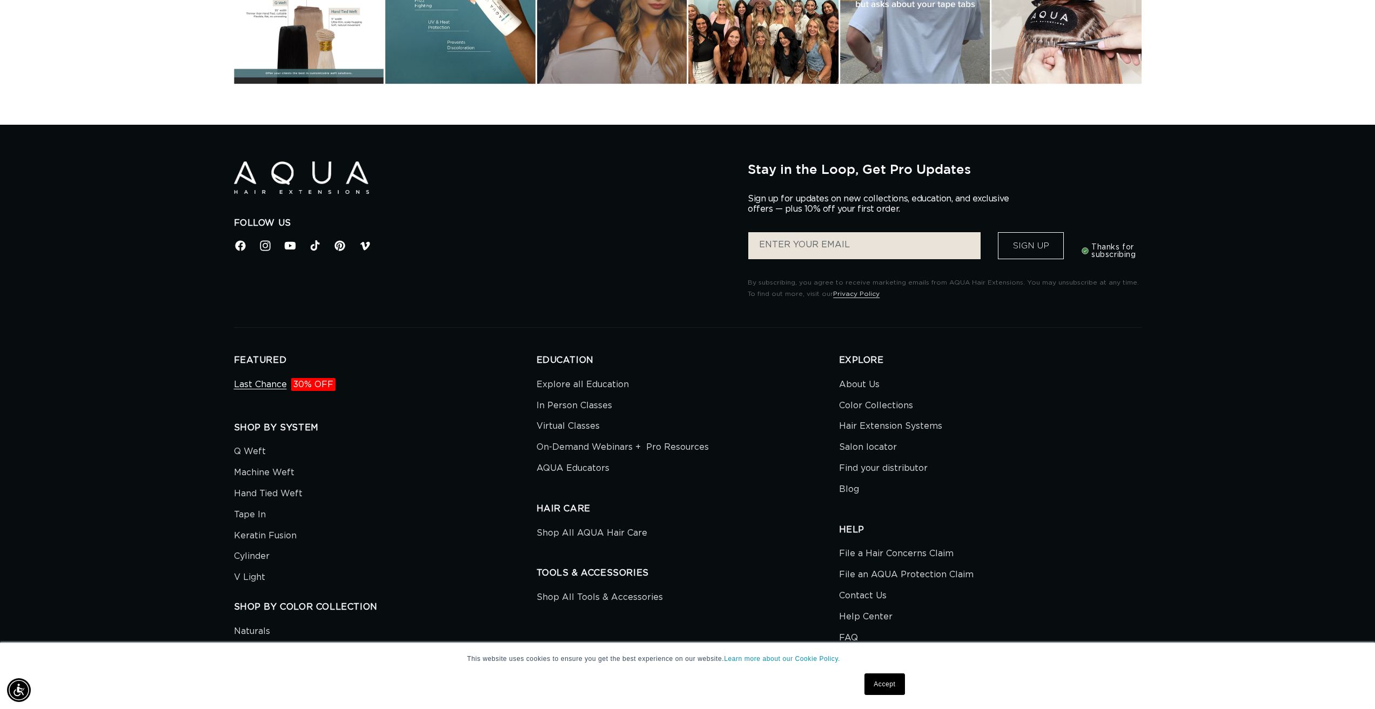
click at [243, 383] on link "Last Chance 30% OFF" at bounding box center [285, 386] width 102 height 18
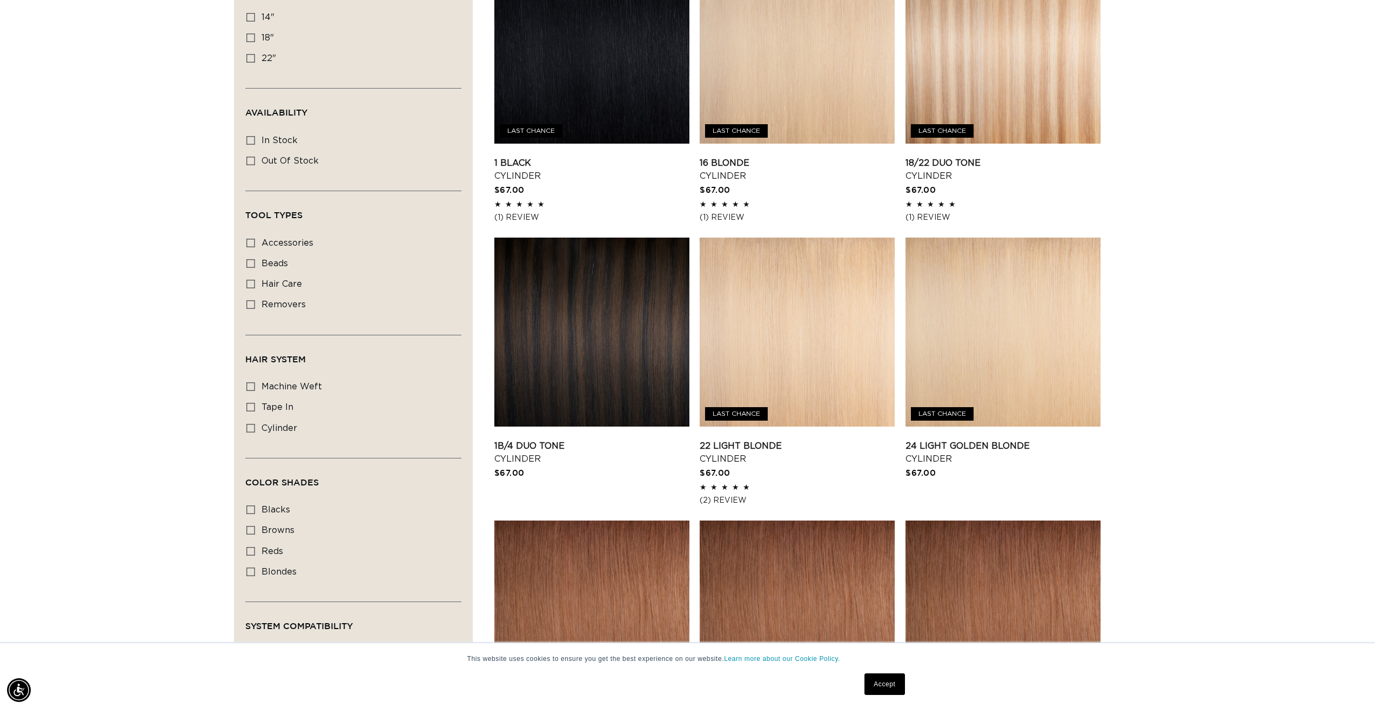
scroll to position [0, 960]
click at [572, 440] on link "1B/4 Duo Tone Cylinder" at bounding box center [591, 453] width 195 height 26
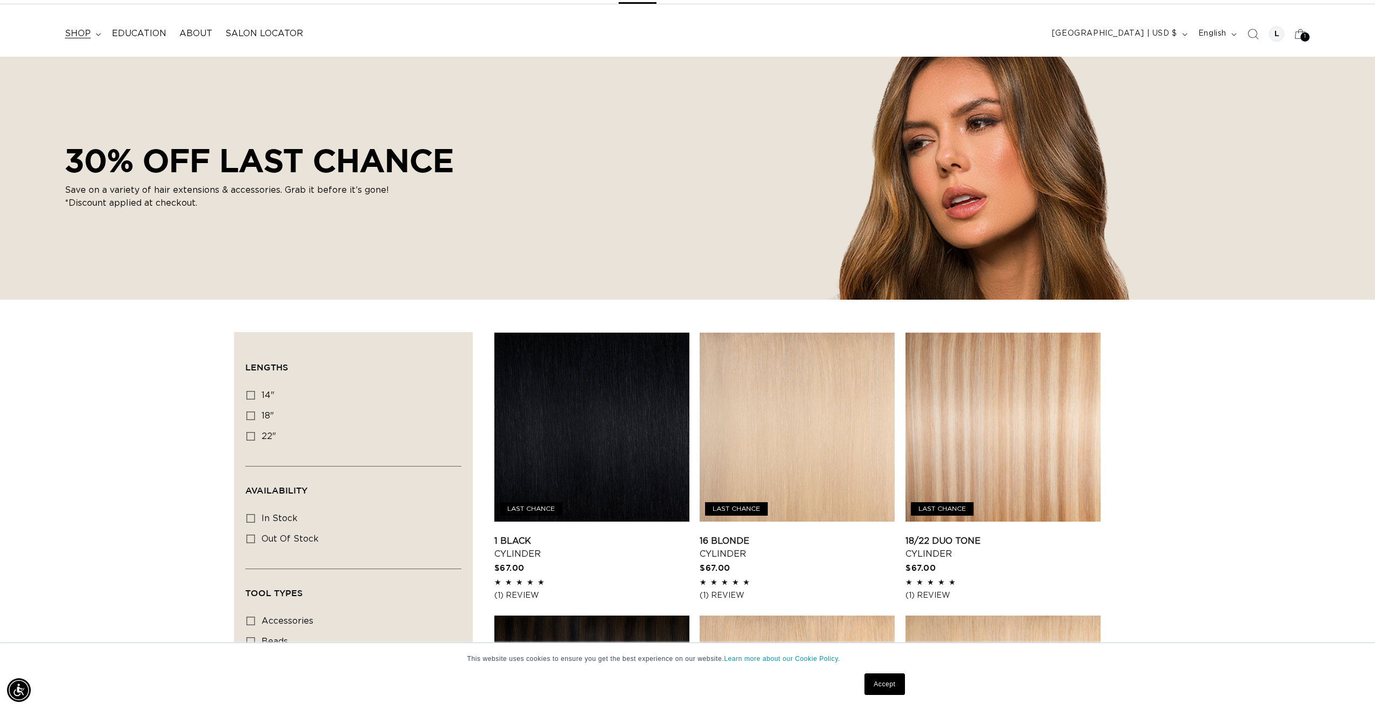
scroll to position [0, 0]
click at [890, 140] on div "30% OFF LAST CHANCE Save on a variety of hair extensions & accessories. Grab it…" at bounding box center [687, 178] width 1375 height 243
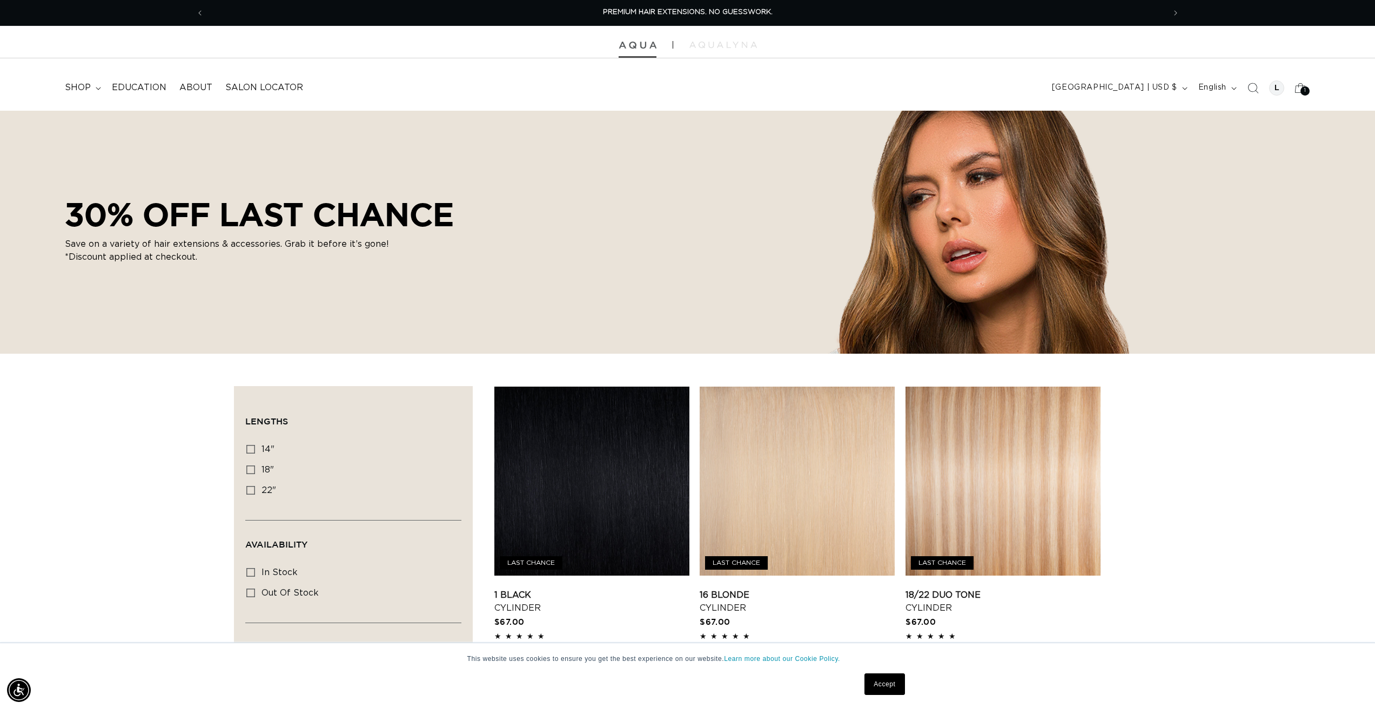
click at [634, 45] on img at bounding box center [638, 46] width 38 height 8
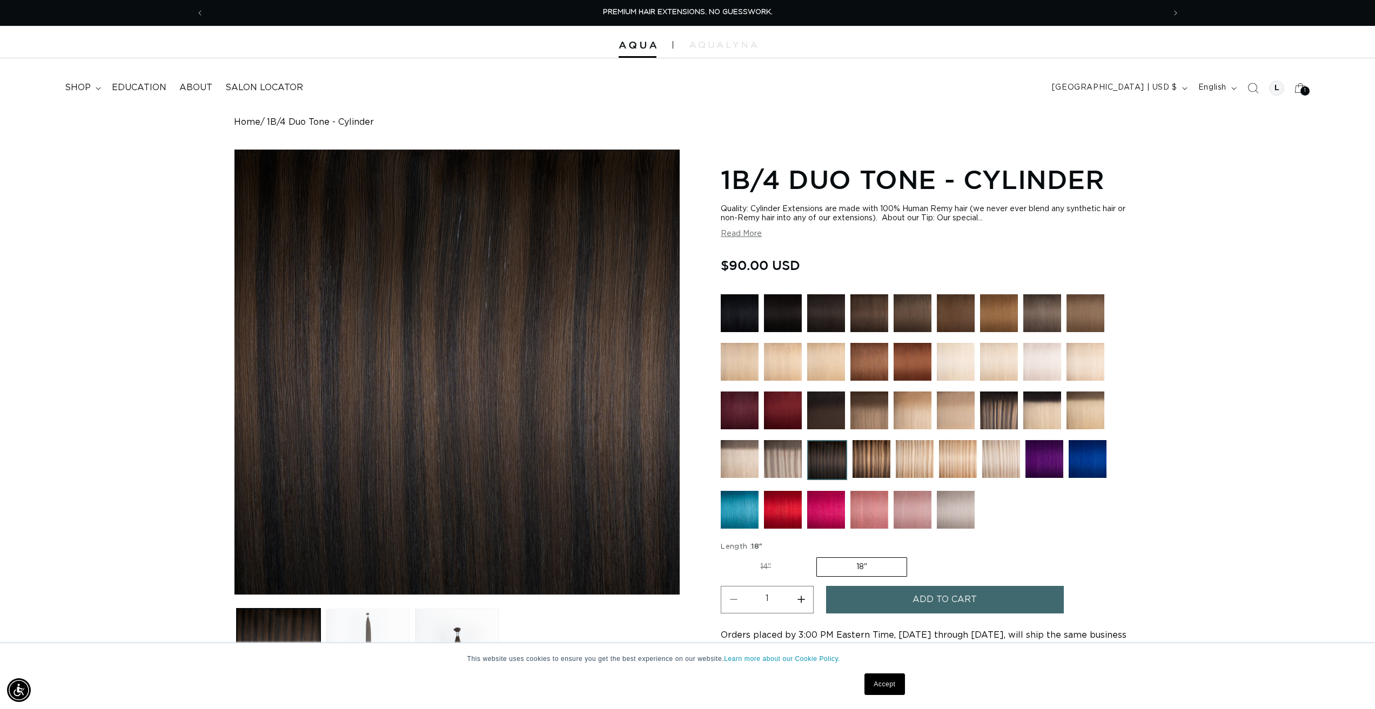
click at [361, 621] on button "Load image 2 in gallery view" at bounding box center [368, 651] width 84 height 84
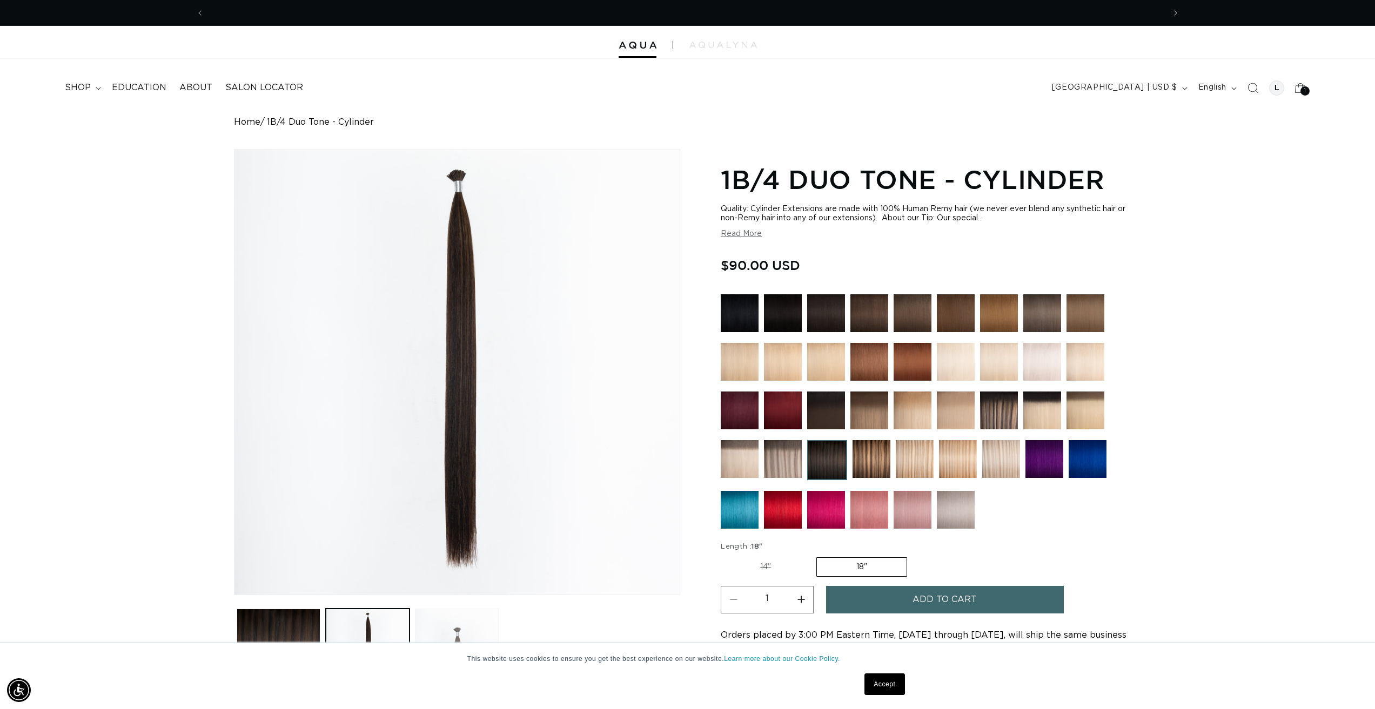
scroll to position [0, 960]
click at [453, 628] on button "Load image 3 in gallery view" at bounding box center [457, 651] width 84 height 84
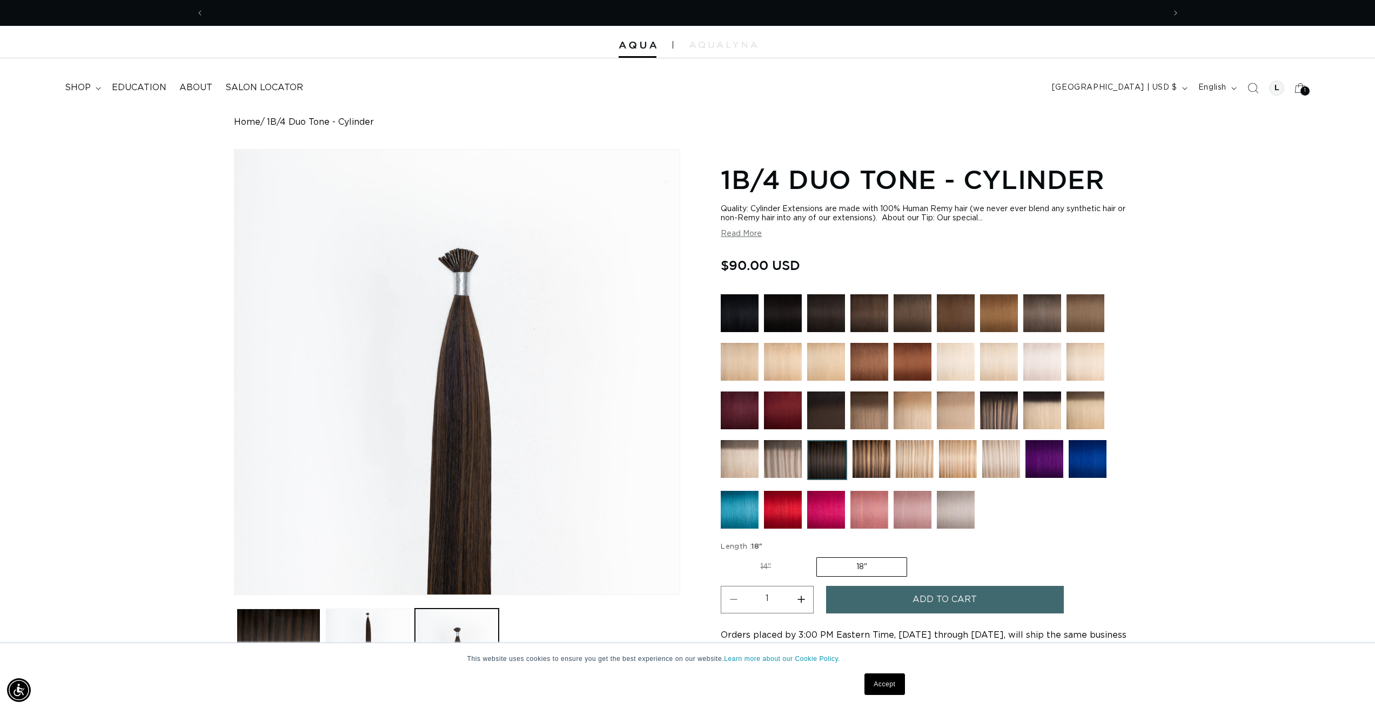
scroll to position [0, 1921]
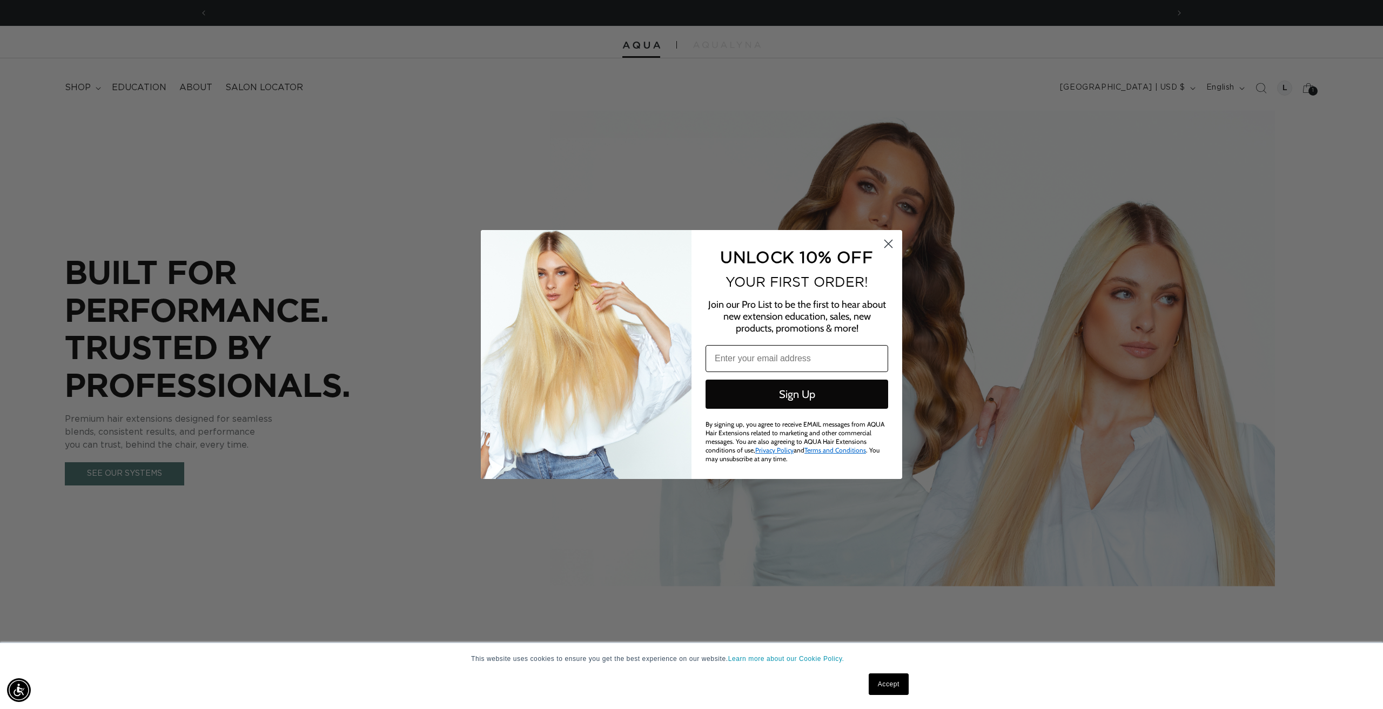
scroll to position [0, 960]
click at [771, 351] on input "Email" at bounding box center [796, 358] width 183 height 27
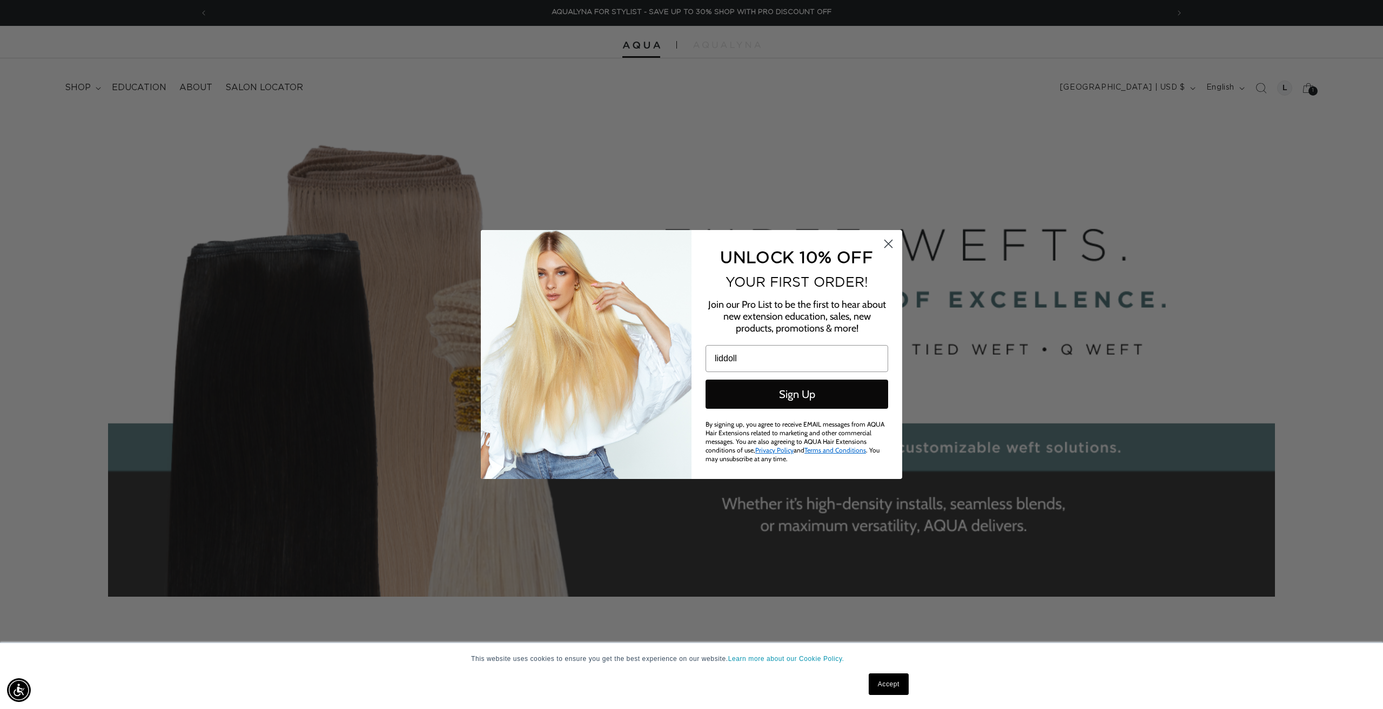
type input "liddollaurawr@yahoo.com"
click at [789, 400] on button "Sign Up" at bounding box center [796, 394] width 183 height 29
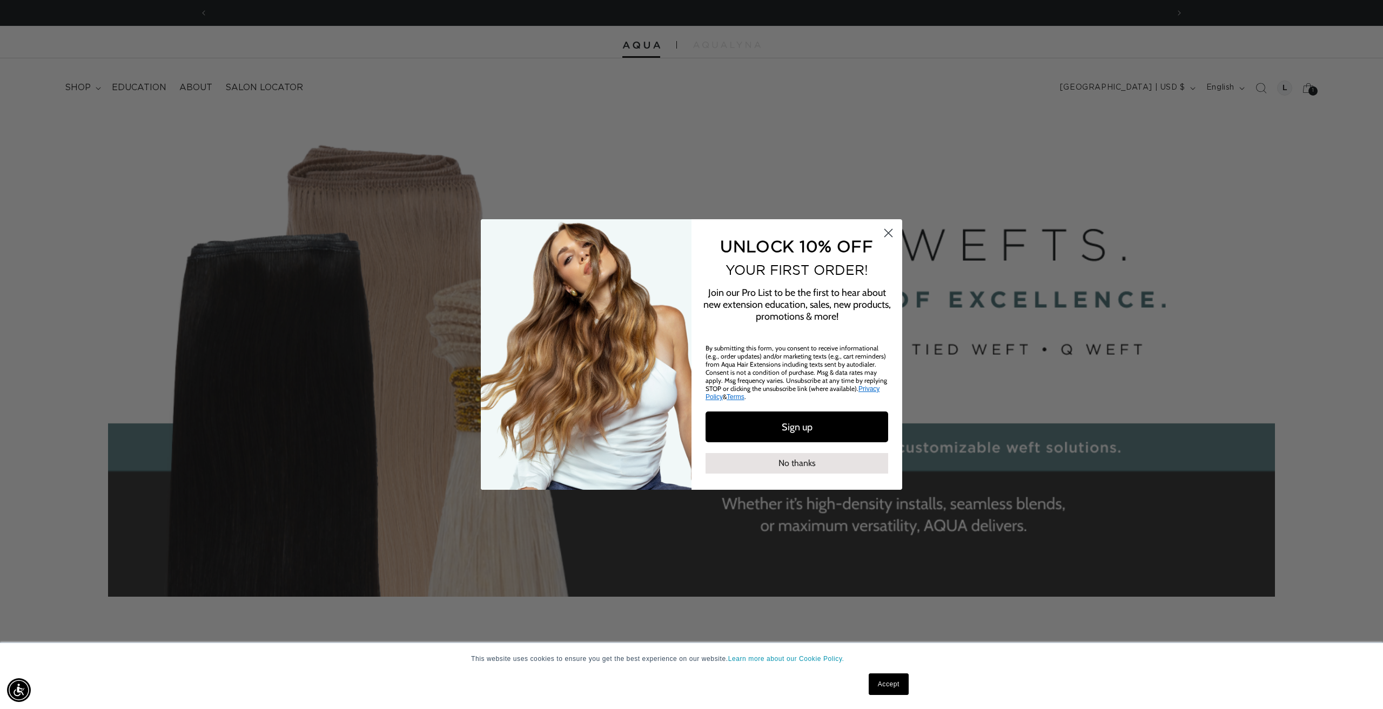
scroll to position [0, 0]
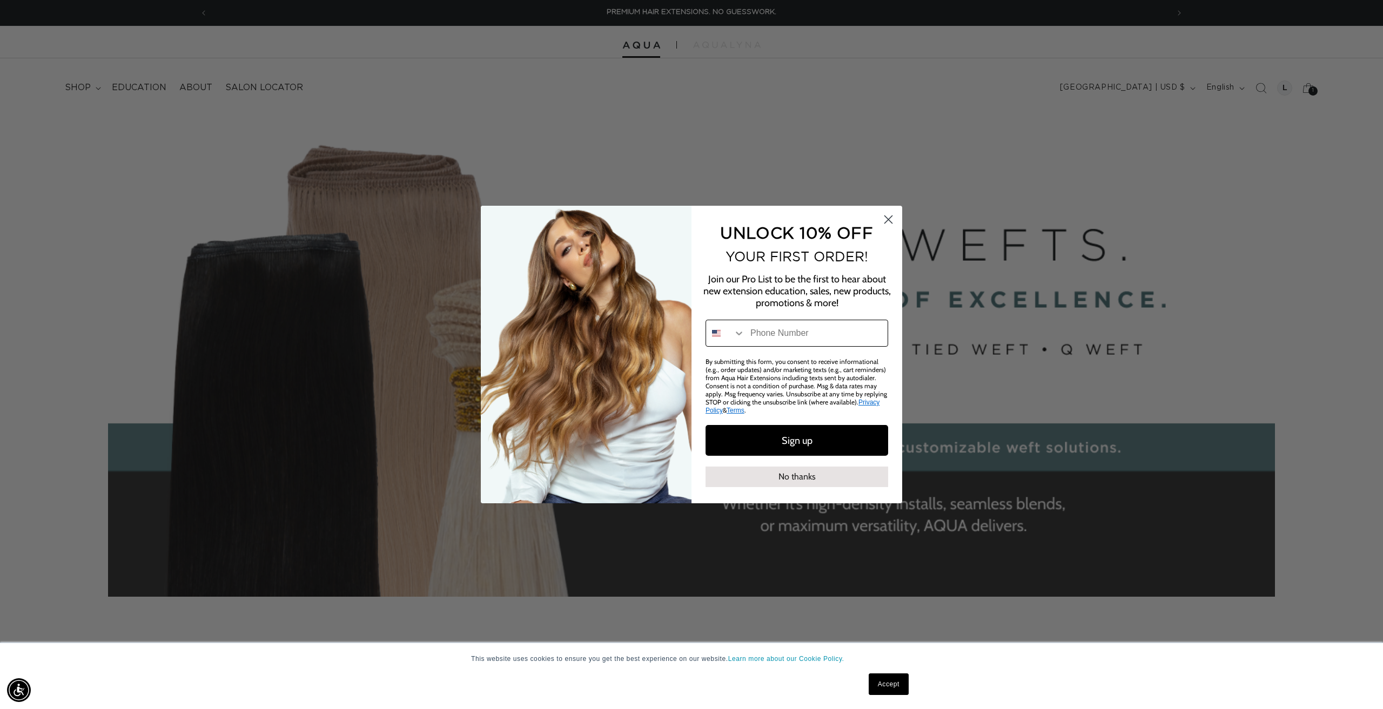
click at [775, 336] on input "Phone Number" at bounding box center [816, 333] width 143 height 26
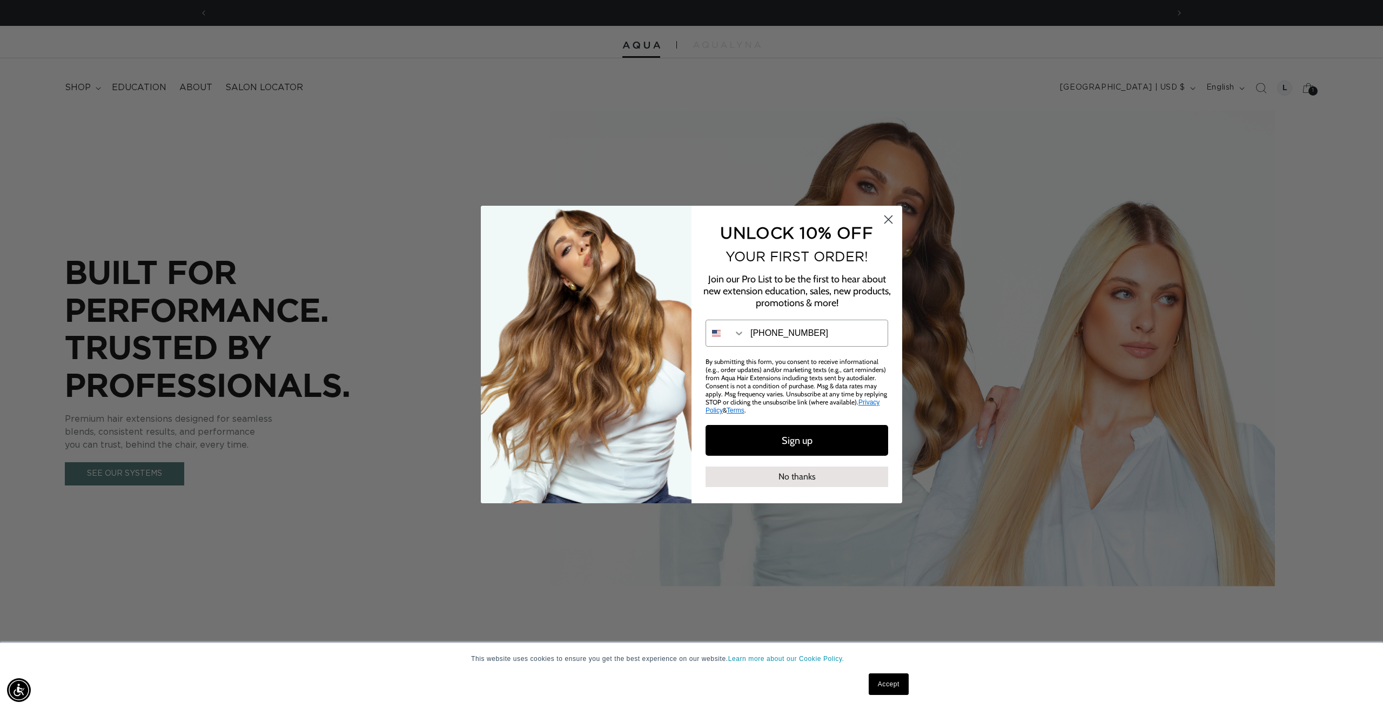
scroll to position [0, 1921]
type input "808-277-1570"
click at [794, 445] on button "Sign up" at bounding box center [796, 440] width 183 height 31
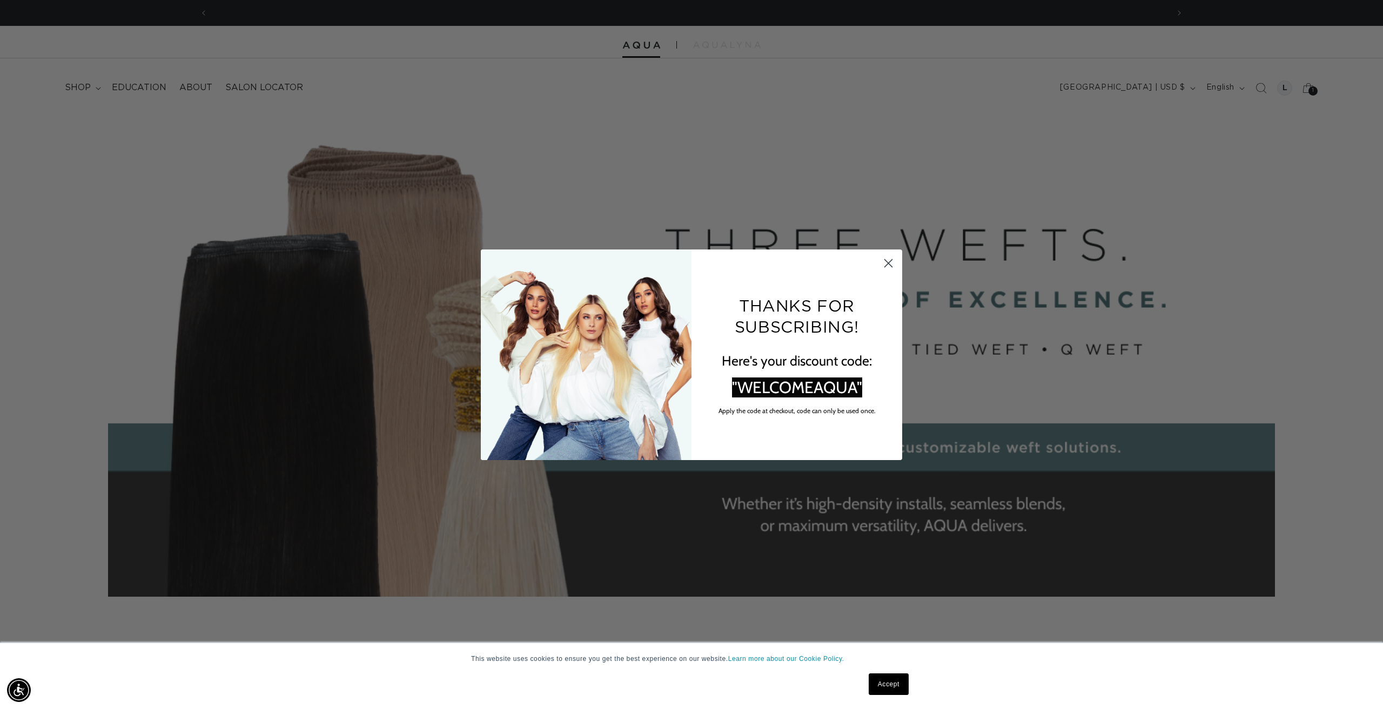
scroll to position [0, 0]
drag, startPoint x: 859, startPoint y: 393, endPoint x: 738, endPoint y: 384, distance: 121.4
click at [738, 384] on span ""WELCOMEAQUA"" at bounding box center [797, 388] width 130 height 20
click at [889, 266] on circle "Close dialog" at bounding box center [888, 263] width 18 height 18
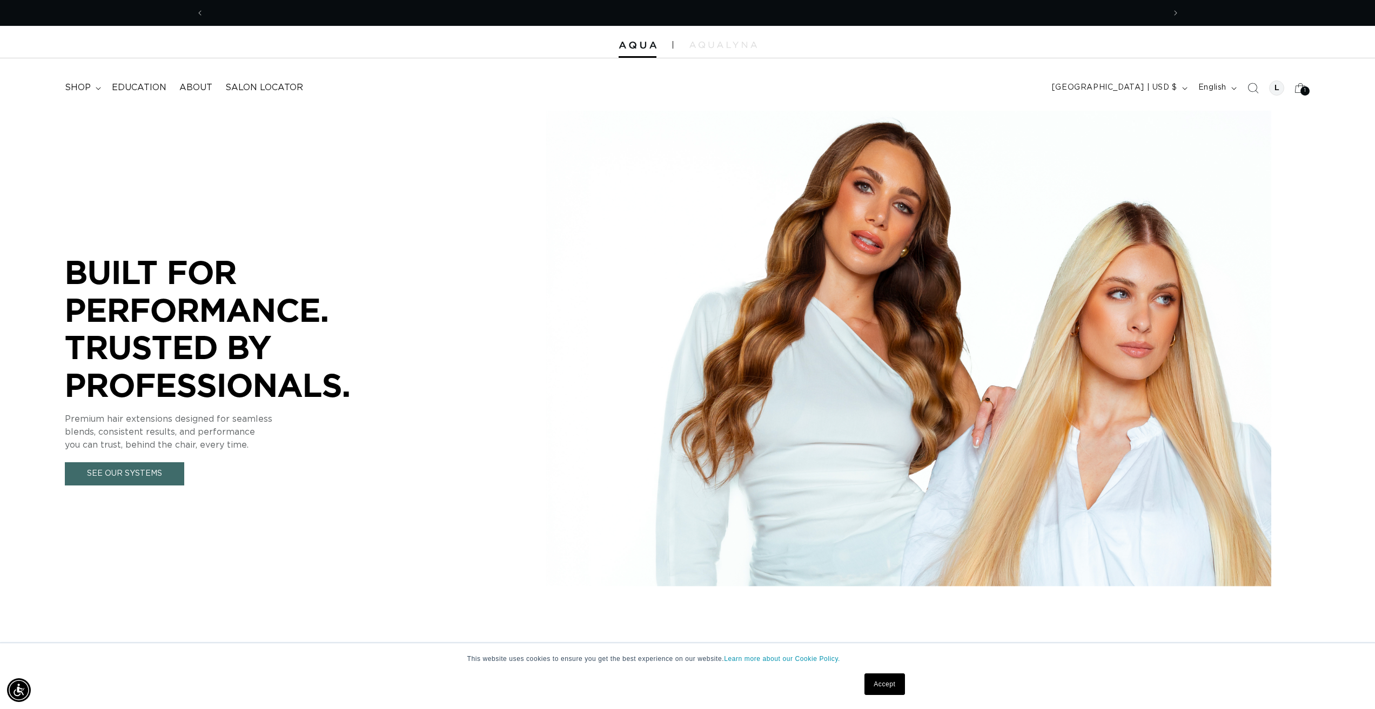
scroll to position [0, 960]
click at [642, 47] on img at bounding box center [638, 46] width 38 height 8
click at [83, 88] on span "shop" at bounding box center [78, 87] width 26 height 11
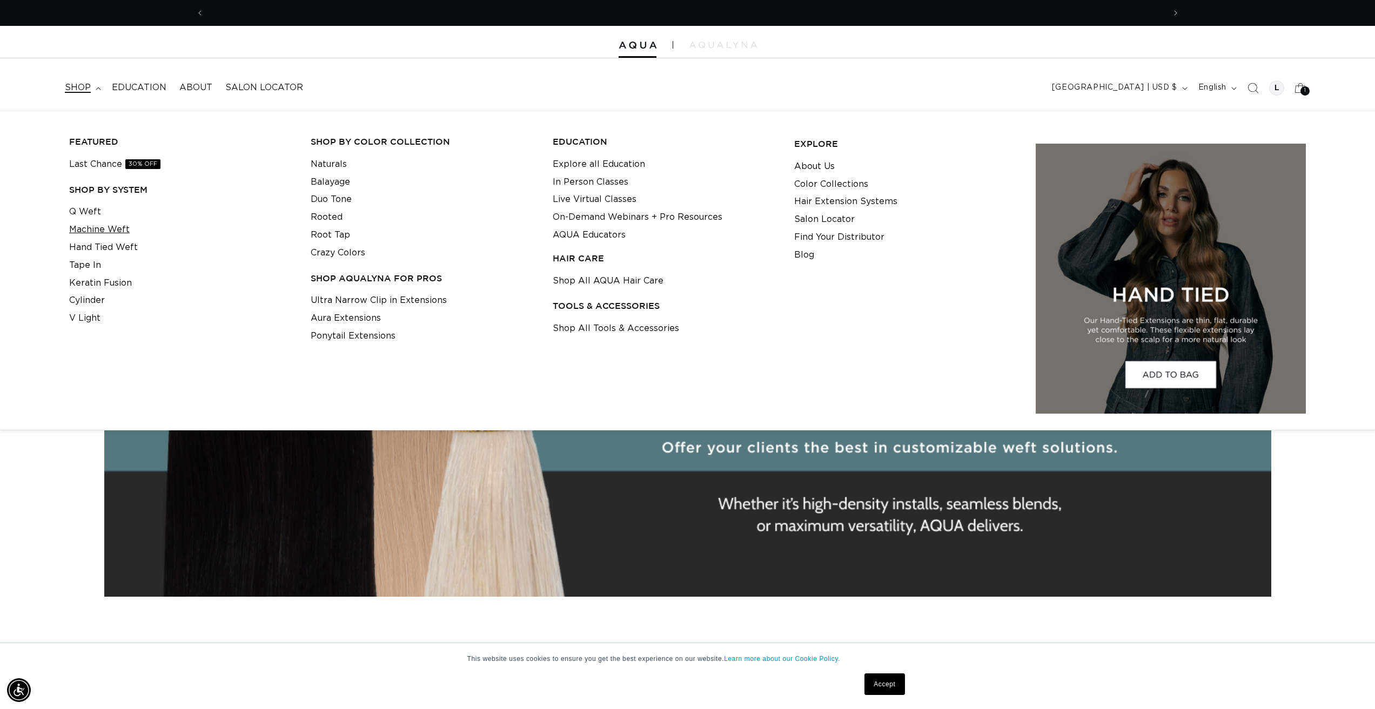
scroll to position [0, 1921]
click at [90, 229] on link "Machine Weft" at bounding box center [99, 230] width 61 height 18
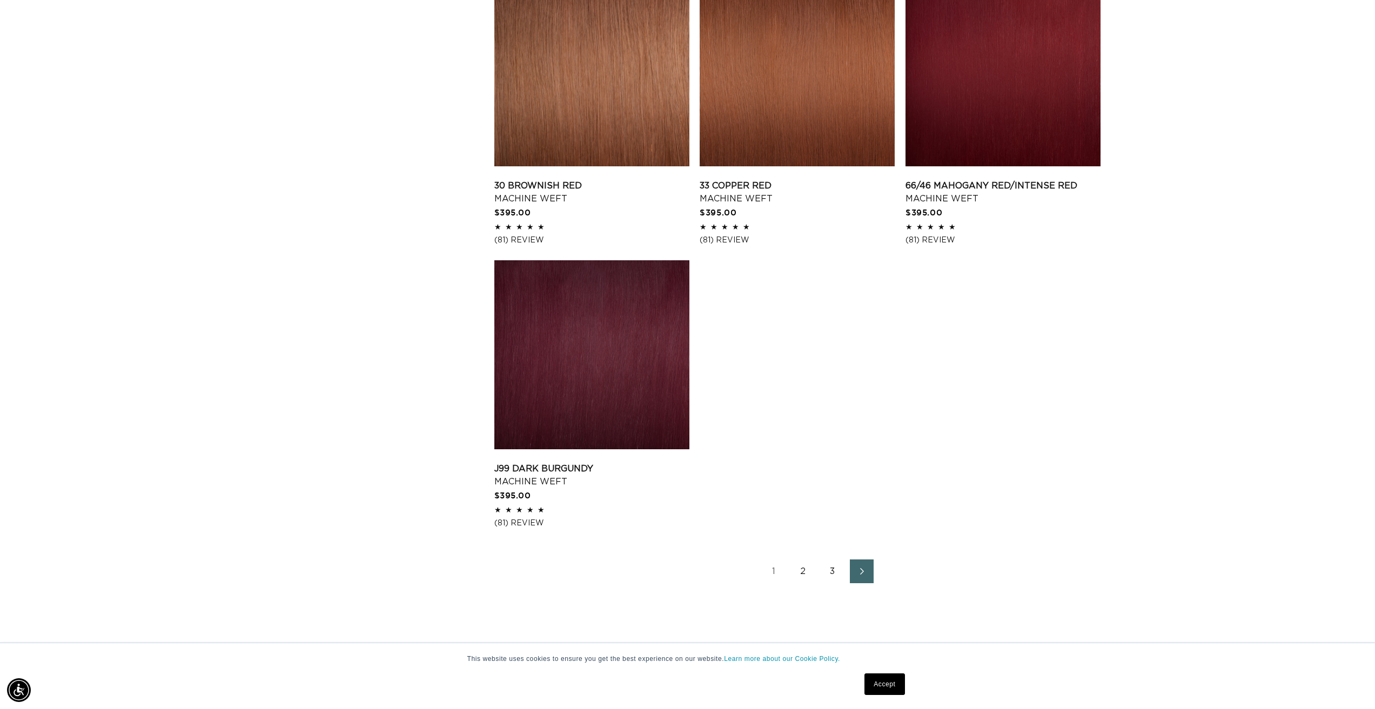
scroll to position [1837, 0]
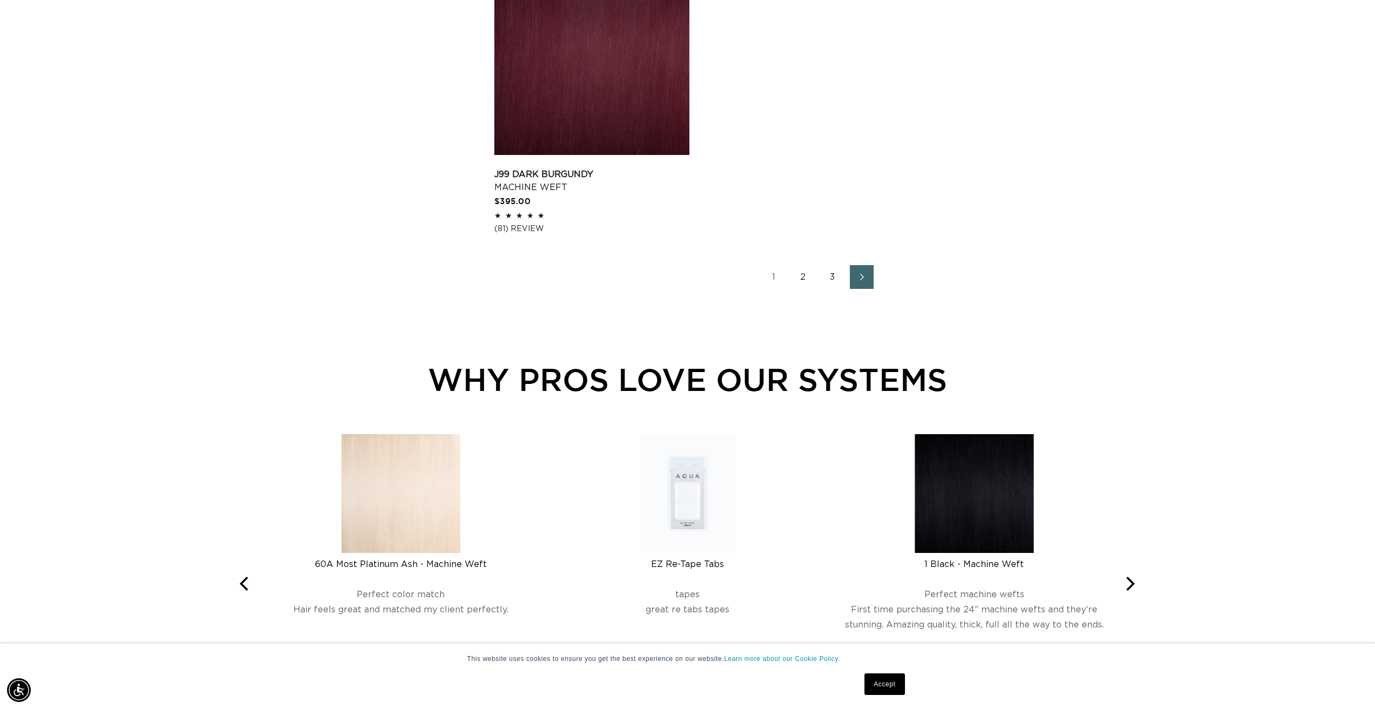
click at [797, 278] on link "2" at bounding box center [803, 277] width 24 height 24
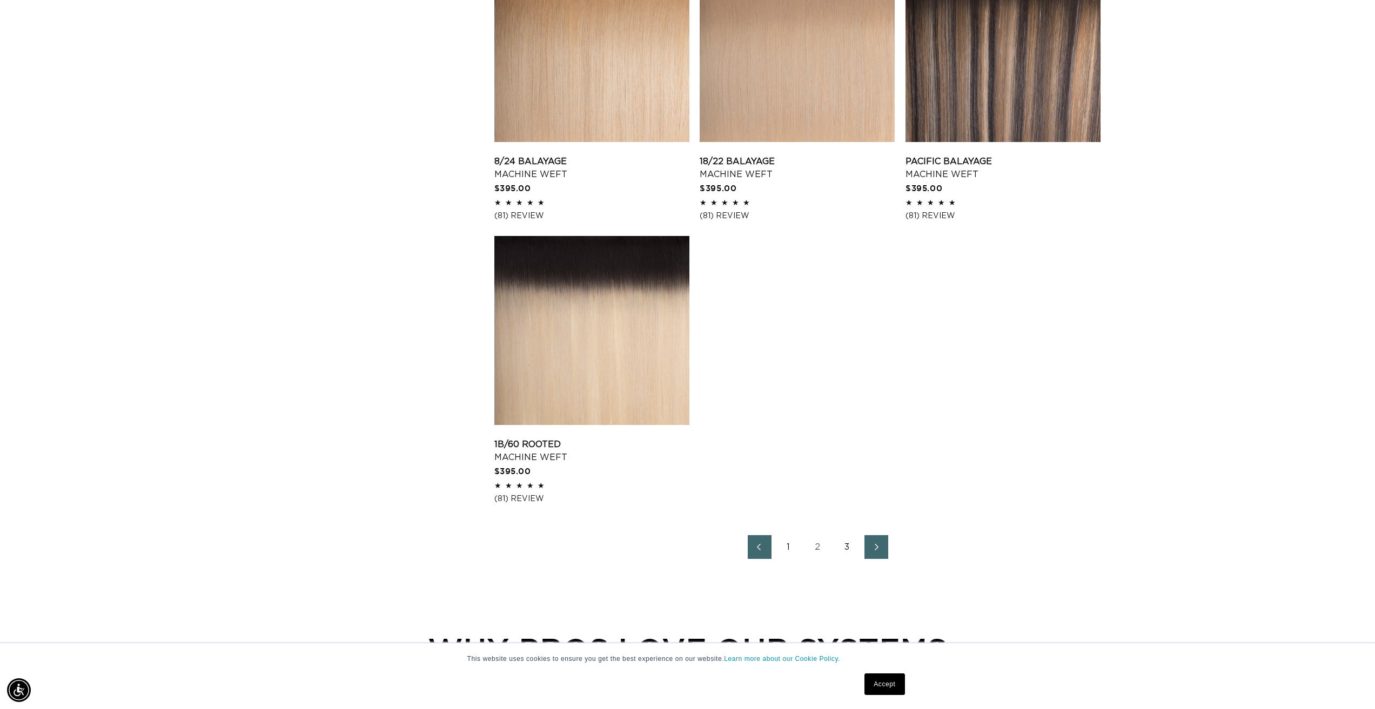
scroll to position [0, 1921]
click at [842, 548] on link "3" at bounding box center [847, 547] width 24 height 24
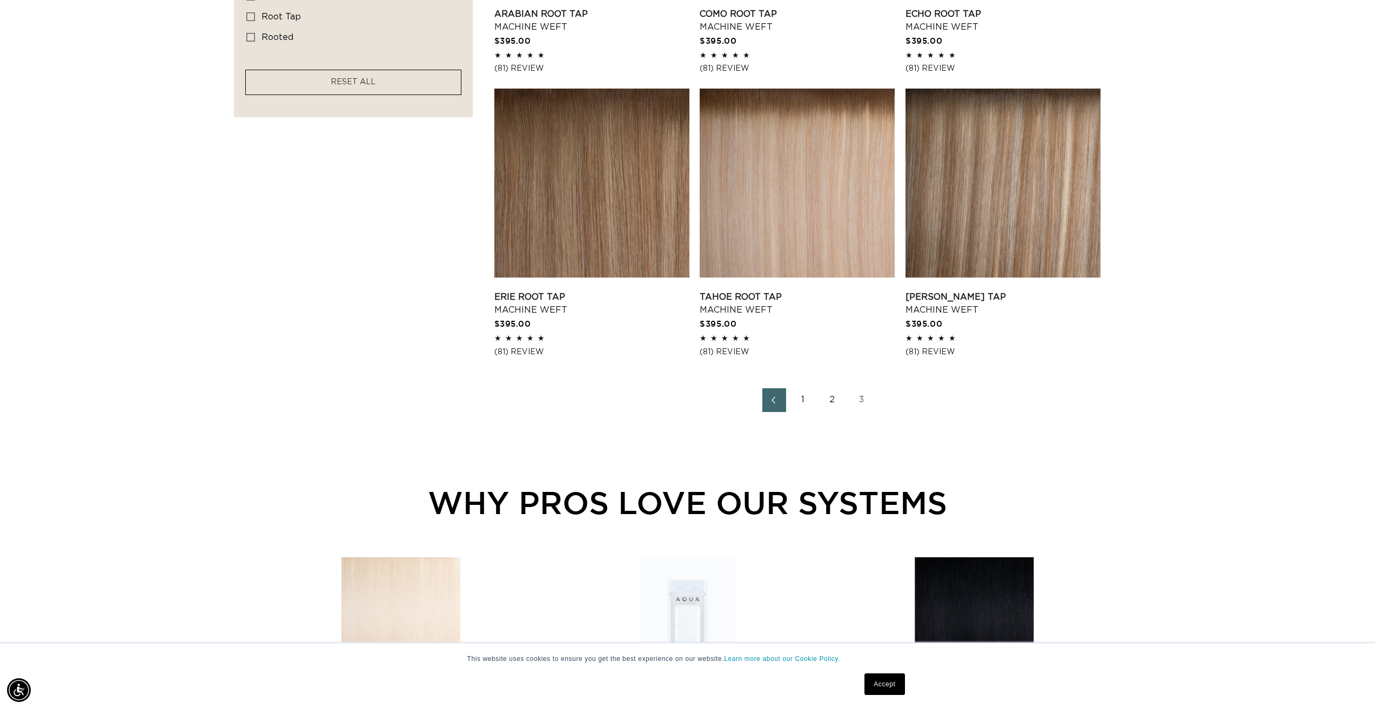
scroll to position [0, 960]
click at [831, 399] on link "2" at bounding box center [833, 400] width 24 height 24
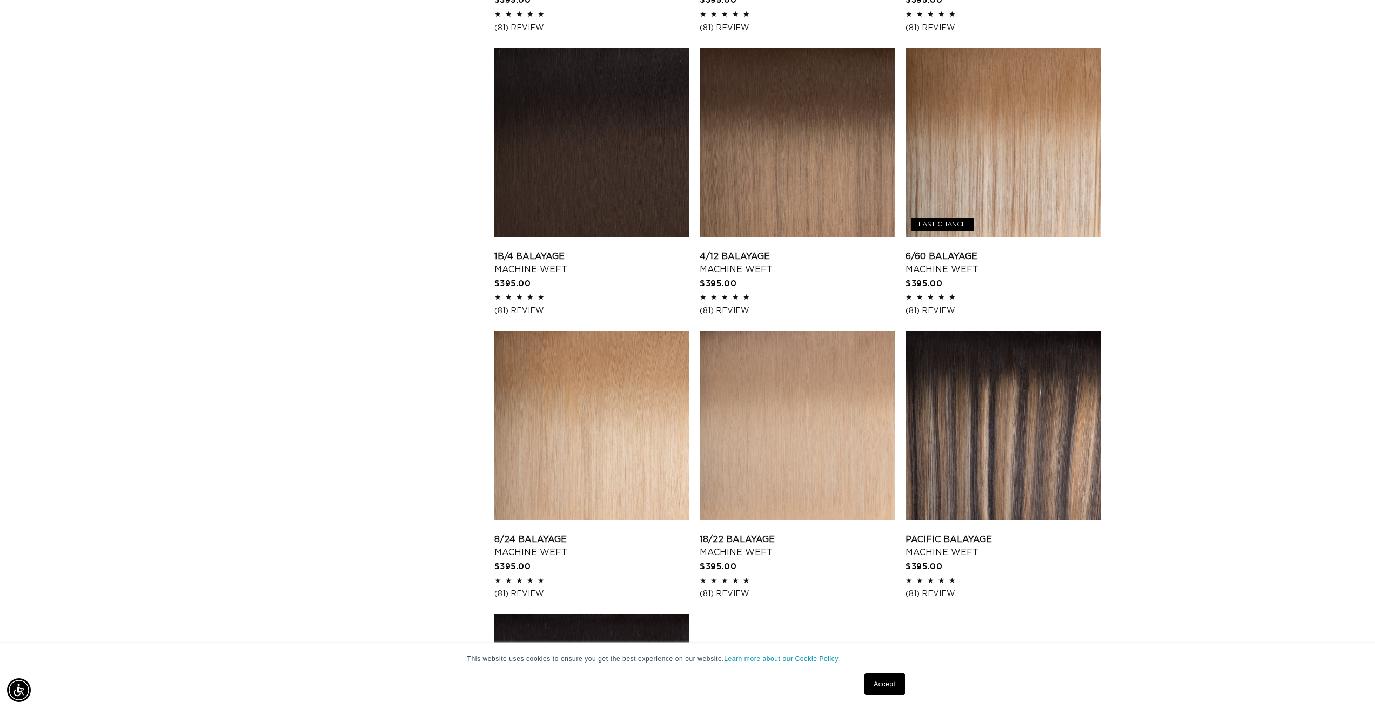
scroll to position [0, 960]
click at [619, 250] on link "1B/4 Balayage Machine Weft" at bounding box center [591, 263] width 195 height 26
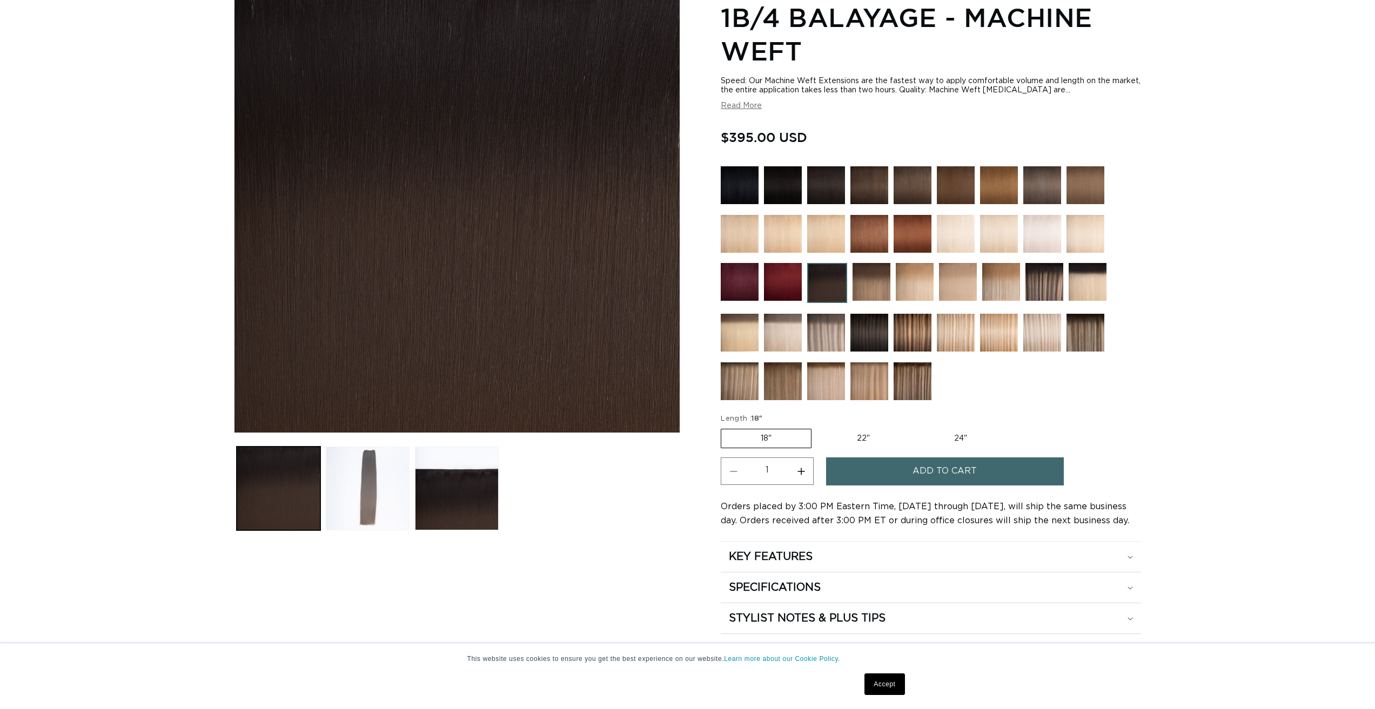
click at [375, 485] on button "Load image 2 in gallery view" at bounding box center [368, 489] width 84 height 84
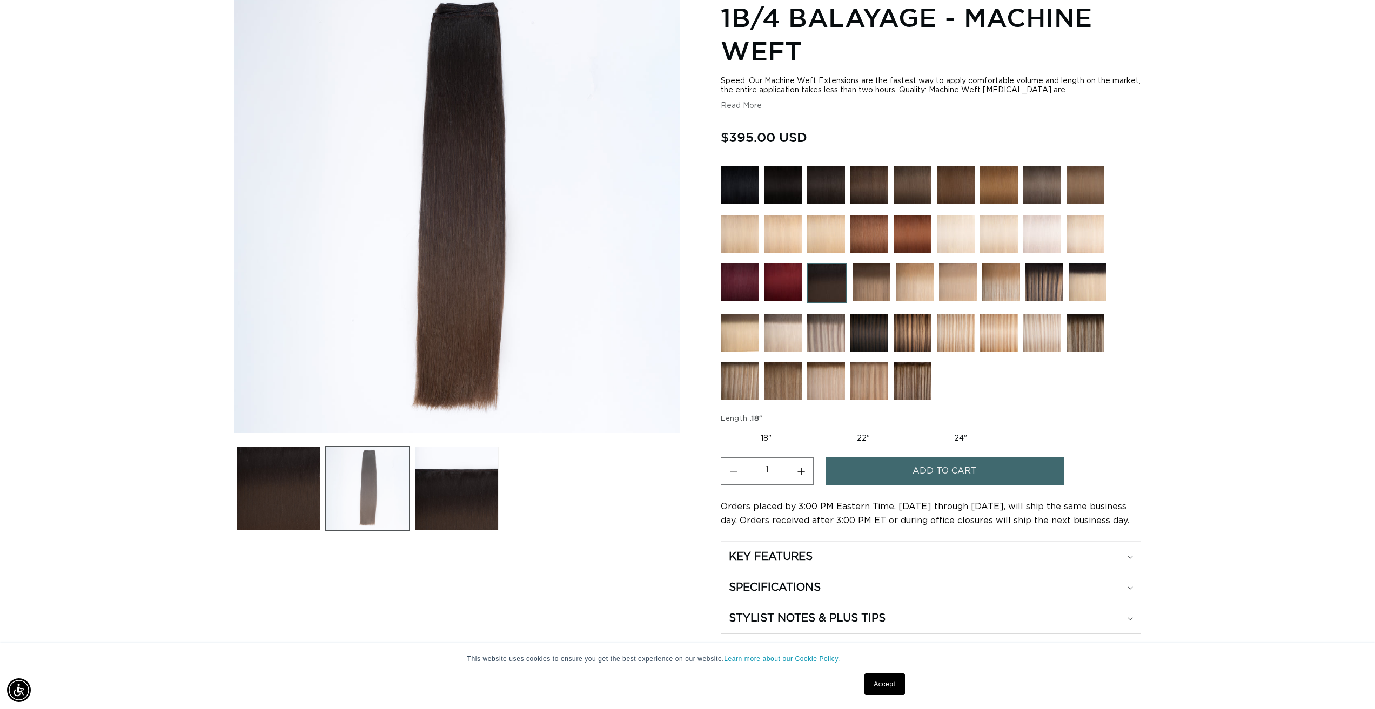
scroll to position [149, 0]
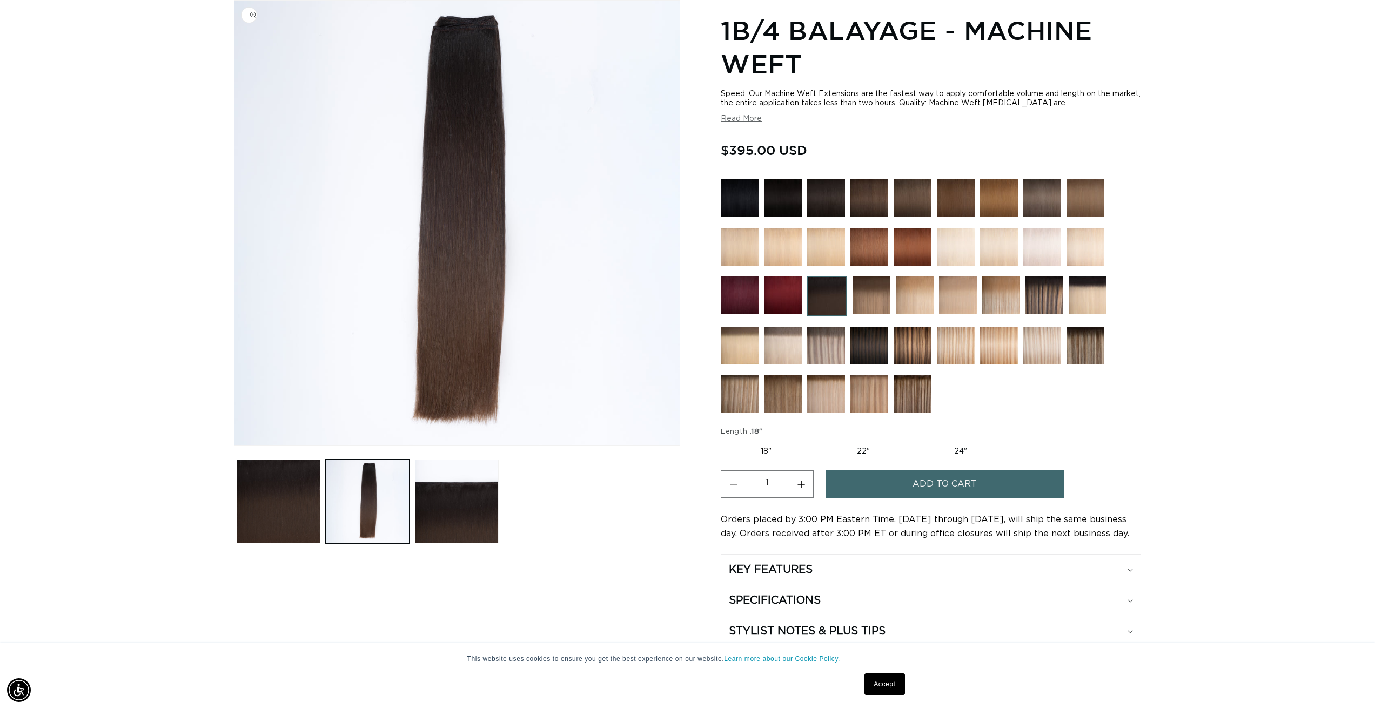
click at [500, 264] on img "Gallery Viewer" at bounding box center [456, 223] width 445 height 445
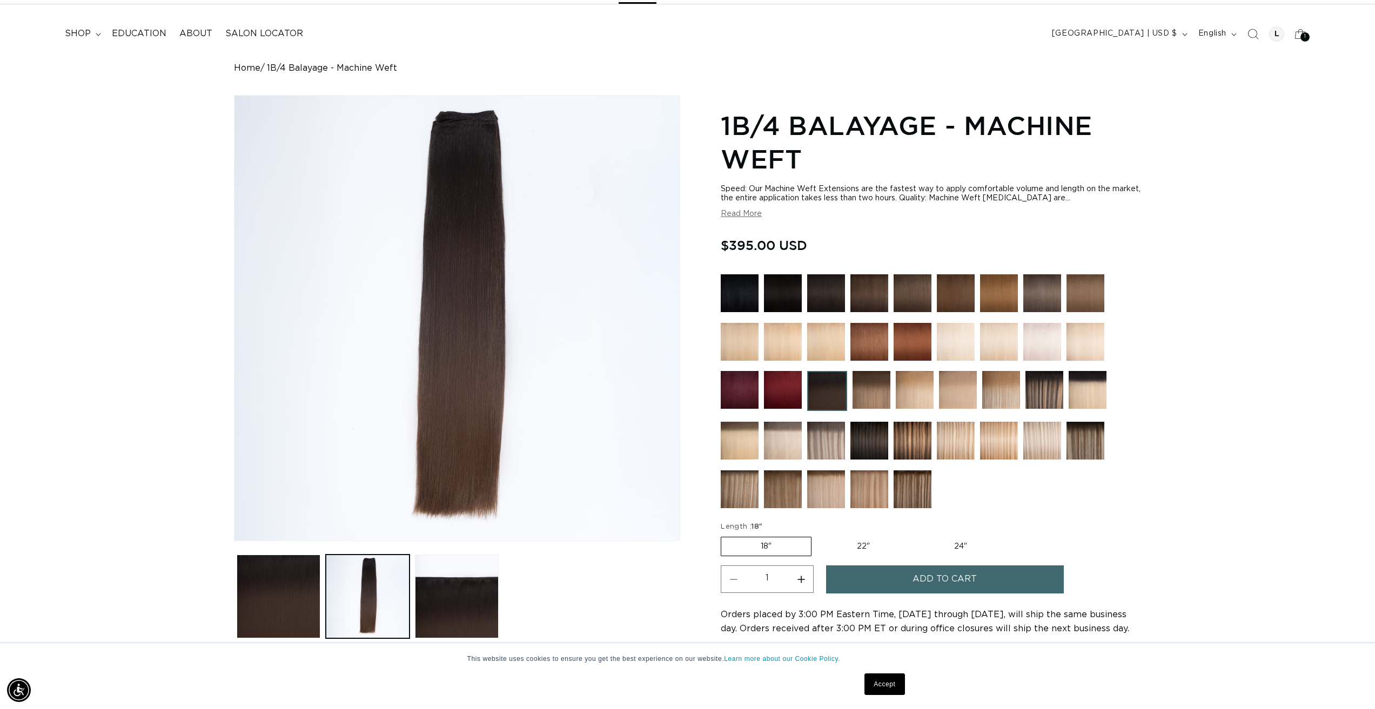
scroll to position [0, 1921]
click at [870, 443] on img at bounding box center [869, 441] width 38 height 38
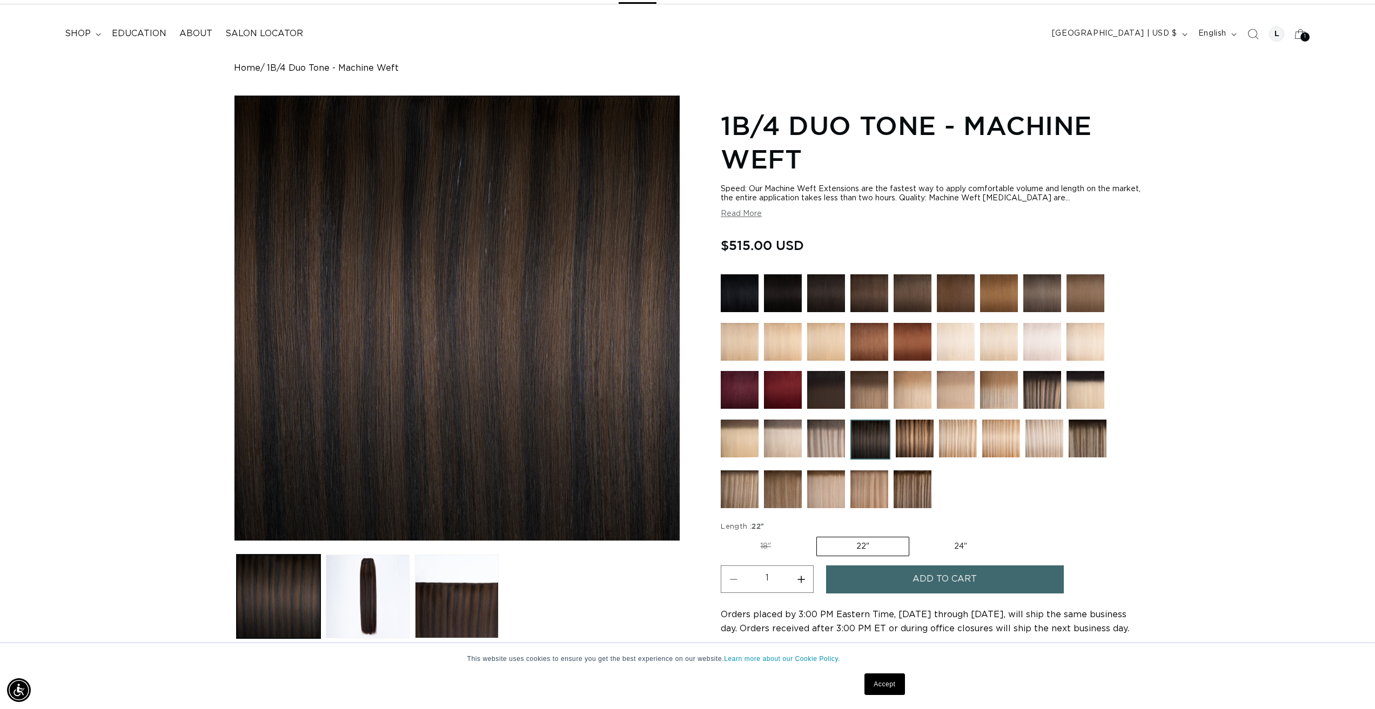
click at [1036, 382] on img at bounding box center [1042, 390] width 38 height 38
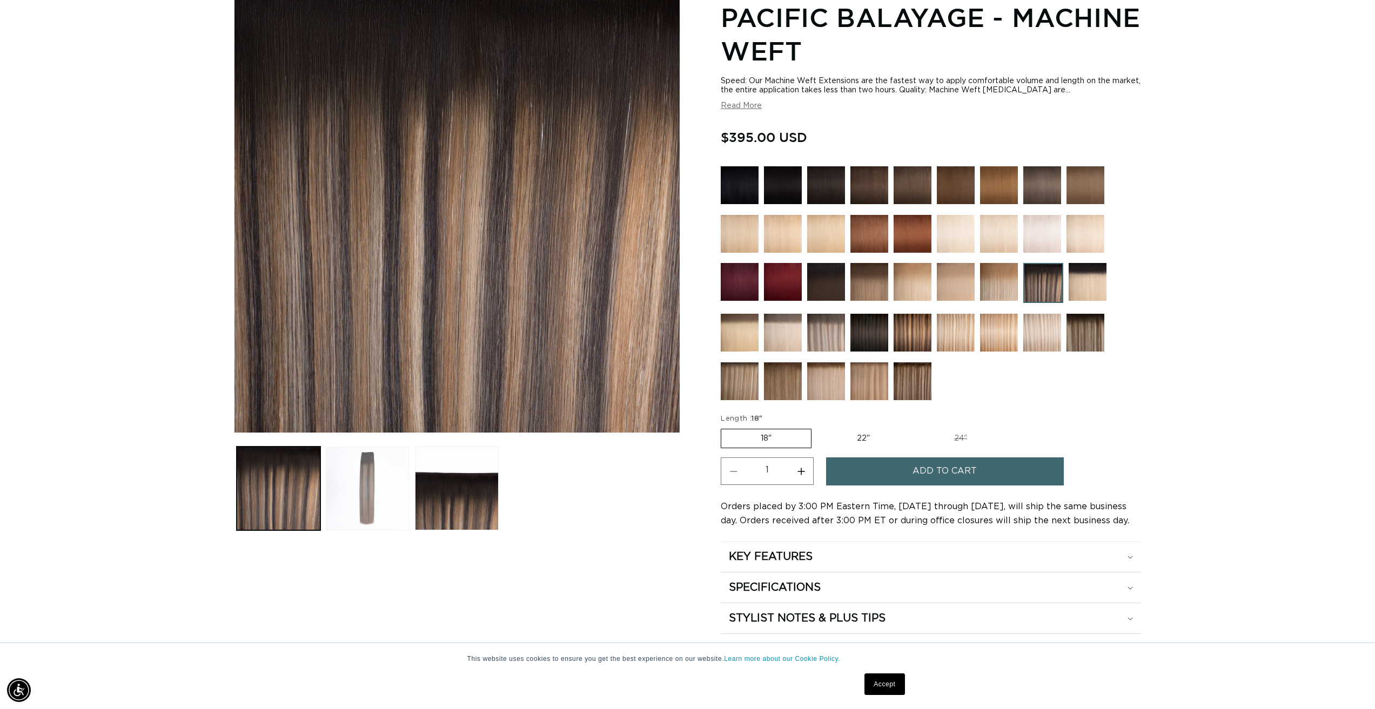
click at [365, 497] on button "Load image 2 in gallery view" at bounding box center [368, 489] width 84 height 84
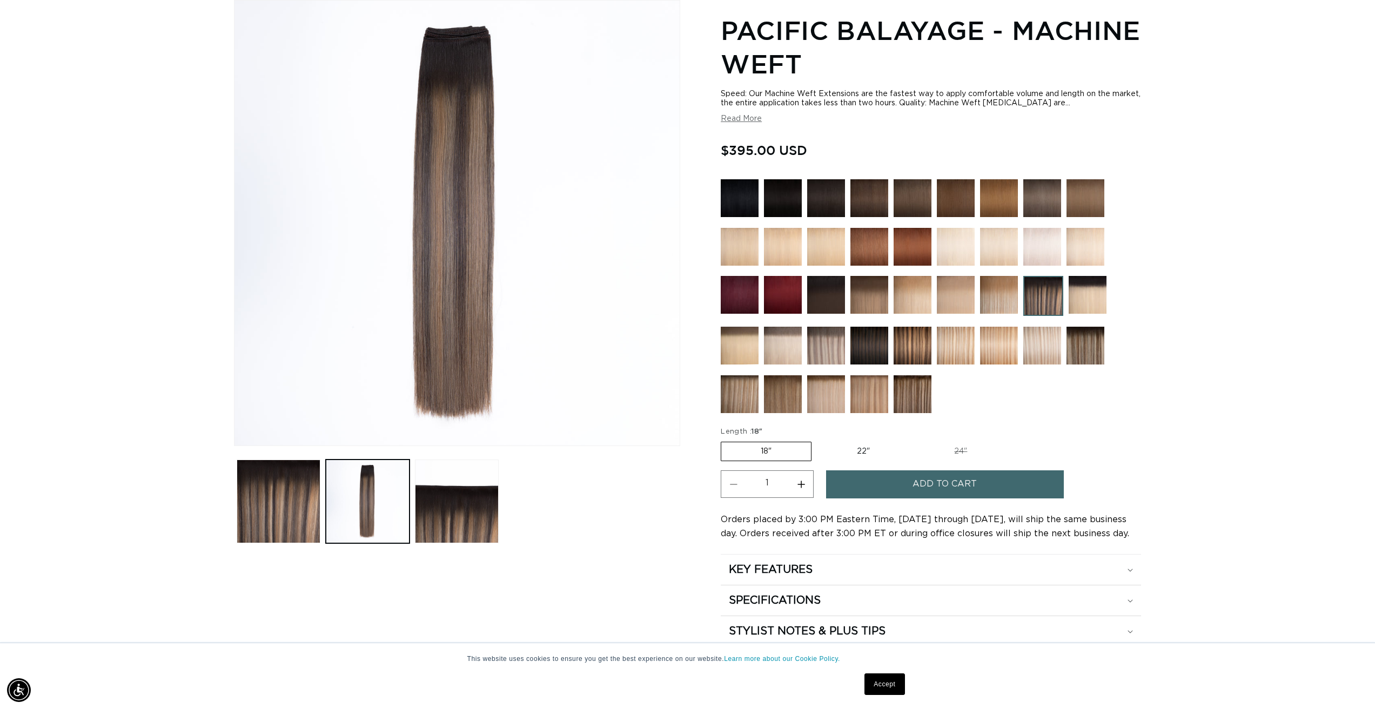
scroll to position [0, 960]
click at [863, 203] on img at bounding box center [869, 198] width 38 height 38
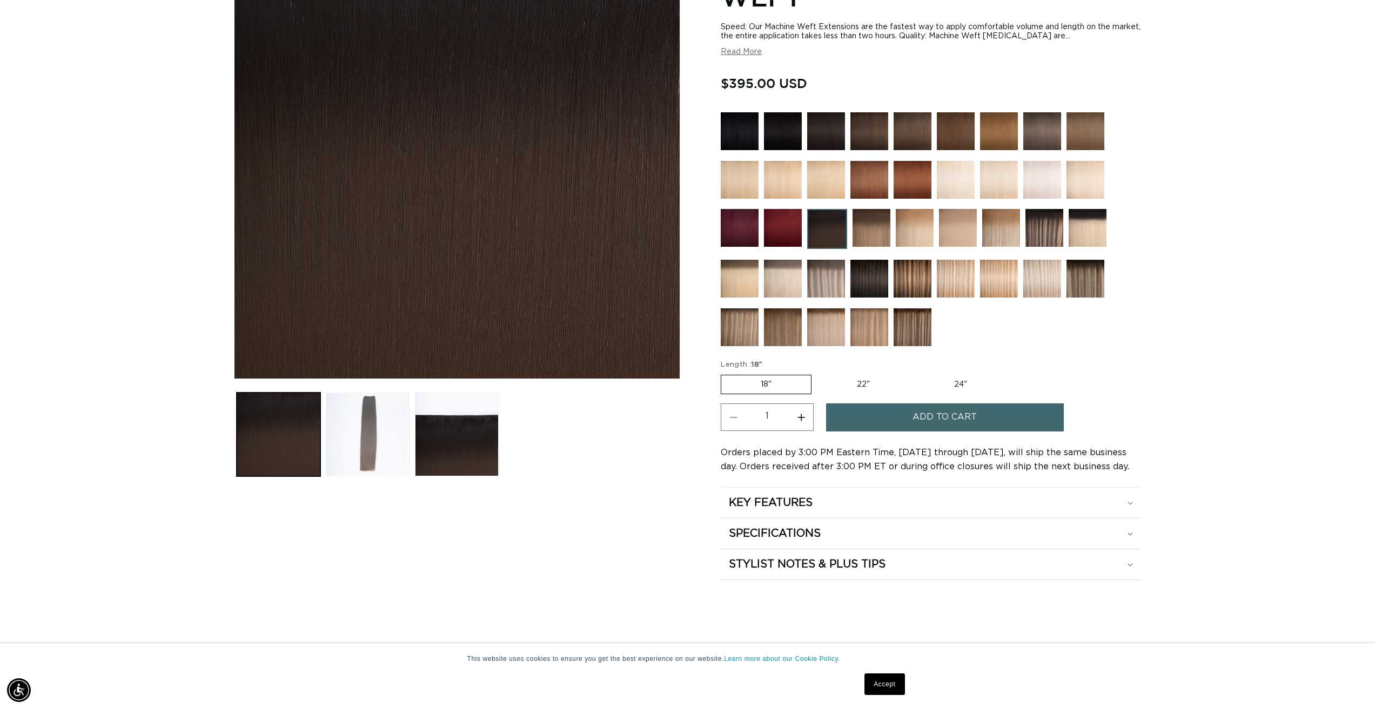
click at [383, 432] on button "Load image 2 in gallery view" at bounding box center [368, 435] width 84 height 84
